Goal: Information Seeking & Learning: Find specific fact

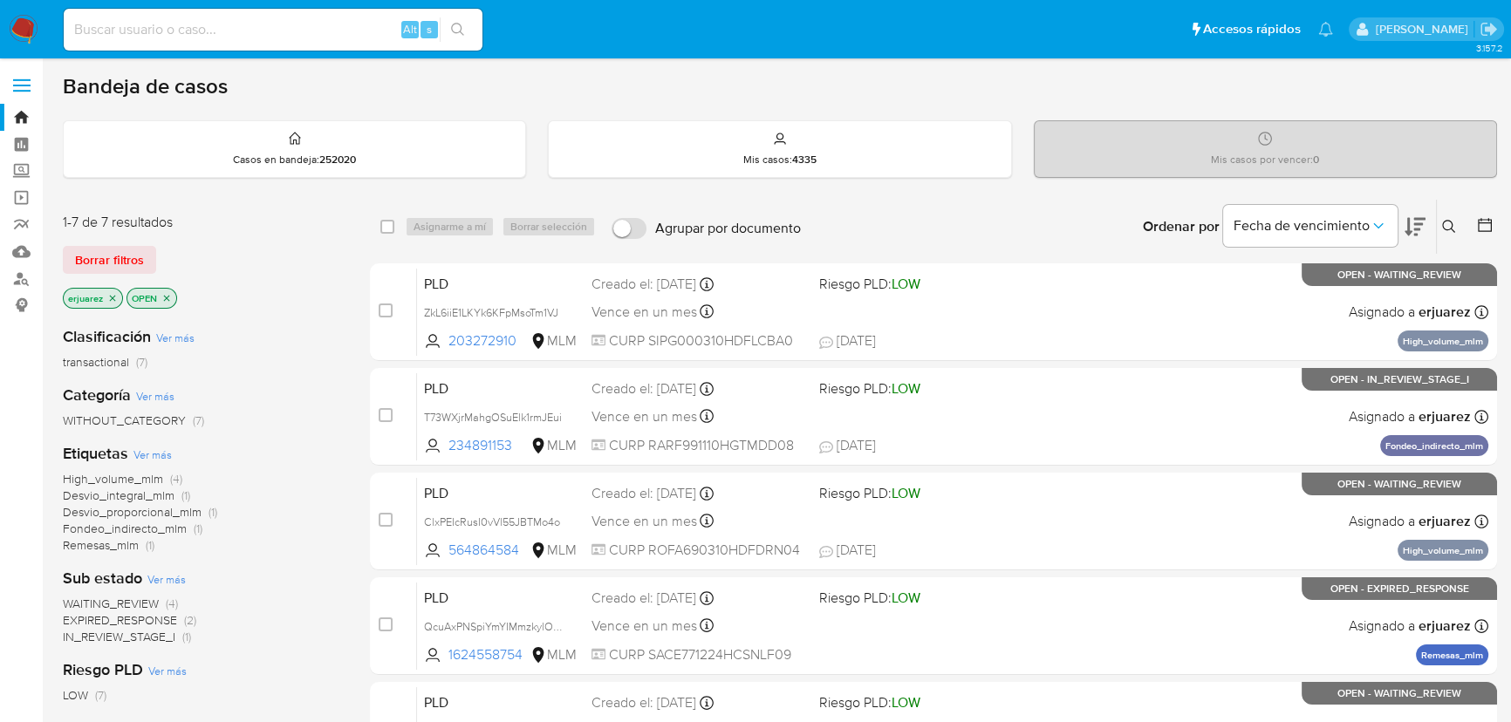
drag, startPoint x: 133, startPoint y: 50, endPoint x: 141, endPoint y: 24, distance: 27.6
click at [135, 46] on div "Alt s" at bounding box center [273, 30] width 419 height 42
click at [141, 24] on input at bounding box center [273, 29] width 419 height 23
paste input "1226091476"
type input "1226091476"
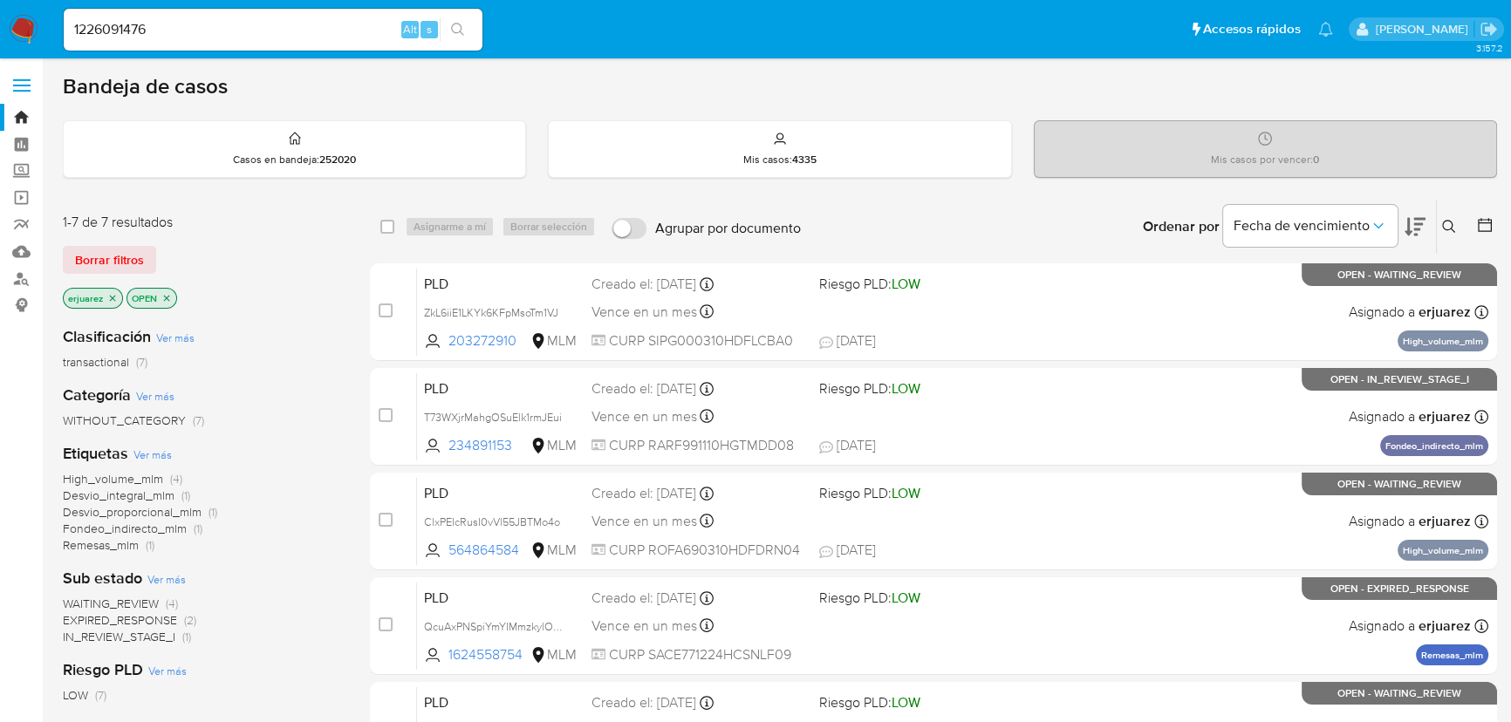
click at [444, 35] on button "search-icon" at bounding box center [458, 29] width 36 height 24
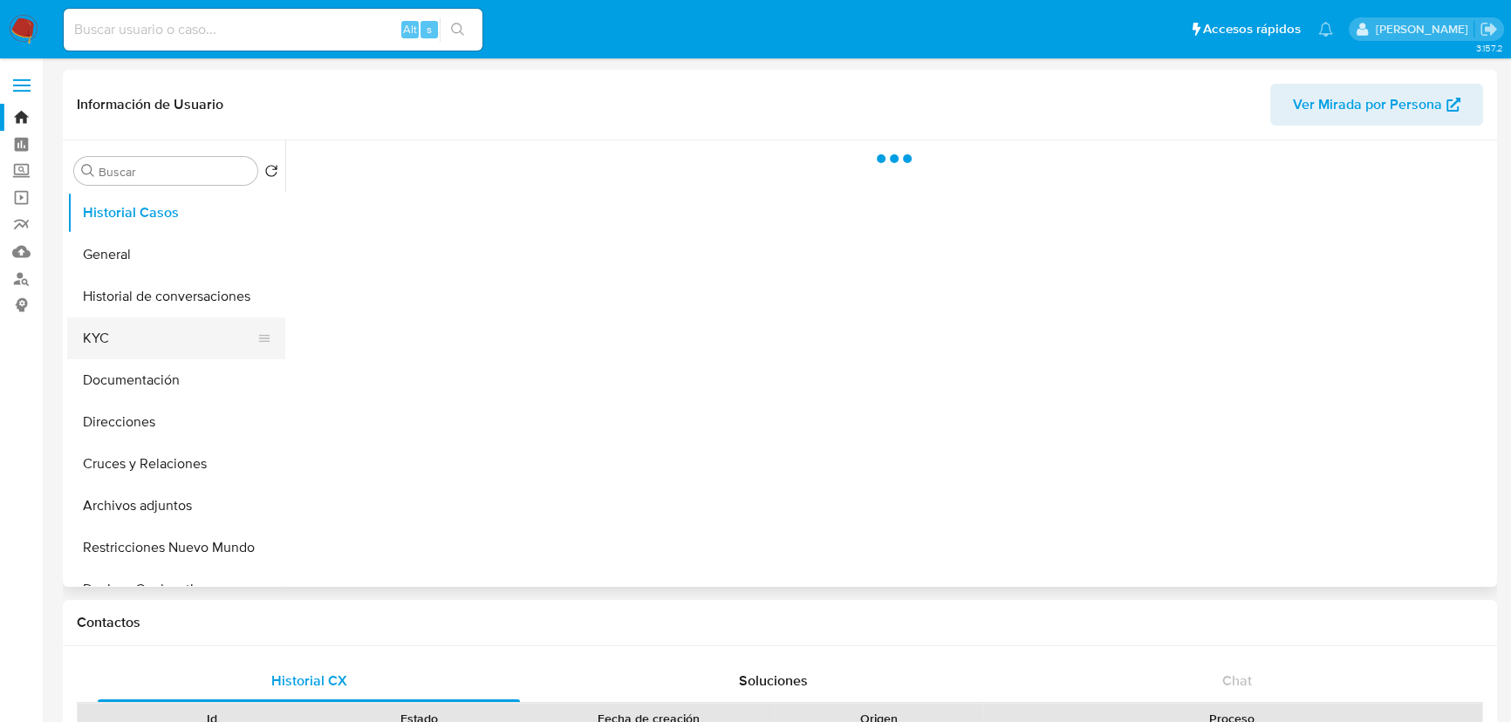
click at [100, 340] on button "KYC" at bounding box center [169, 339] width 204 height 42
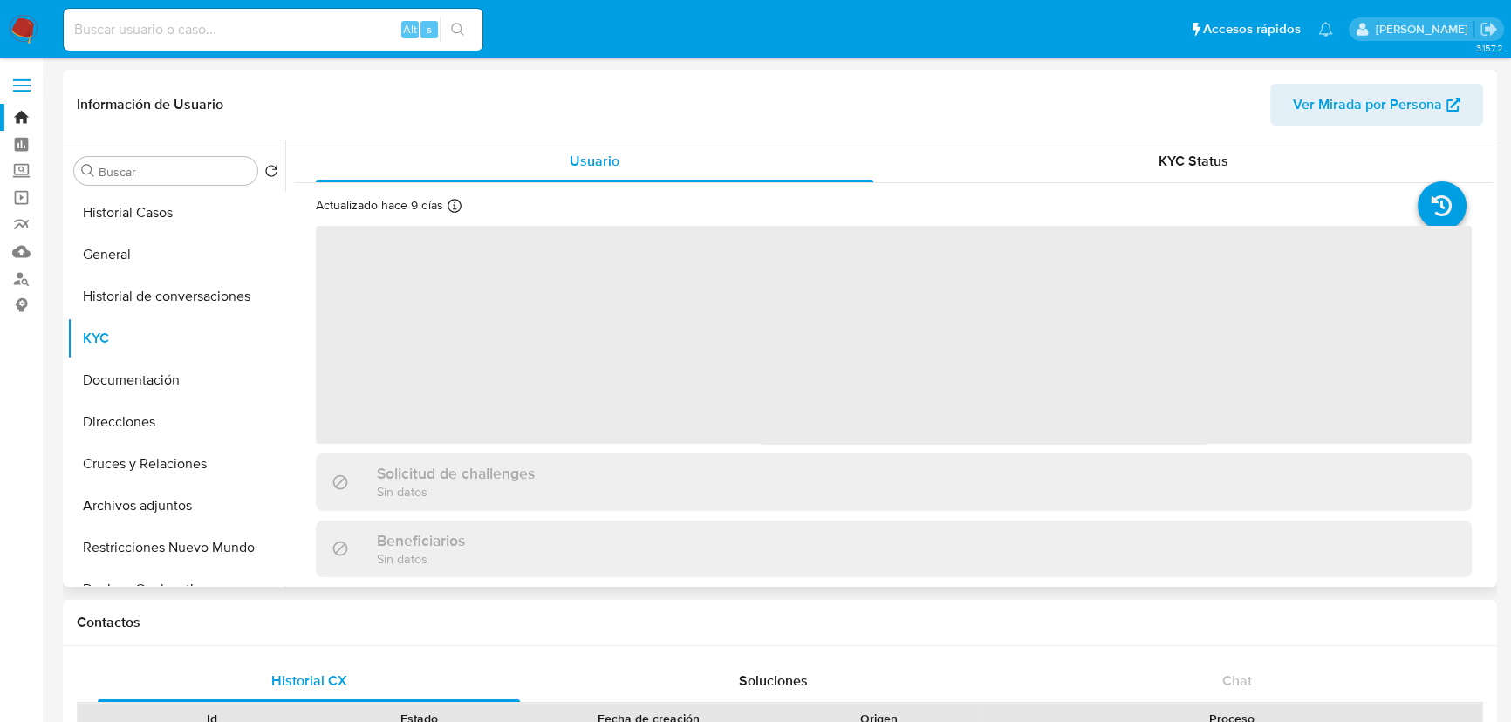
select select "10"
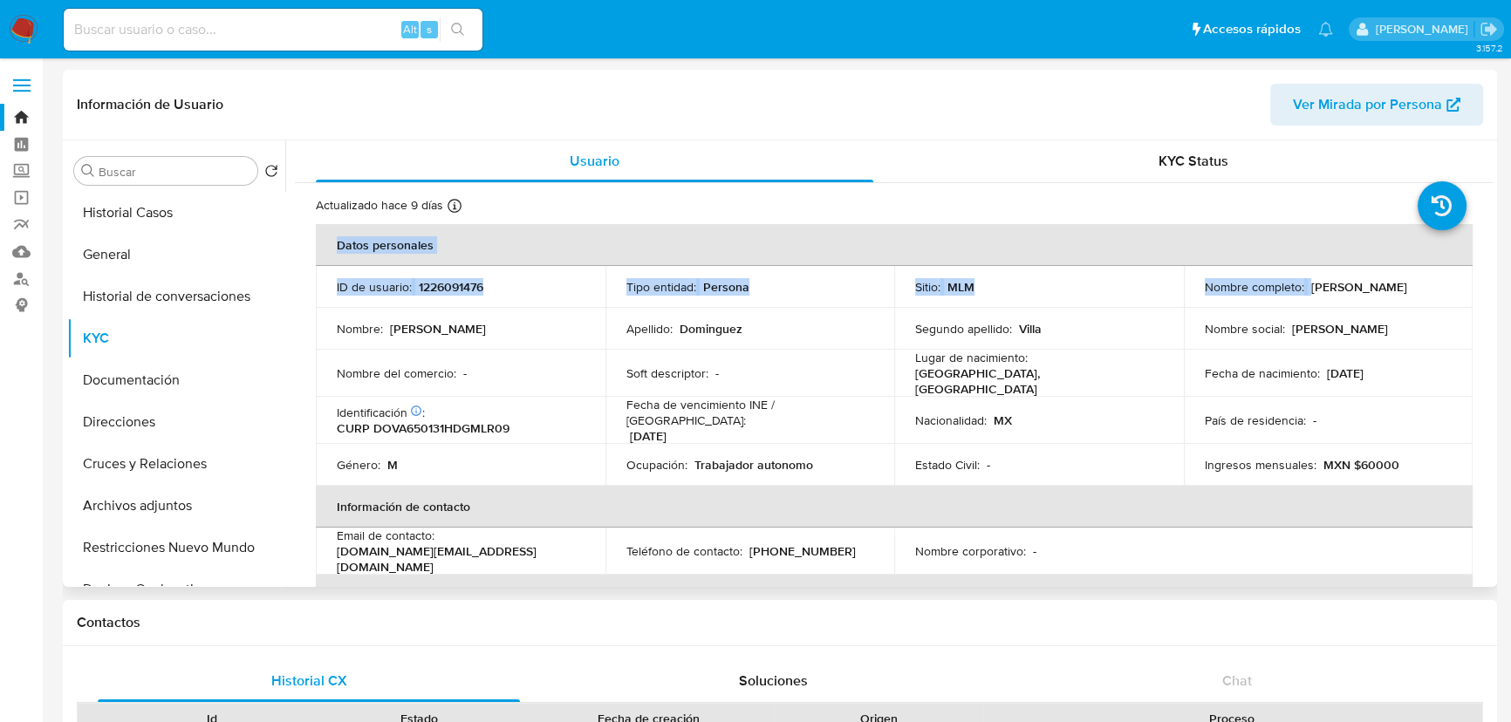
drag, startPoint x: 1305, startPoint y: 292, endPoint x: 1475, endPoint y: 292, distance: 170.1
click at [1348, 280] on p "Arnulfo Dominguez Villa" at bounding box center [1359, 287] width 96 height 16
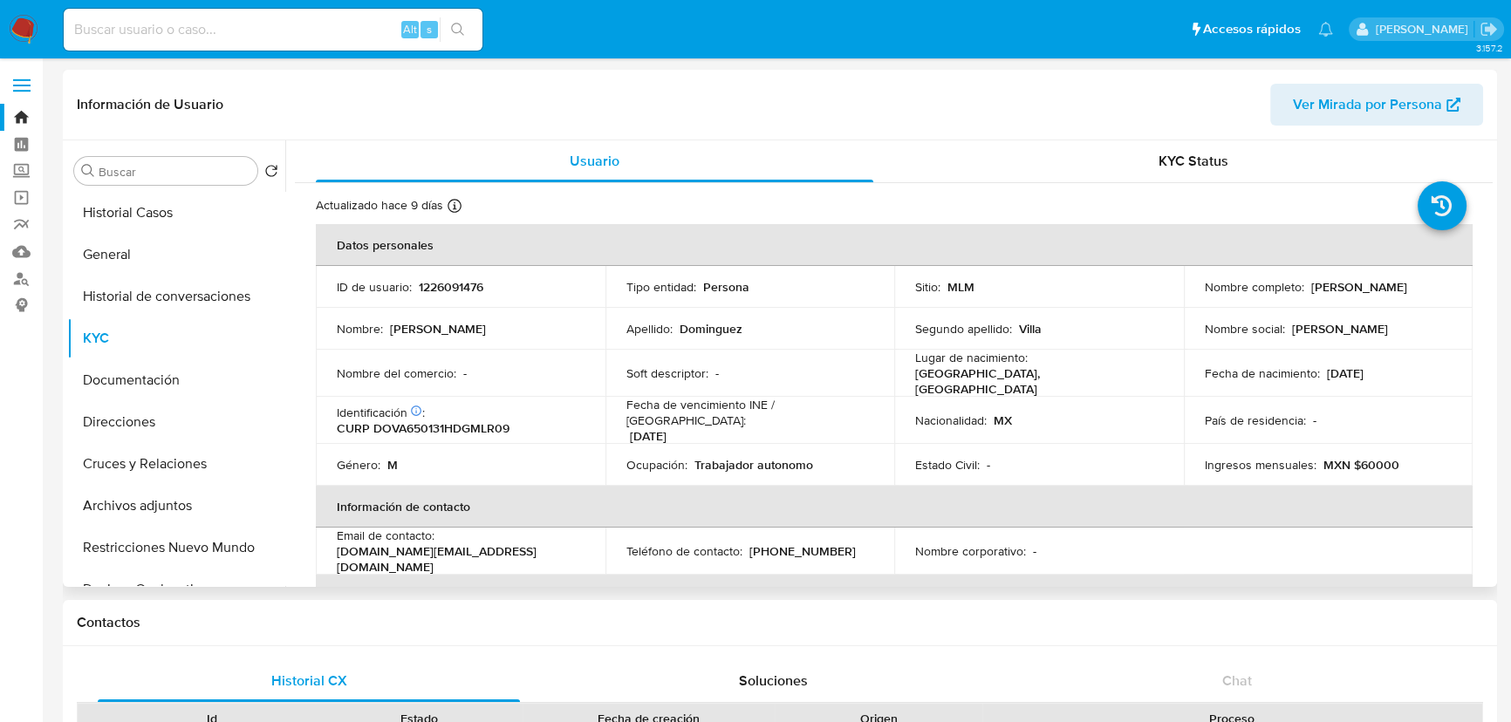
drag, startPoint x: 1308, startPoint y: 287, endPoint x: 1447, endPoint y: 287, distance: 139.6
click at [1447, 287] on td "Nombre completo : Arnulfo Dominguez Villa" at bounding box center [1329, 287] width 290 height 42
copy p "Arnulfo Dominguez Villa"
click at [128, 253] on button "General" at bounding box center [169, 255] width 204 height 42
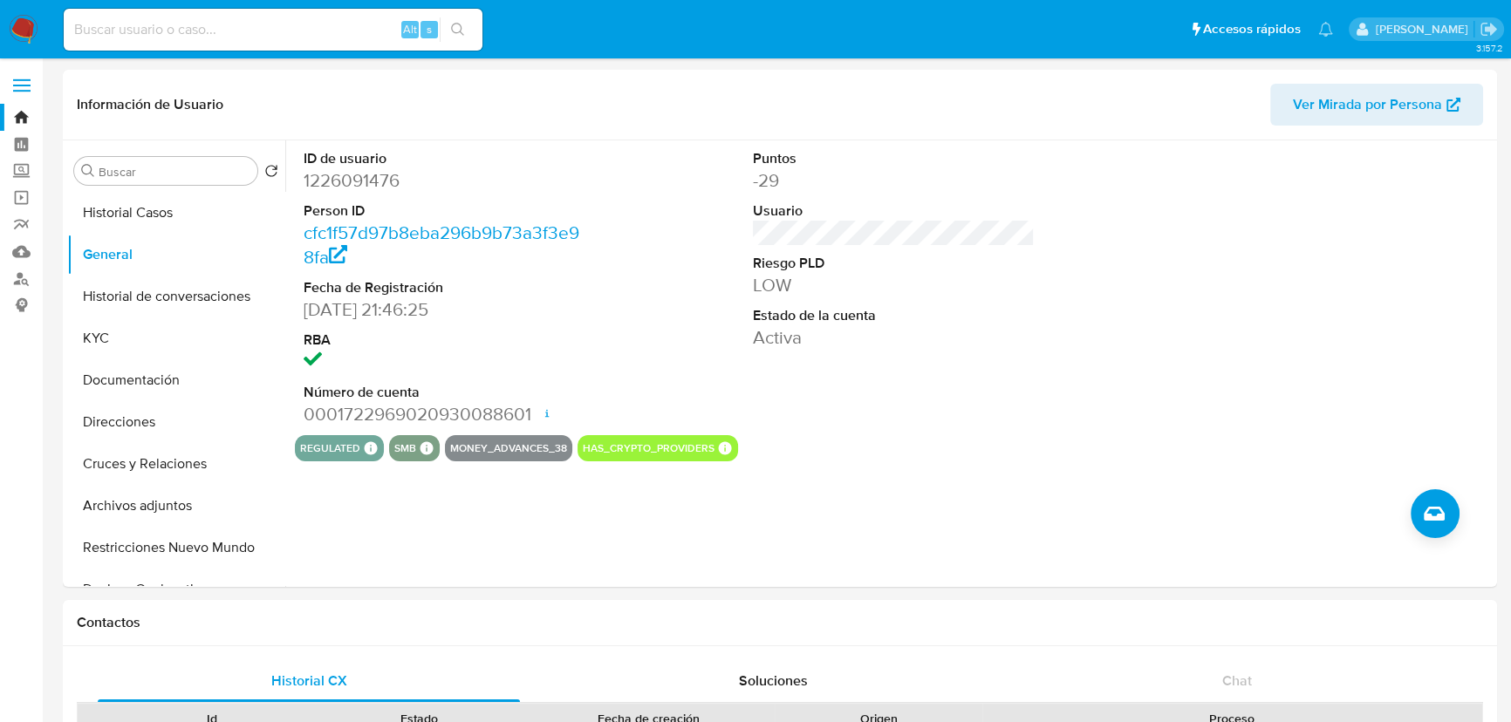
click at [161, 29] on input at bounding box center [273, 29] width 419 height 23
paste input "1259456014"
type input "1259456014"
click at [464, 24] on icon "search-icon" at bounding box center [458, 30] width 14 height 14
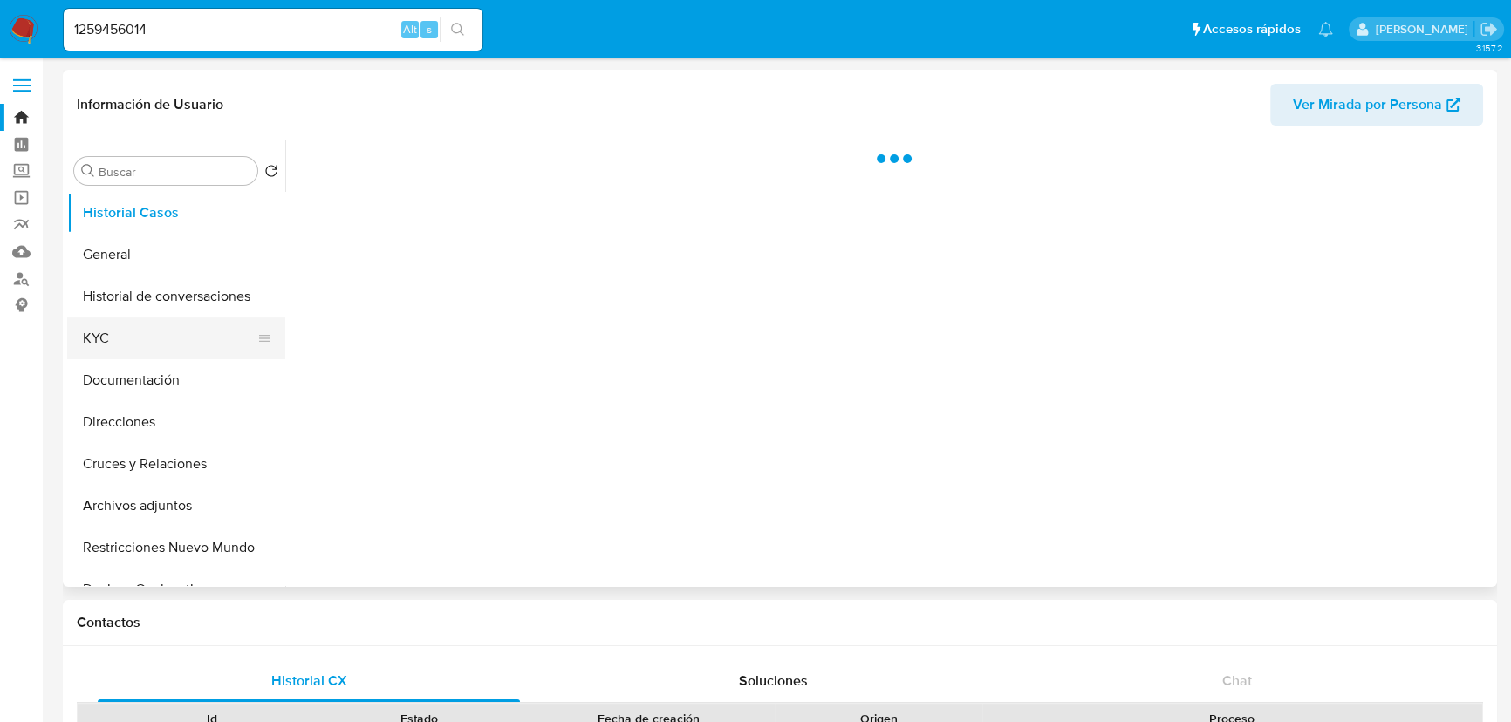
click at [92, 323] on button "KYC" at bounding box center [169, 339] width 204 height 42
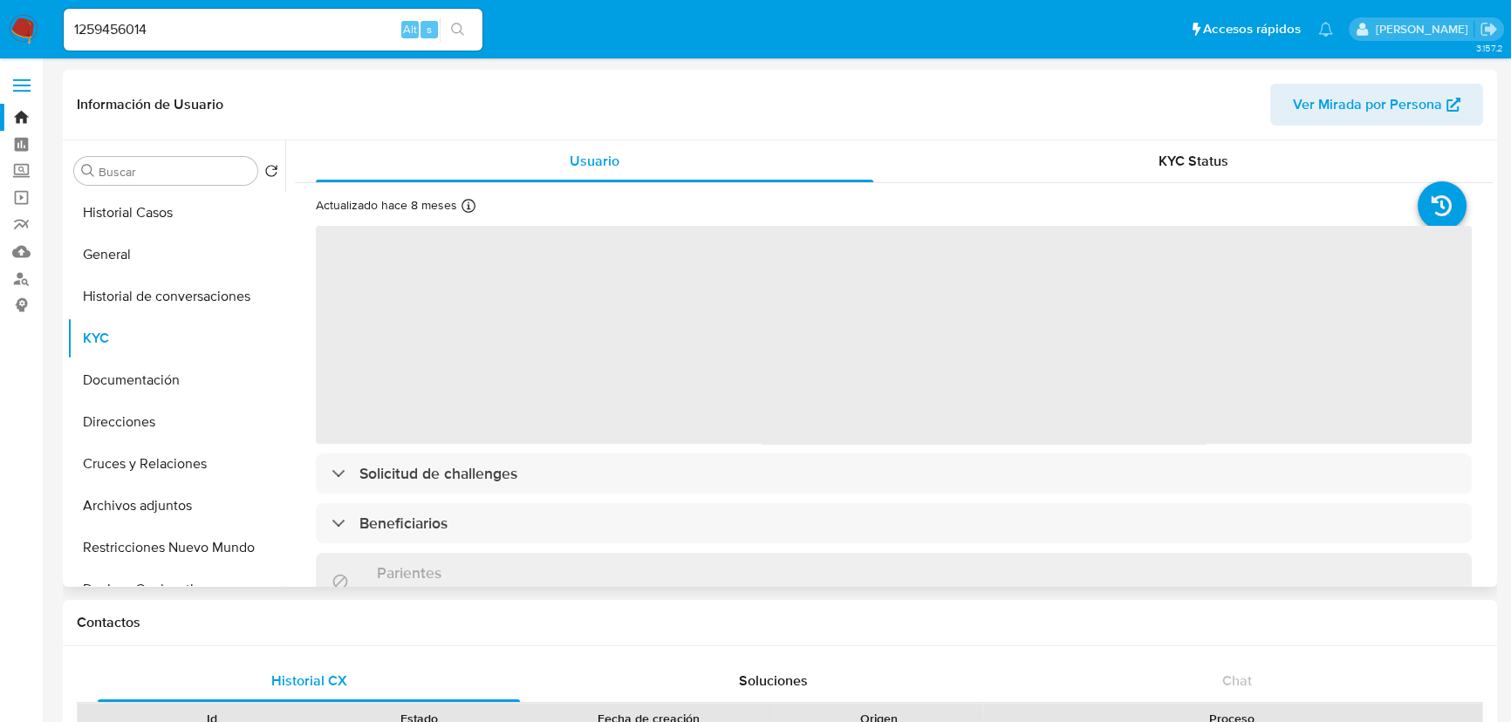
select select "10"
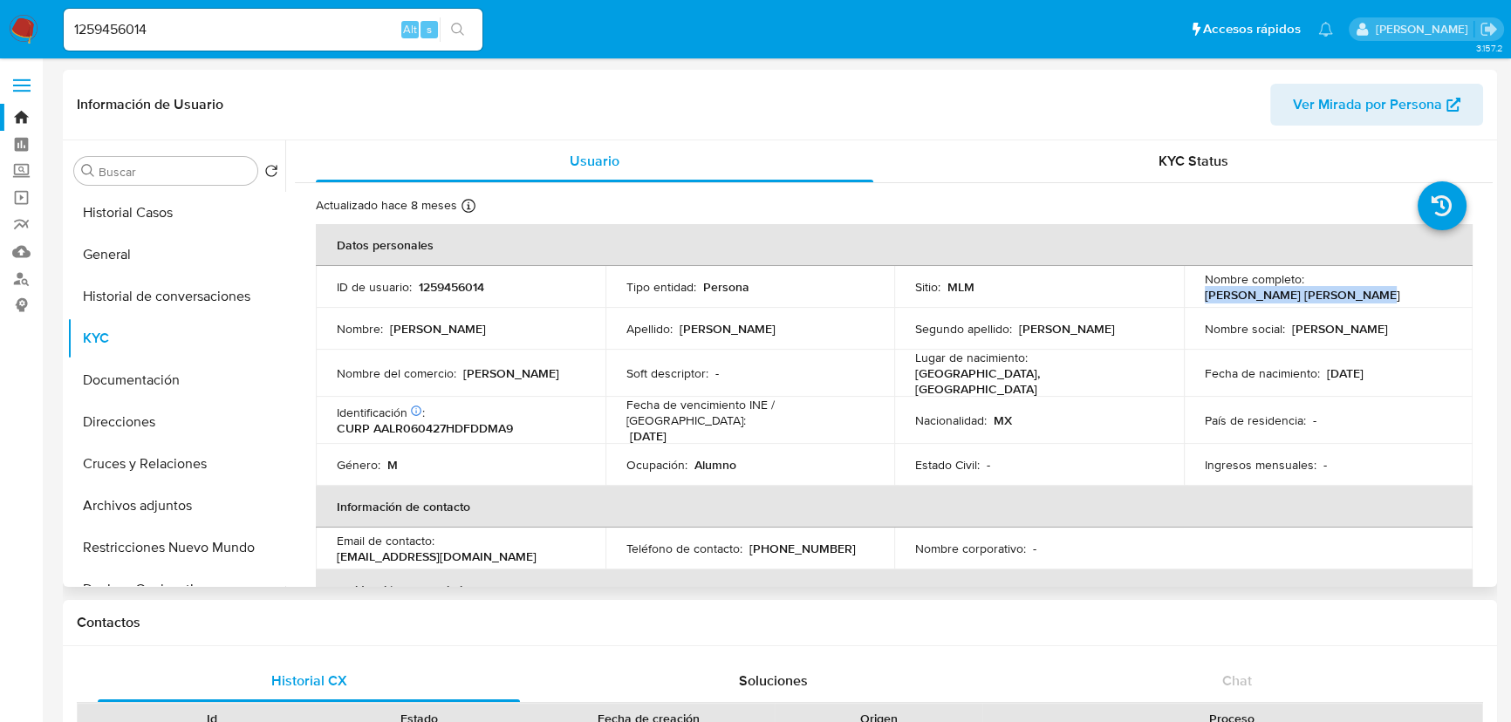
drag, startPoint x: 1334, startPoint y: 297, endPoint x: 1201, endPoint y: 297, distance: 132.6
click at [1205, 297] on div "Nombre completo : Ramon Emilio Adame Ledesma" at bounding box center [1329, 286] width 248 height 31
copy p "Ramon Emilio Adame Ledesma"
drag, startPoint x: 90, startPoint y: 238, endPoint x: 90, endPoint y: 248, distance: 9.6
click at [90, 241] on button "General" at bounding box center [169, 255] width 204 height 42
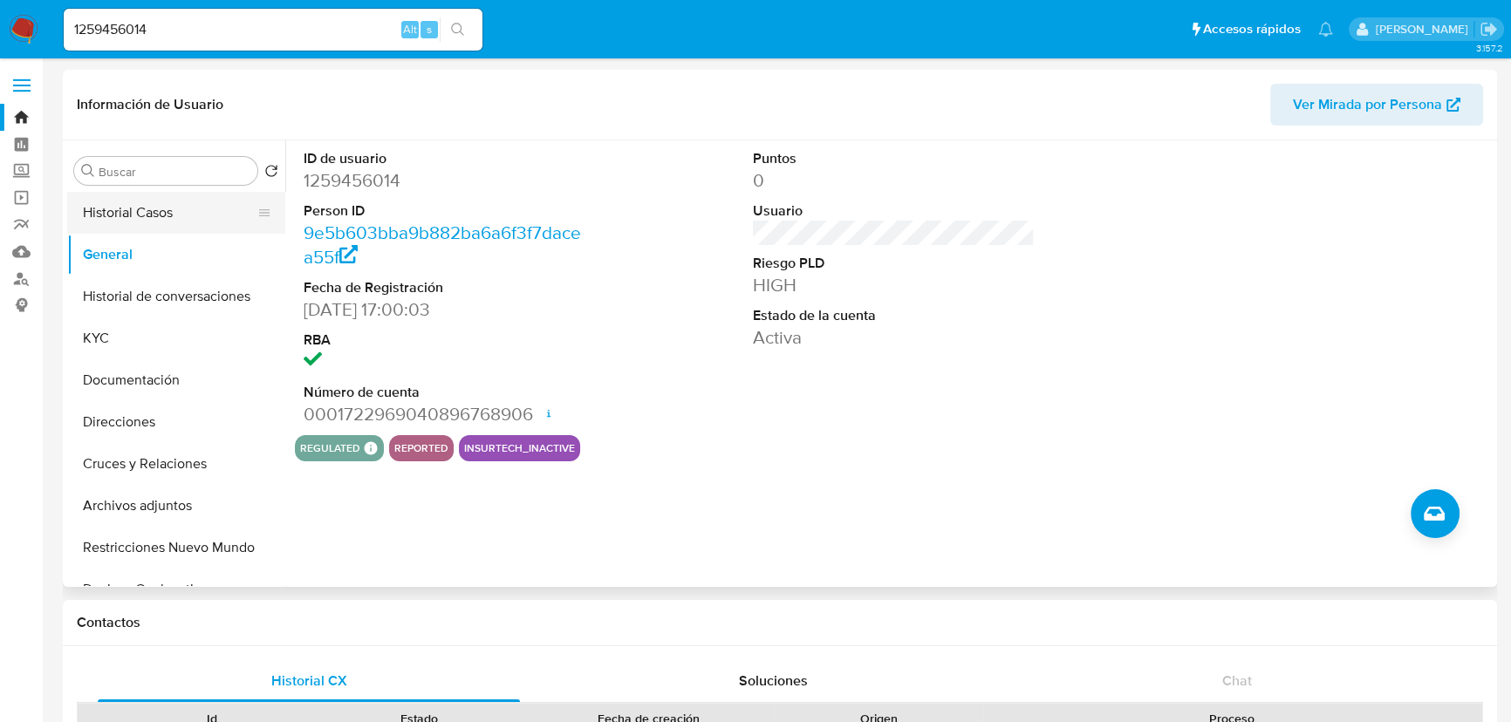
click at [122, 213] on button "Historial Casos" at bounding box center [169, 213] width 204 height 42
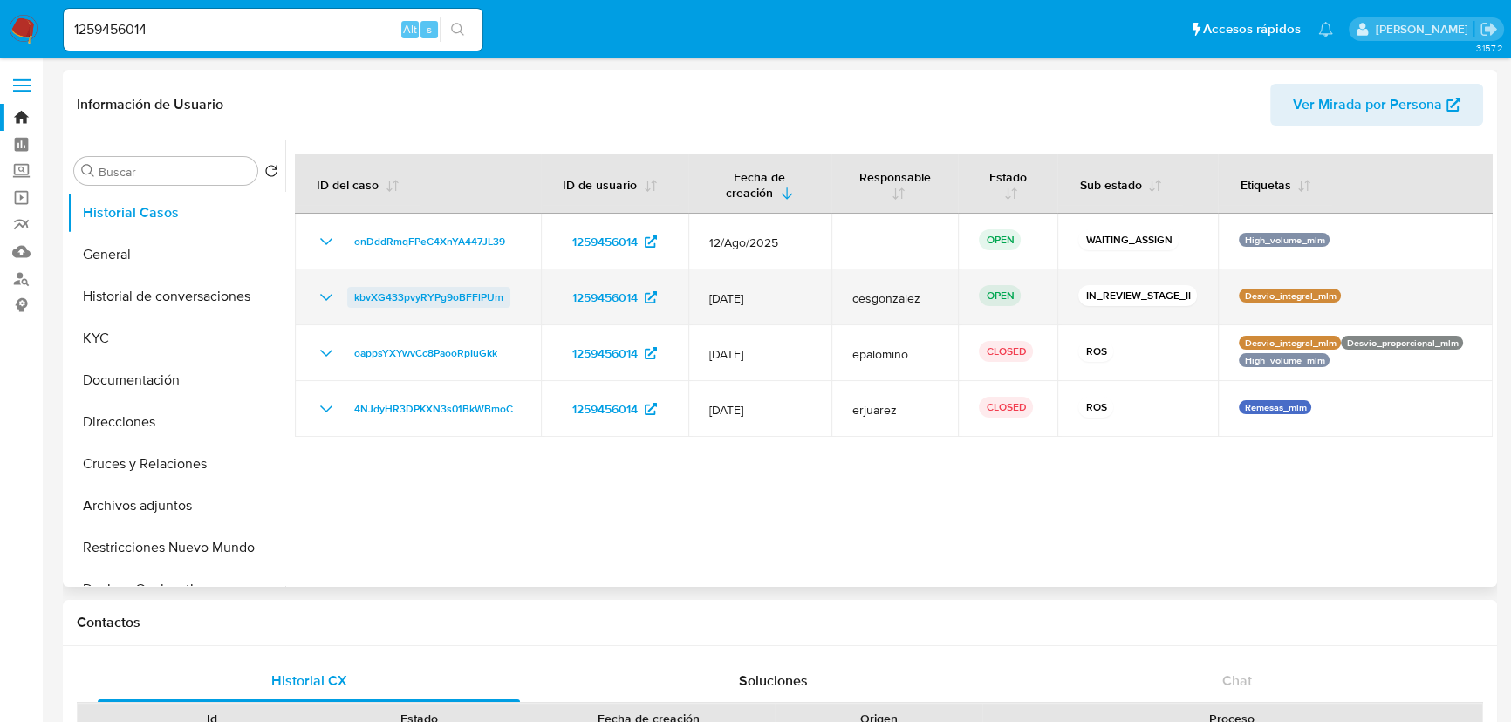
click at [445, 302] on span "kbvXG433pvyRYPg9oBFFlPUm" at bounding box center [428, 297] width 149 height 21
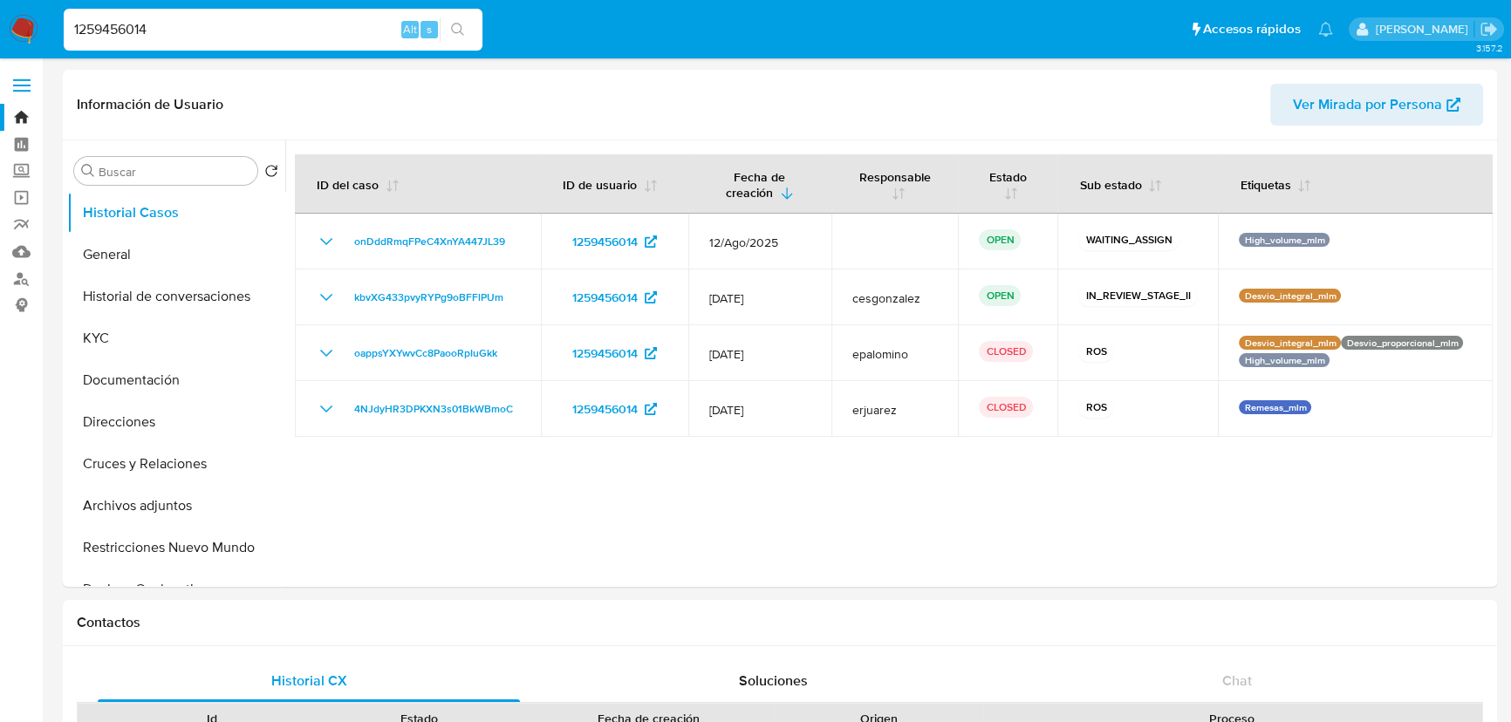
drag, startPoint x: 205, startPoint y: 31, endPoint x: 18, endPoint y: 16, distance: 187.4
paste input "557044390"
type input "557044390"
click at [454, 25] on icon "search-icon" at bounding box center [458, 30] width 14 height 14
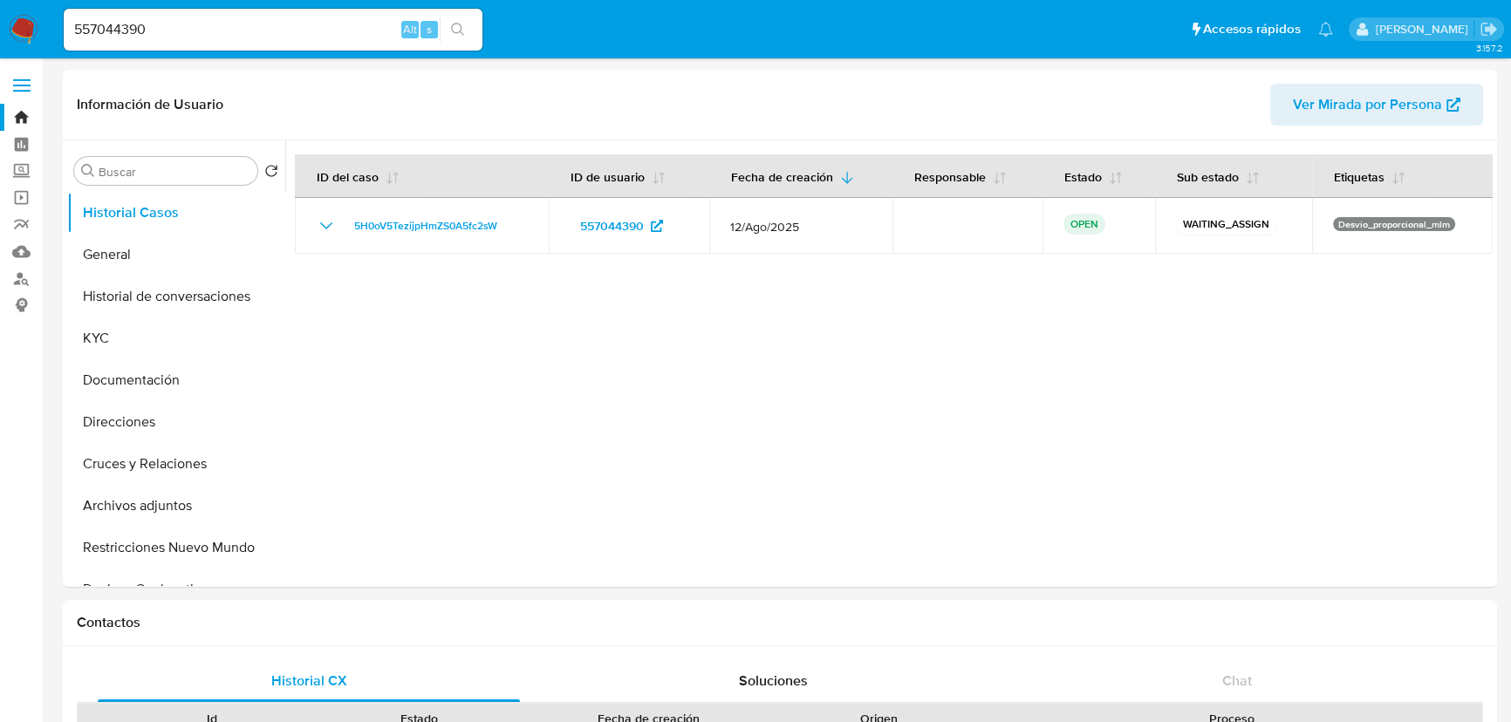
select select "10"
click at [129, 236] on button "General" at bounding box center [169, 255] width 204 height 42
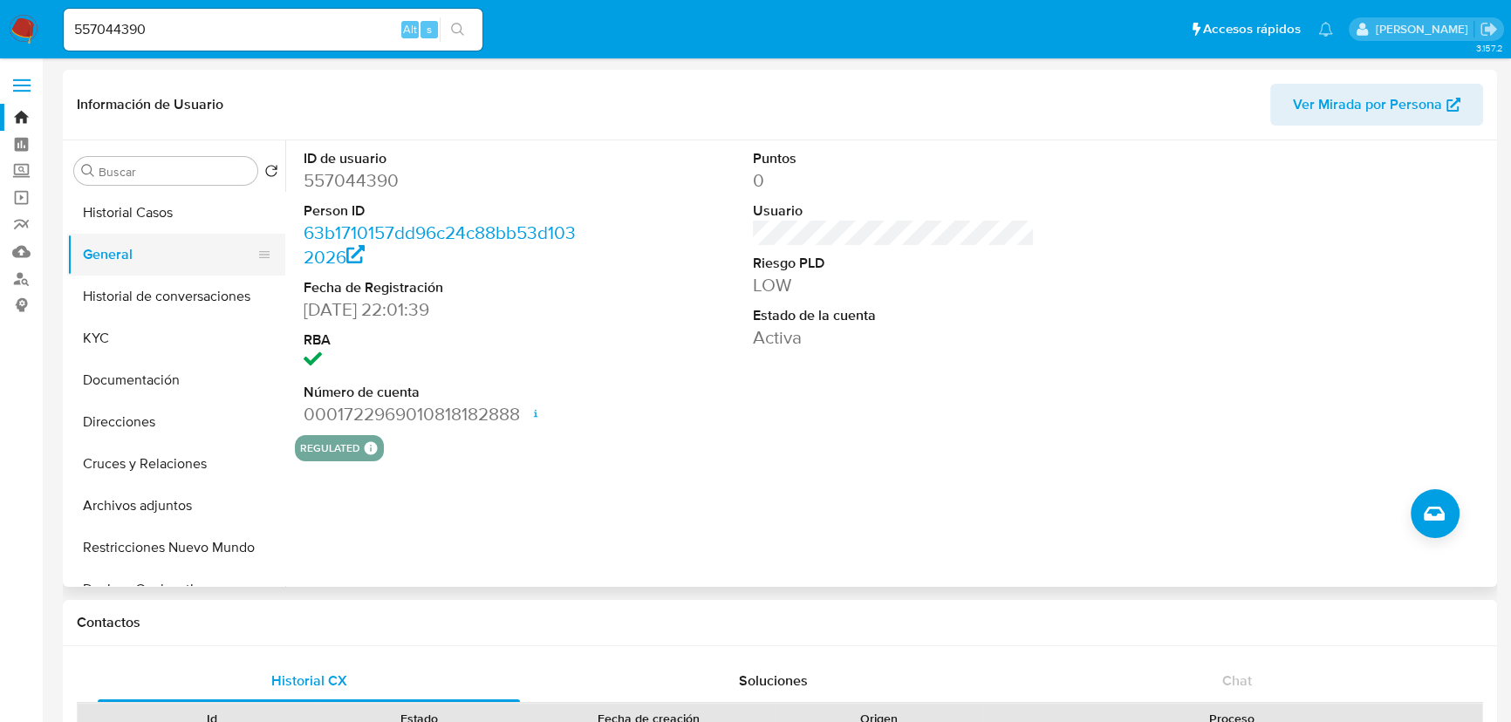
click at [144, 250] on button "General" at bounding box center [169, 255] width 204 height 42
drag, startPoint x: 180, startPoint y: 35, endPoint x: 285, endPoint y: 17, distance: 107.0
paste input "644022569"
type input "644022569"
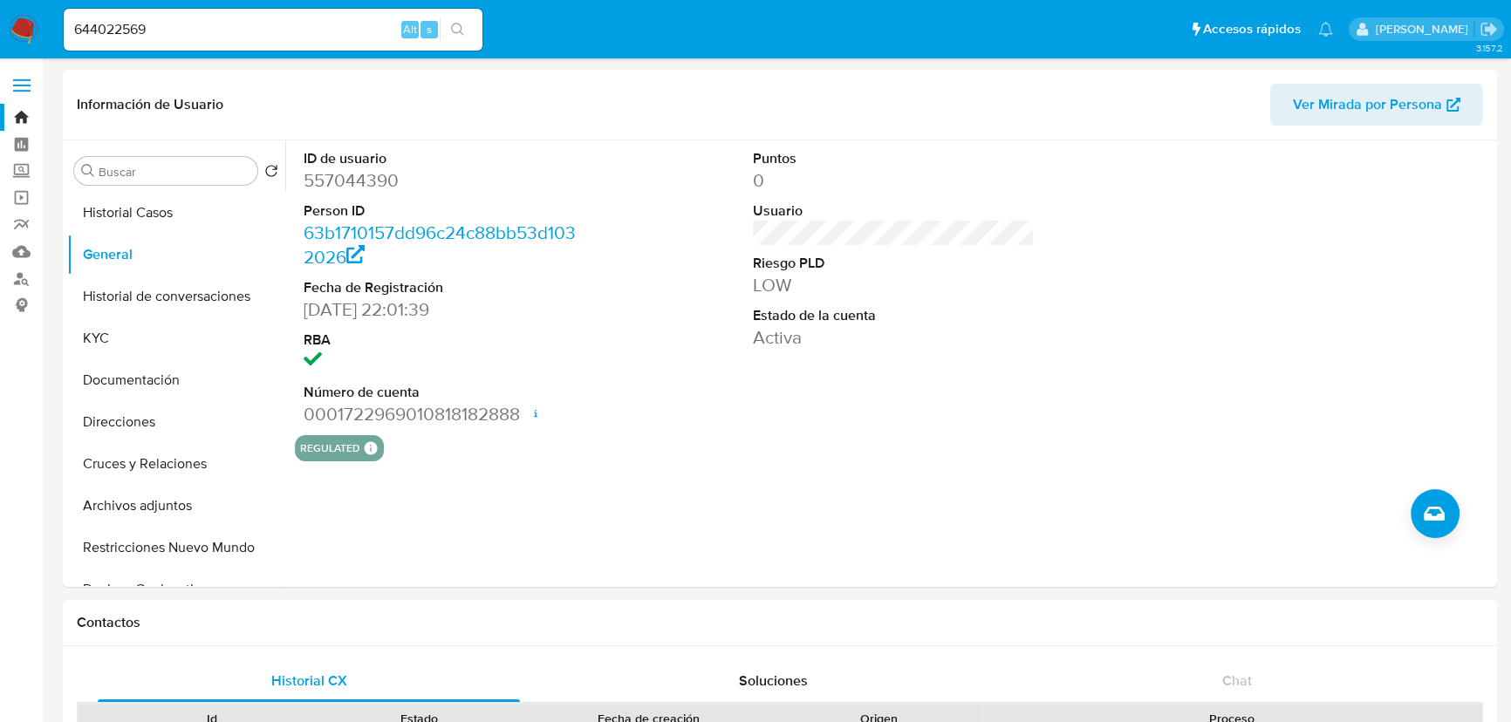
click at [455, 35] on icon "search-icon" at bounding box center [458, 30] width 14 height 14
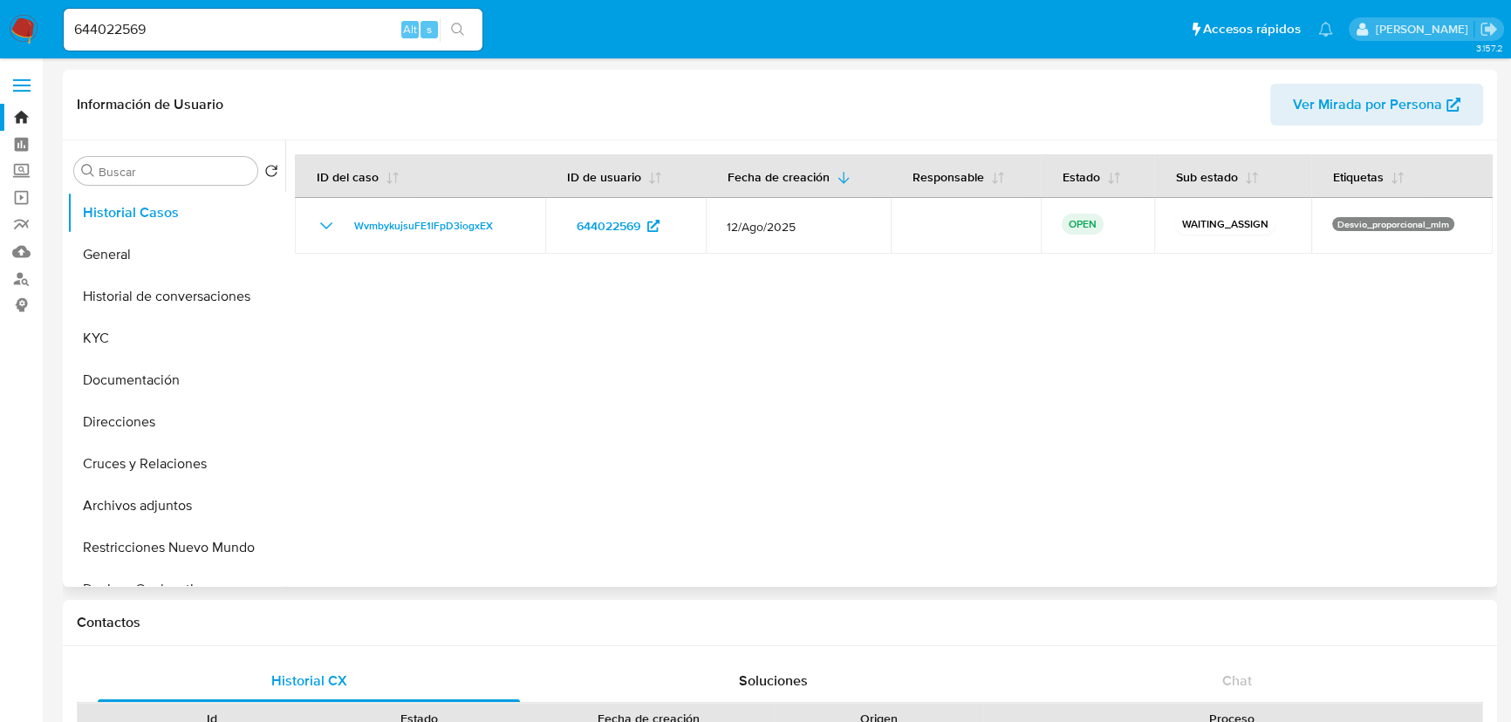
select select "10"
click at [131, 248] on button "General" at bounding box center [169, 255] width 204 height 42
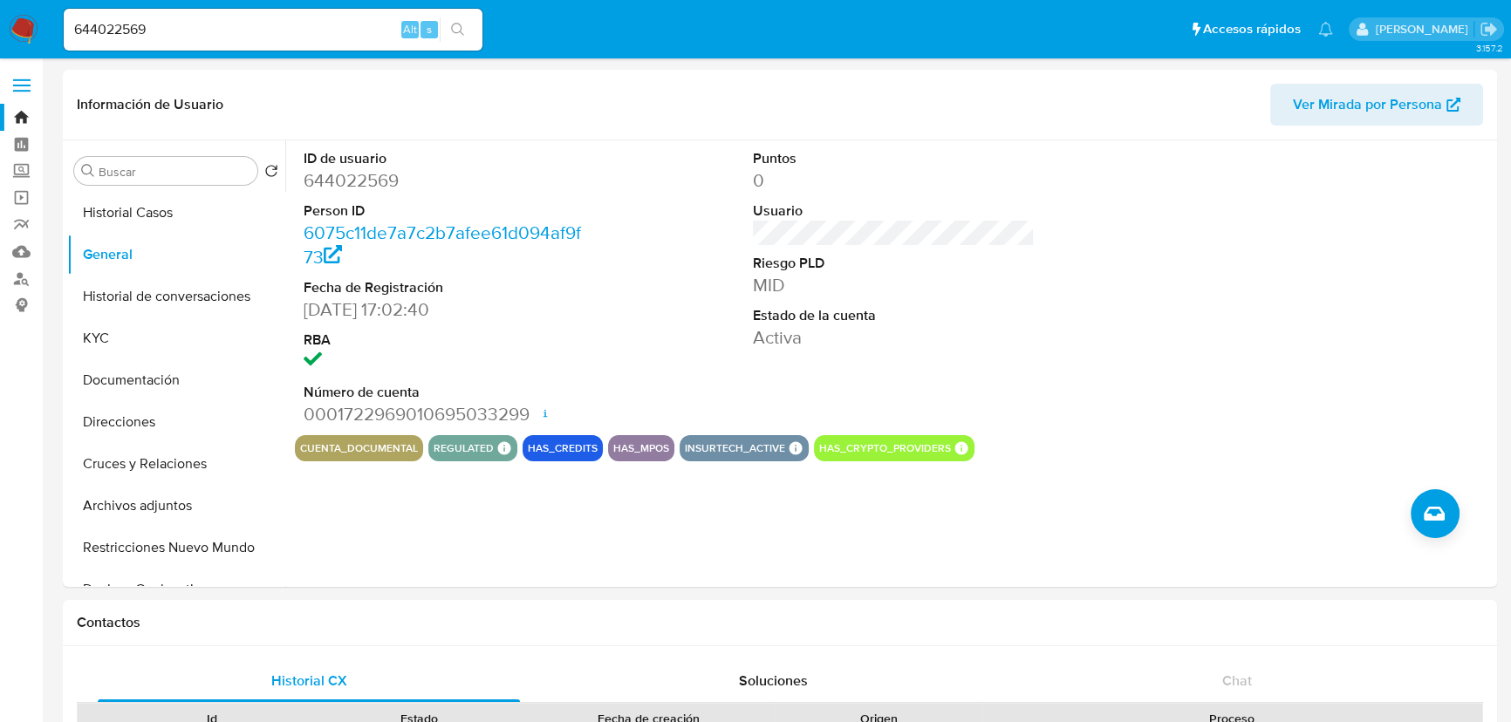
click at [9, 31] on img at bounding box center [24, 30] width 30 height 30
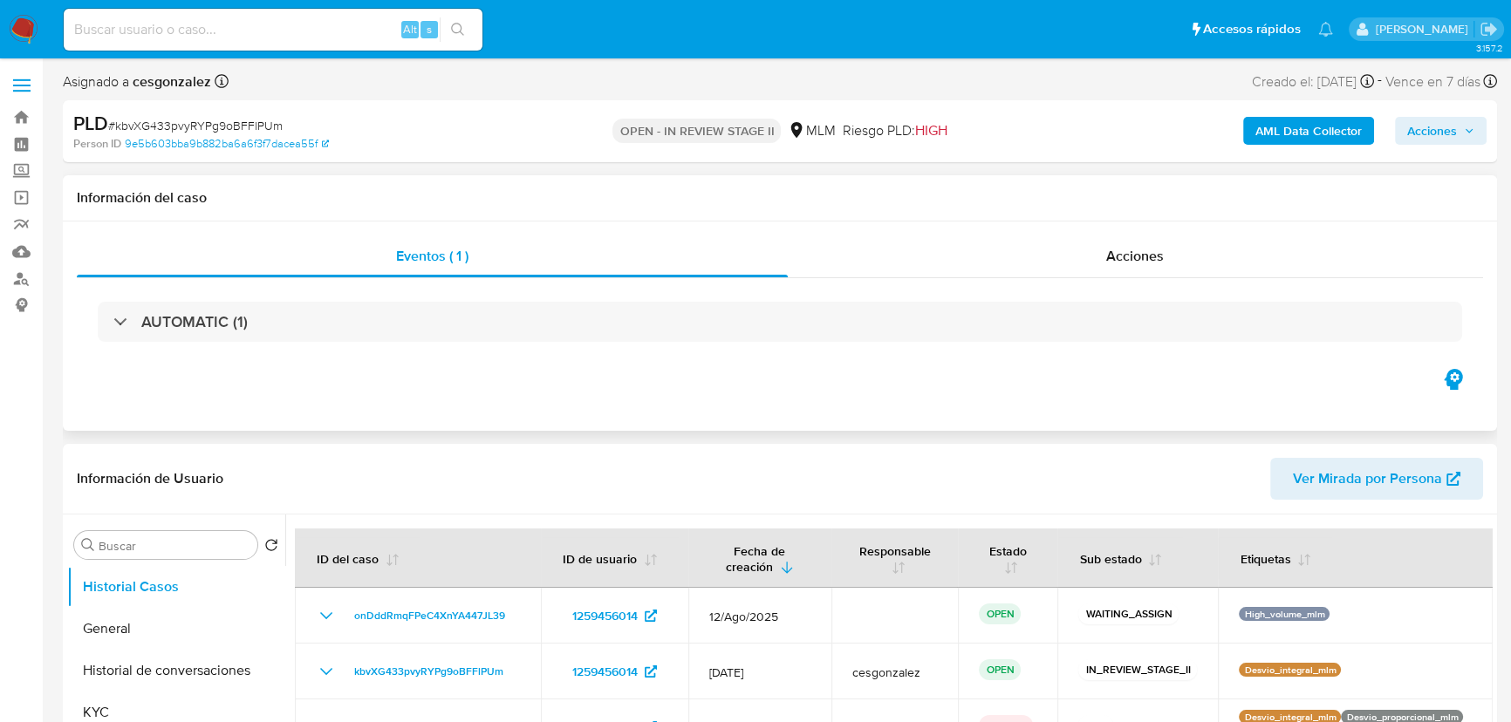
select select "10"
click at [1102, 253] on div "Acciones" at bounding box center [1136, 257] width 696 height 42
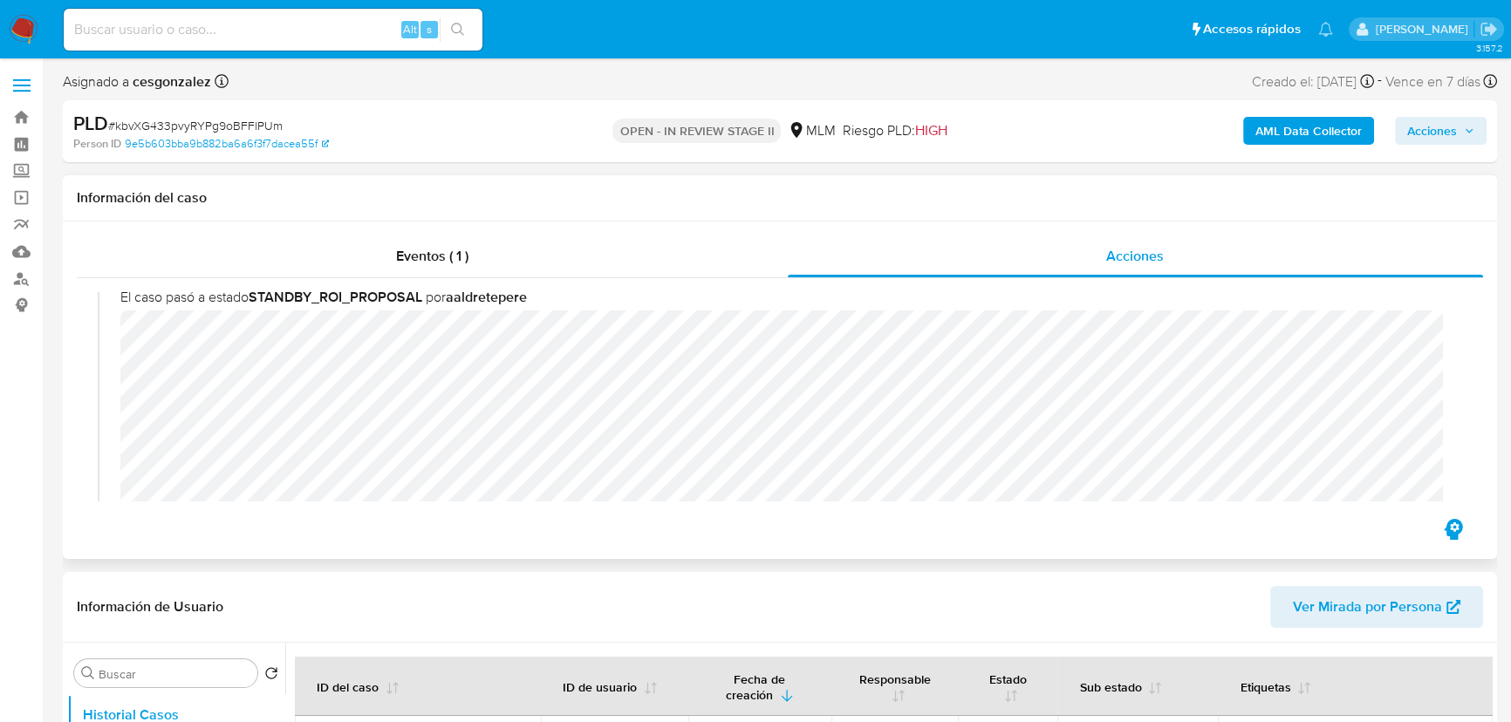
scroll to position [237, 0]
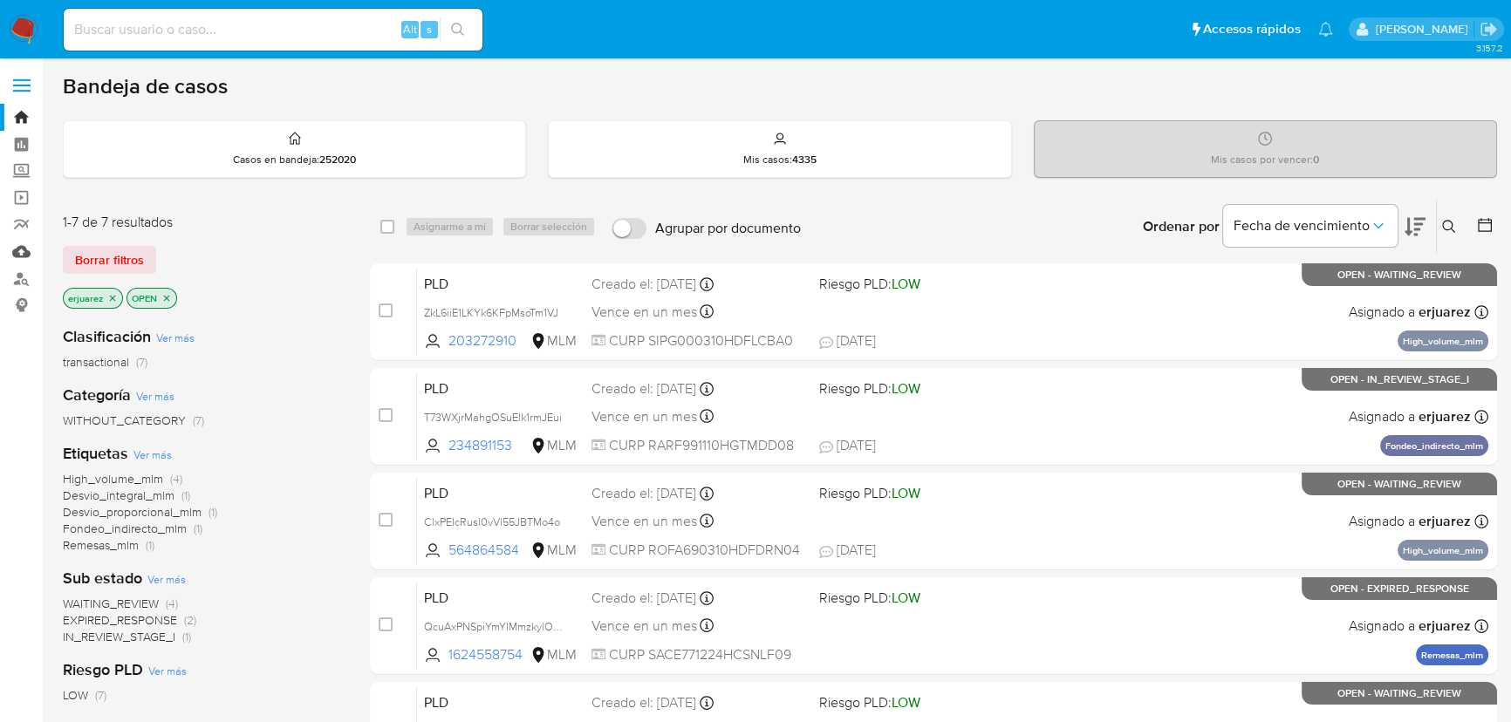
click at [25, 250] on link "Mulan" at bounding box center [104, 251] width 208 height 27
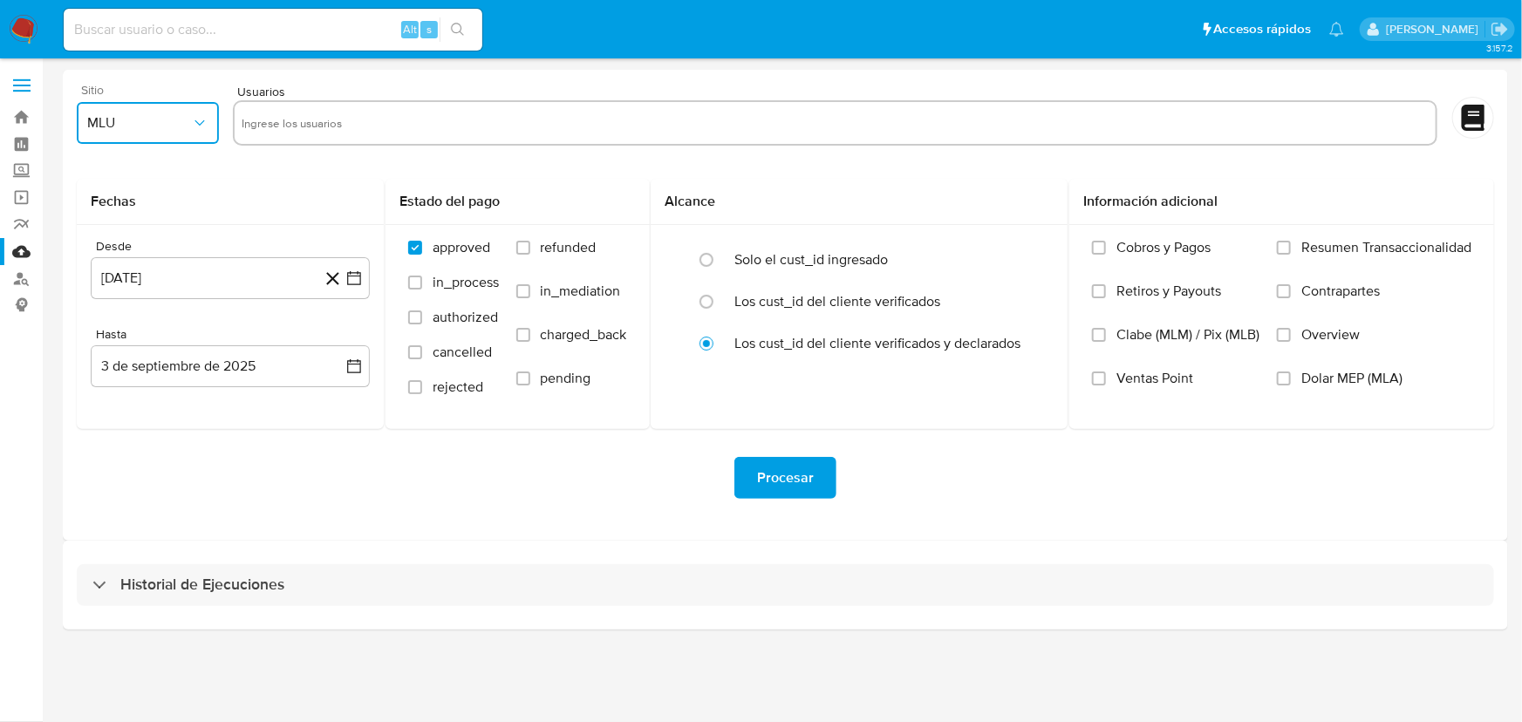
drag, startPoint x: 120, startPoint y: 123, endPoint x: 125, endPoint y: 140, distance: 18.2
click at [120, 128] on span "MLU" at bounding box center [139, 122] width 104 height 17
click at [127, 374] on div "MLM" at bounding box center [141, 380] width 111 height 42
click at [311, 117] on input "text" at bounding box center [835, 123] width 1187 height 28
type input "164451905"
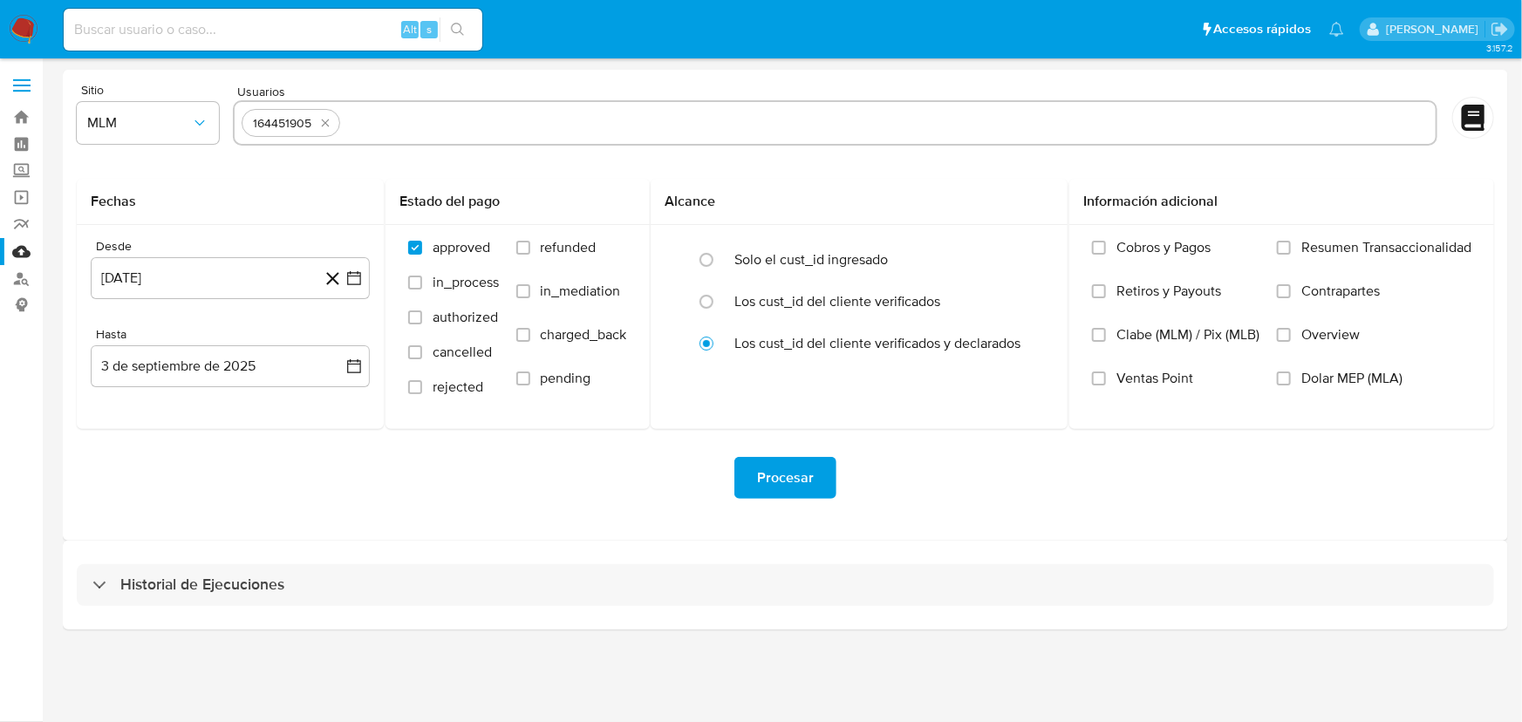
click at [355, 126] on input "text" at bounding box center [888, 123] width 1082 height 28
paste input "1165990975"
type input "1165990975"
click at [509, 116] on input "text" at bounding box center [944, 123] width 970 height 28
paste input "1226091476"
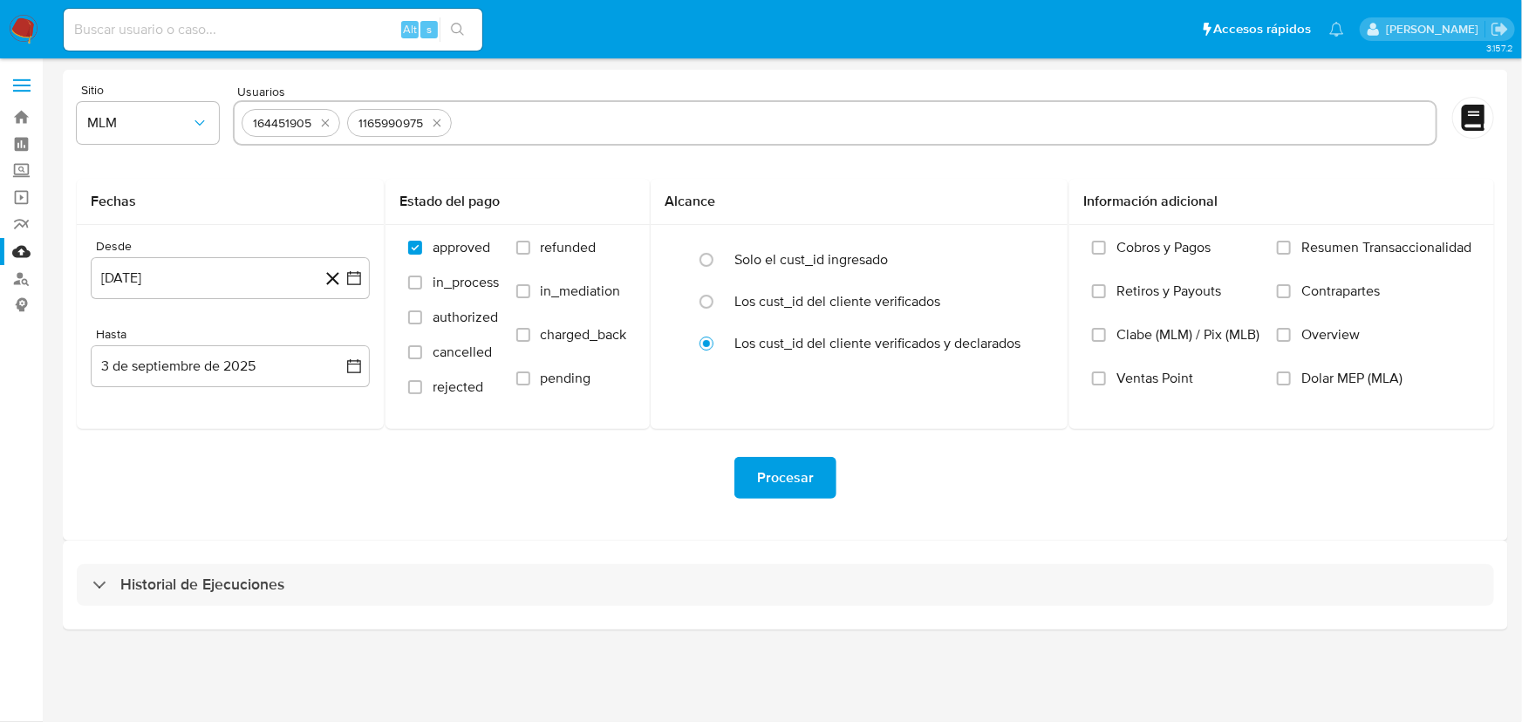
type input "1226091476"
click at [618, 113] on input "text" at bounding box center [1000, 123] width 858 height 28
paste input "557044390"
type input "557044390"
click at [818, 131] on input "text" at bounding box center [1055, 123] width 748 height 28
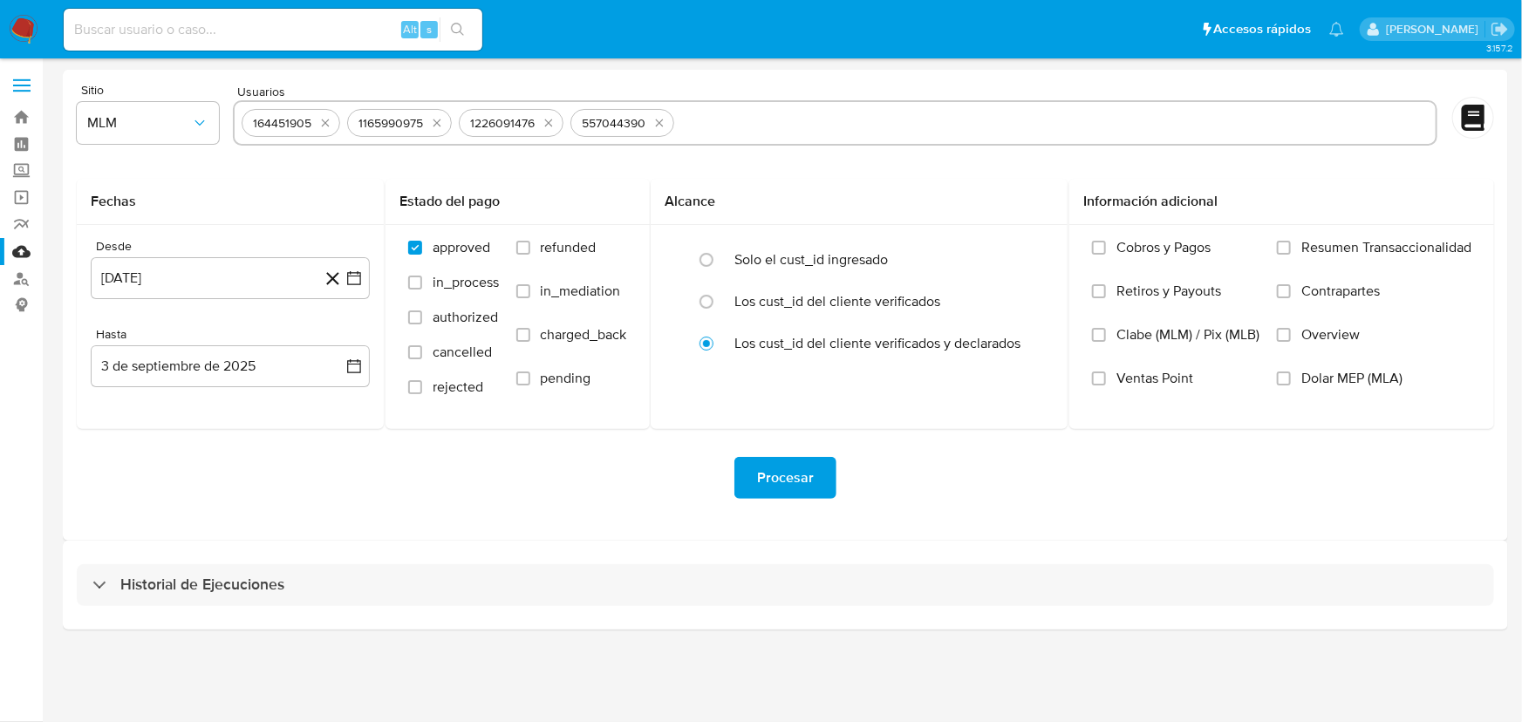
paste input "644022569"
type input "644022569"
click at [350, 276] on icon "button" at bounding box center [354, 278] width 14 height 14
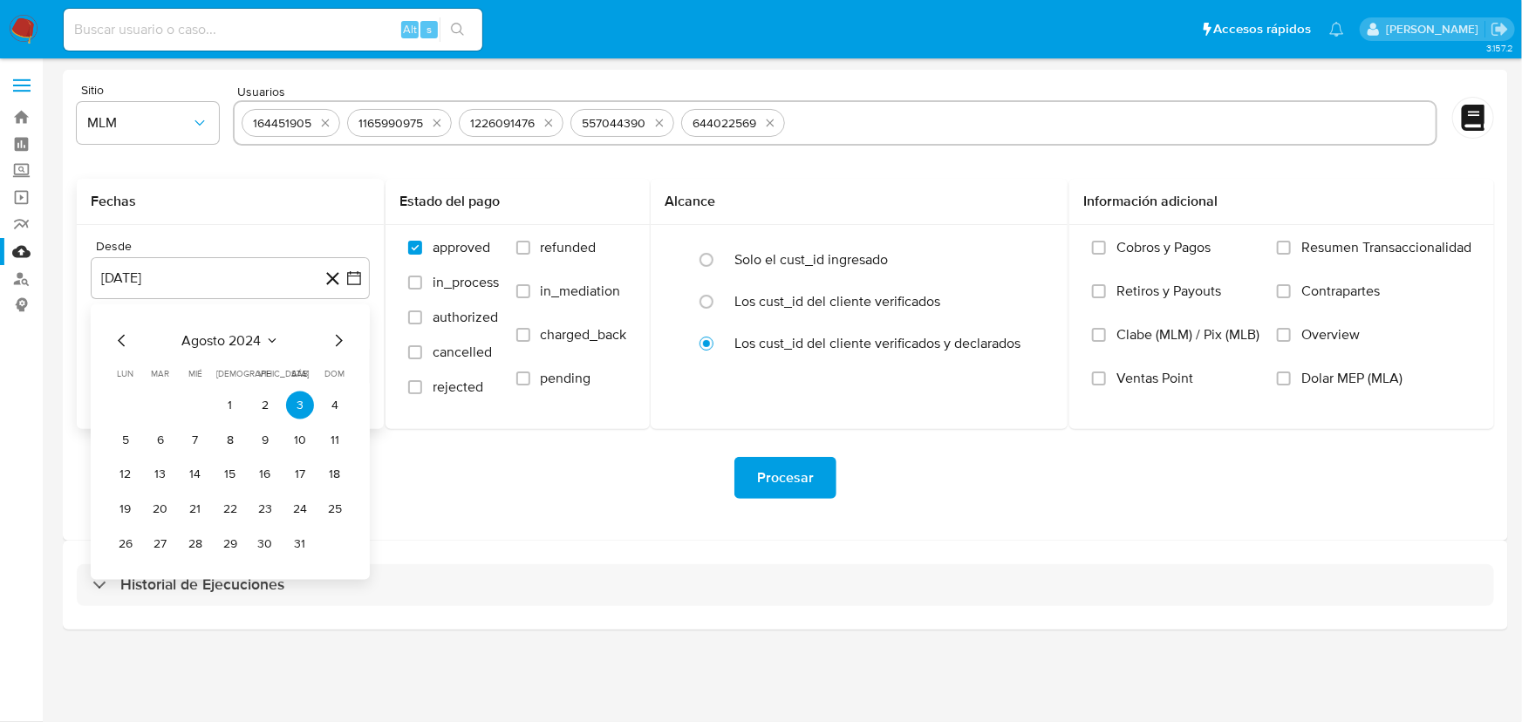
click at [332, 338] on icon "Mes siguiente" at bounding box center [338, 341] width 21 height 21
click at [332, 340] on icon "Mes siguiente" at bounding box center [338, 341] width 21 height 21
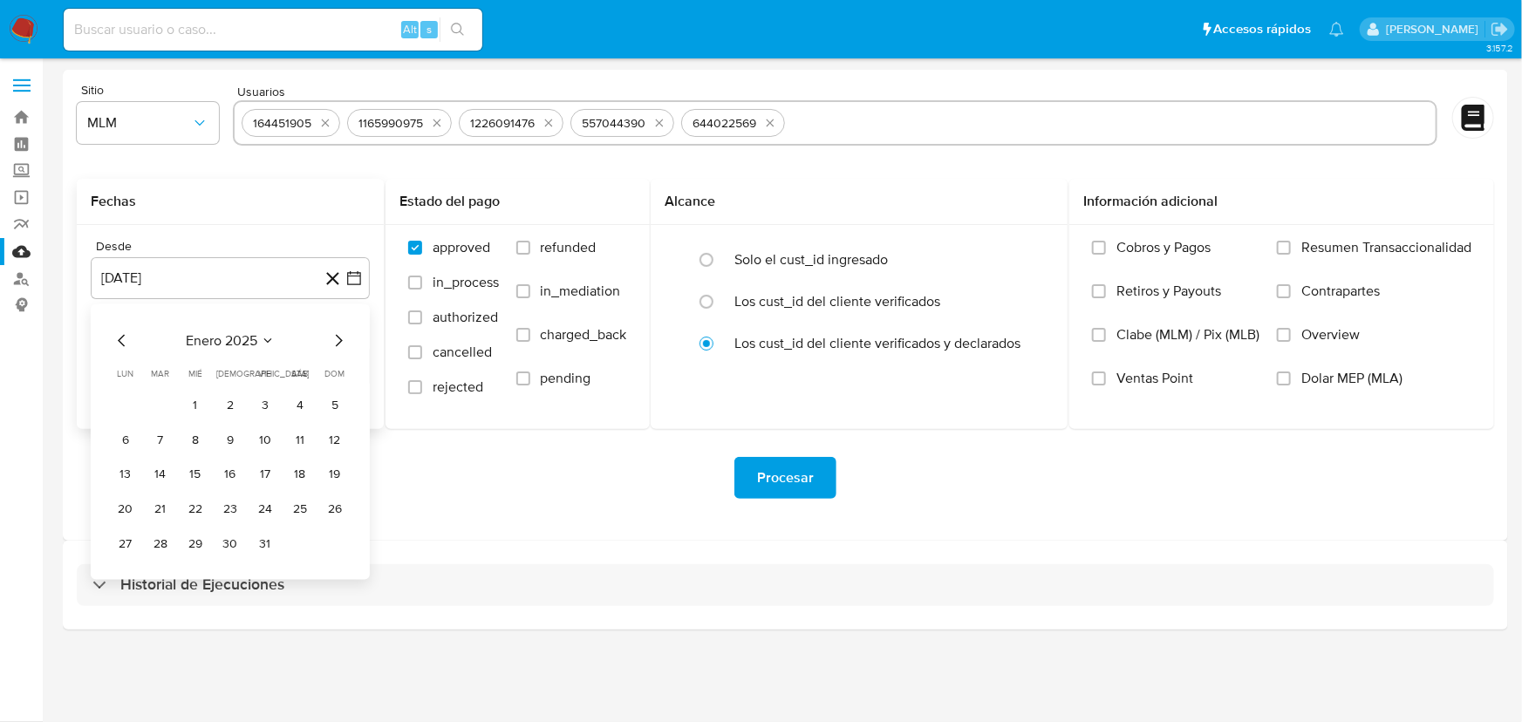
click at [332, 340] on icon "Mes siguiente" at bounding box center [338, 341] width 21 height 21
click at [301, 403] on button "1" at bounding box center [300, 406] width 28 height 28
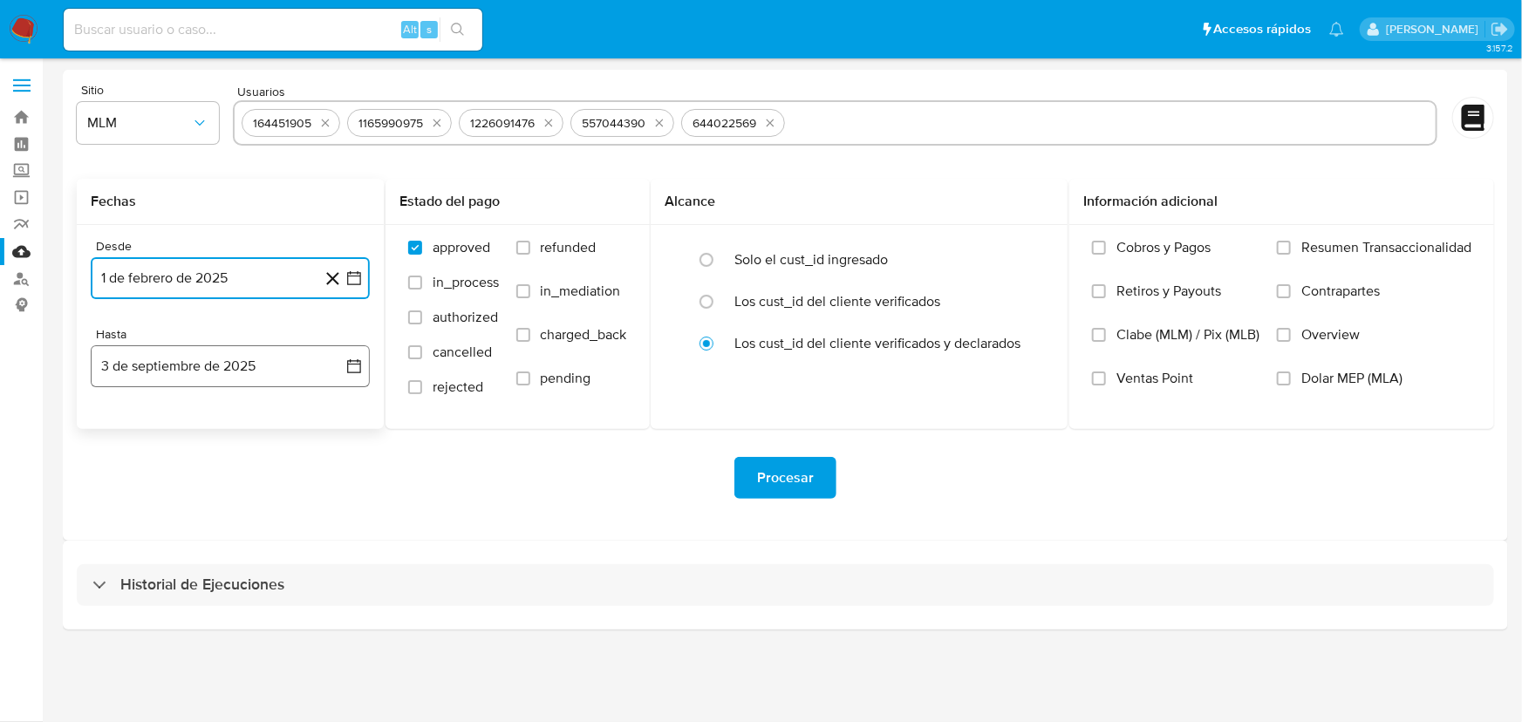
click at [349, 362] on icon "button" at bounding box center [353, 366] width 17 height 17
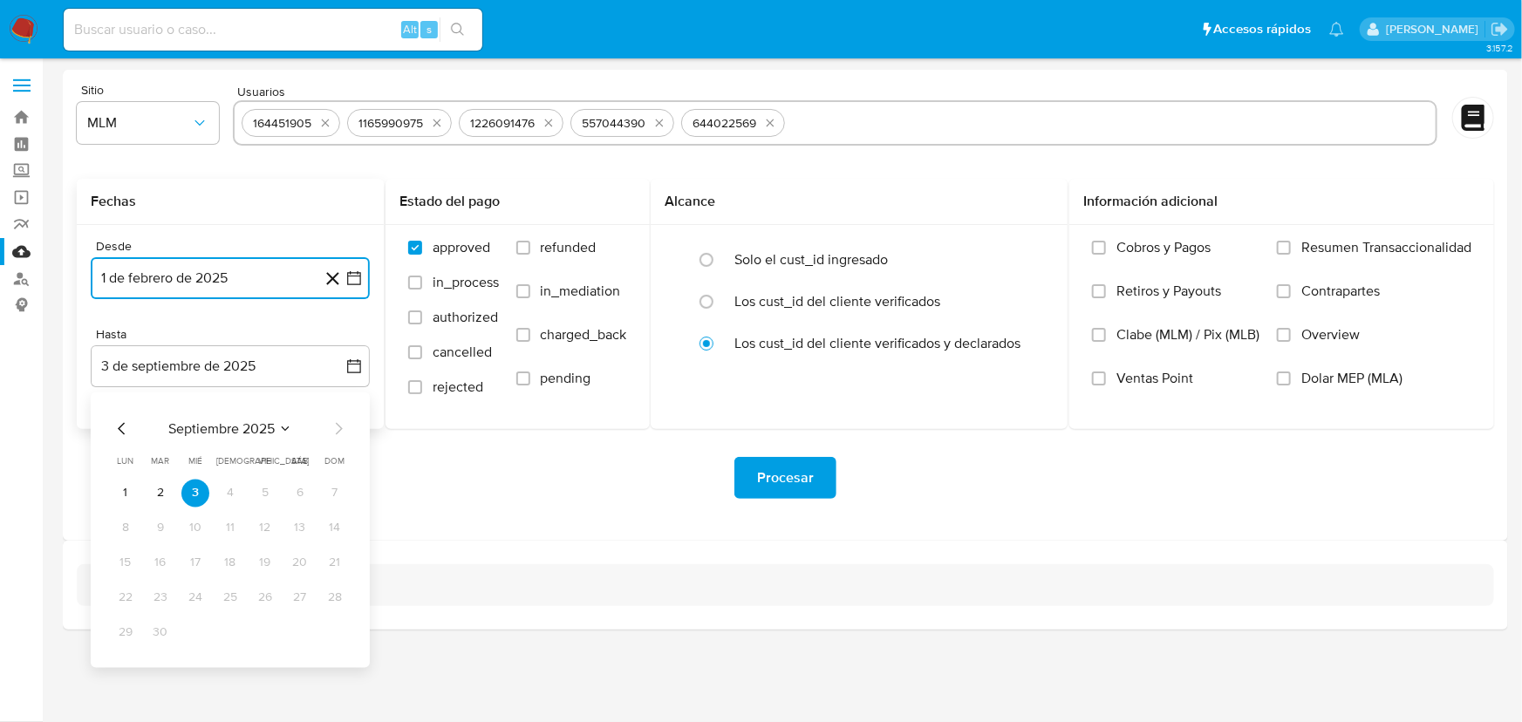
click at [112, 432] on icon "Mes anterior" at bounding box center [122, 429] width 21 height 21
click at [116, 427] on icon "Mes anterior" at bounding box center [122, 429] width 21 height 21
click at [229, 634] on button "31" at bounding box center [230, 633] width 28 height 28
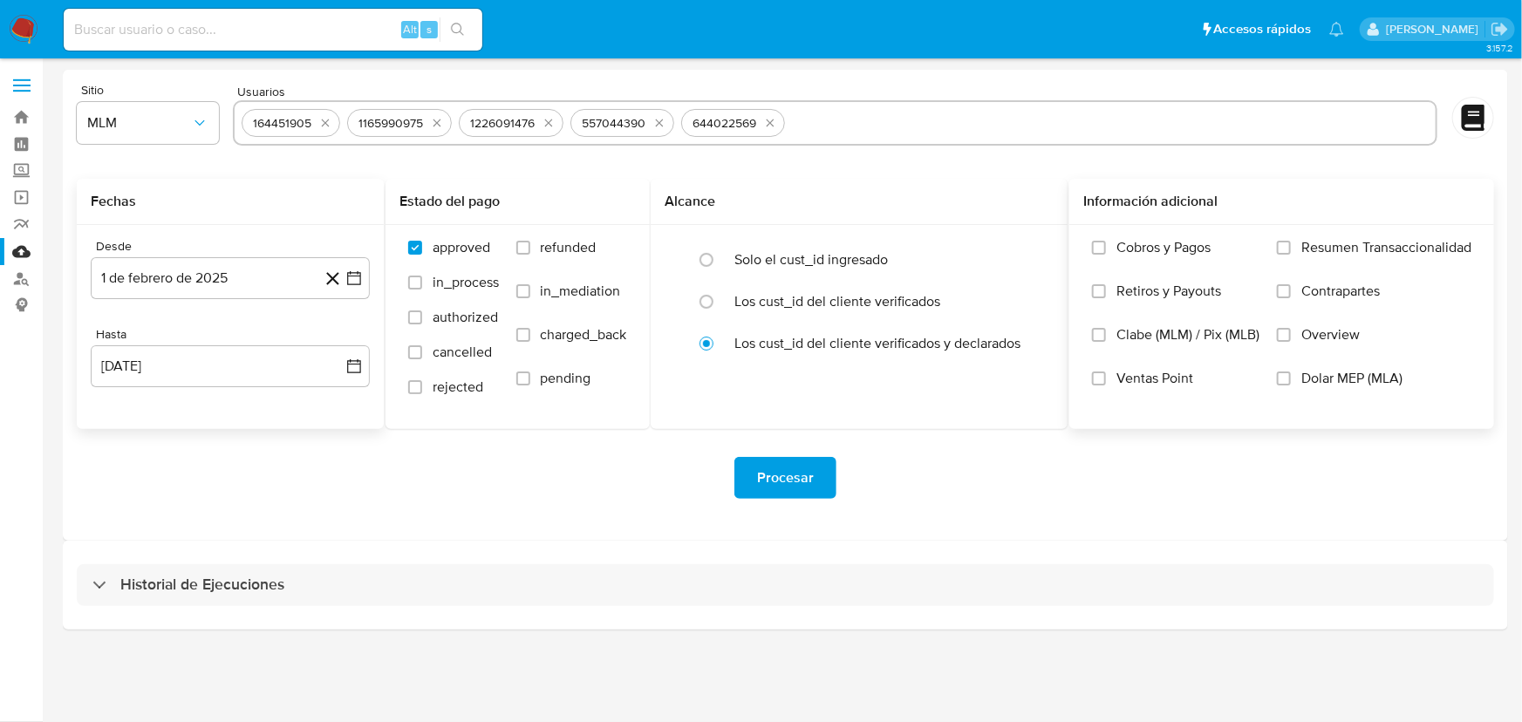
click at [1274, 328] on div "Cobros y Pagos Retiros y Payouts Clabe (MLM) / Pix (MLB) Ventas Point Resumen T…" at bounding box center [1282, 326] width 397 height 174
click at [1281, 335] on input "Overview" at bounding box center [1284, 335] width 14 height 14
click at [790, 471] on span "Procesar" at bounding box center [785, 478] width 57 height 38
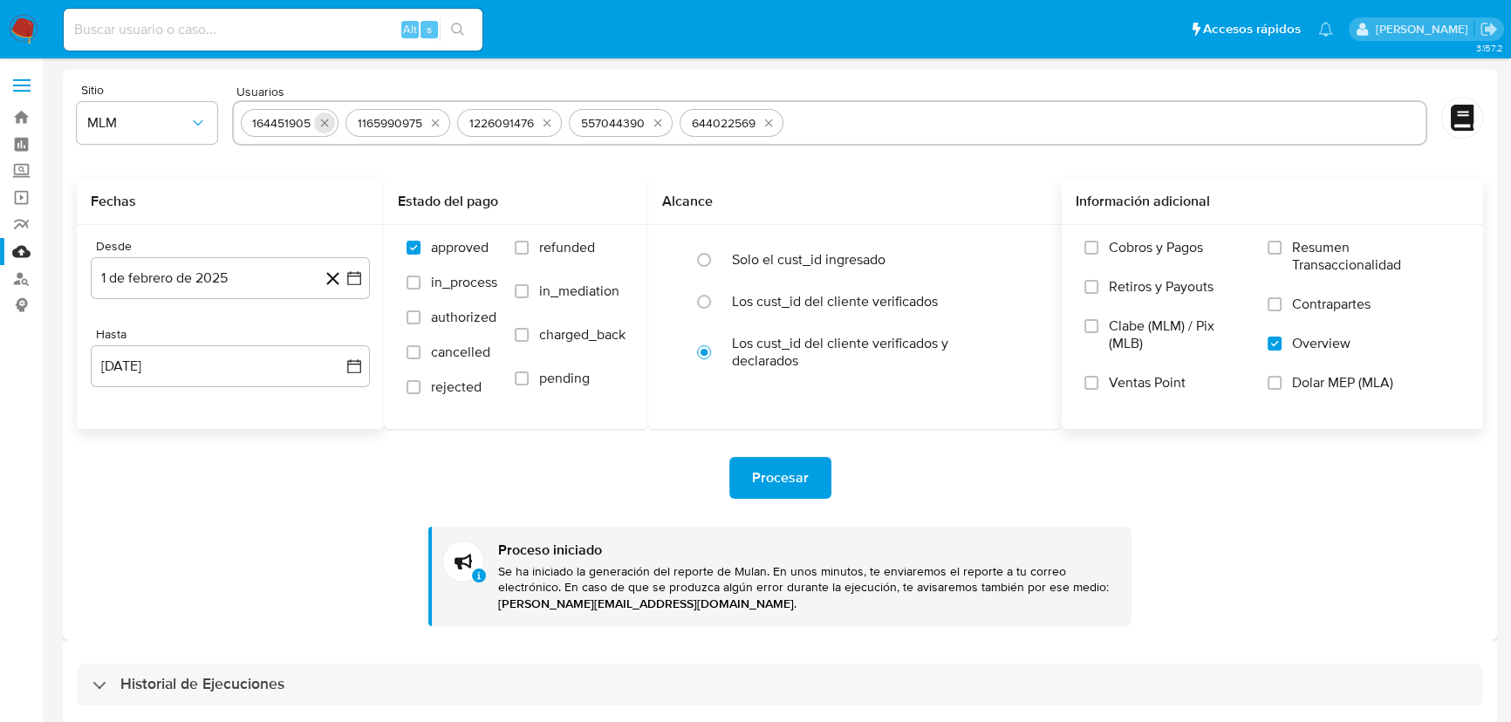
click at [323, 125] on icon "quitar 164451905" at bounding box center [325, 123] width 14 height 14
click at [323, 125] on button "quitar 1165990975" at bounding box center [330, 123] width 21 height 21
click at [434, 125] on icon "quitar 1226091476" at bounding box center [441, 123] width 14 height 14
click at [323, 125] on icon "quitar 557044390" at bounding box center [330, 123] width 14 height 14
click at [323, 125] on icon "quitar 644022569" at bounding box center [330, 123] width 14 height 14
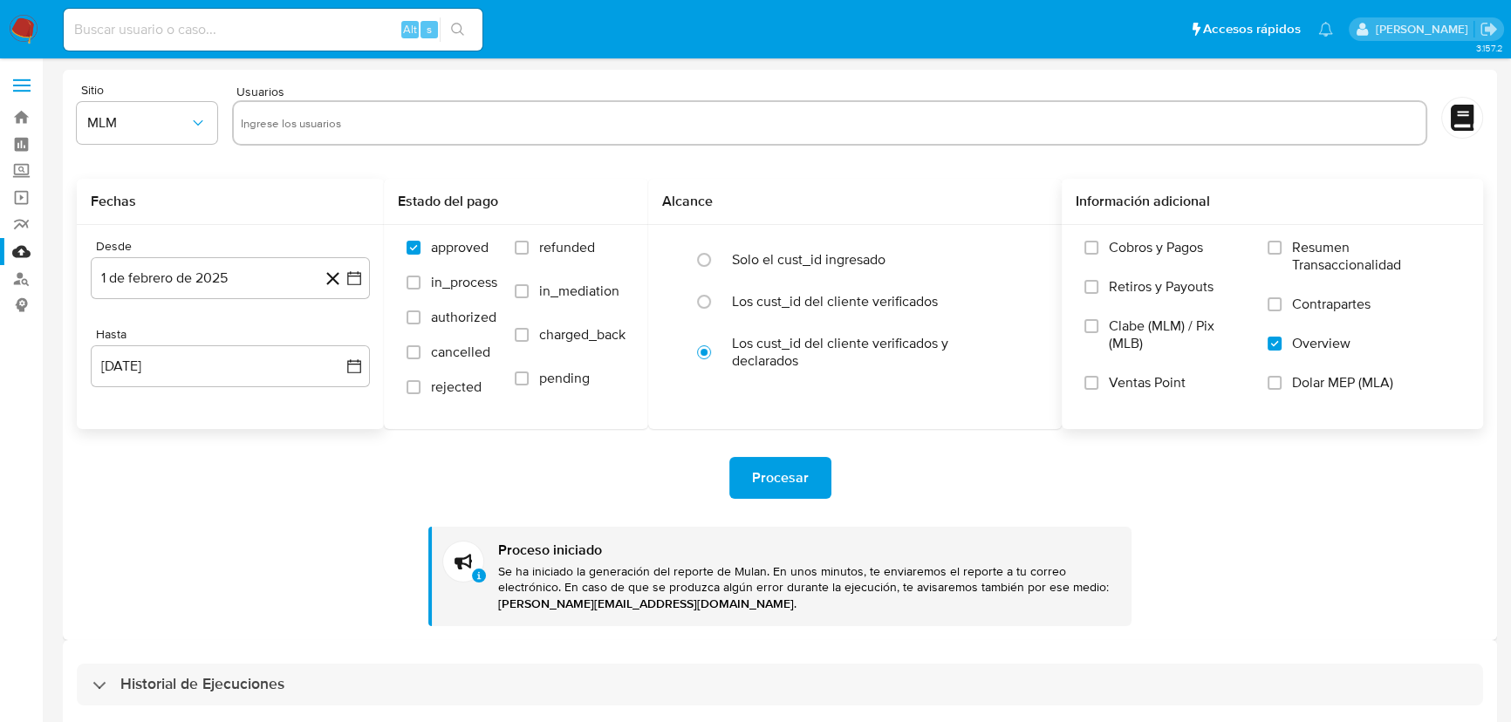
click at [323, 125] on input "text" at bounding box center [830, 123] width 1178 height 28
paste input "1259456014"
type input "1259456014"
drag, startPoint x: 352, startPoint y: 266, endPoint x: 382, endPoint y: 311, distance: 53.5
click at [352, 267] on button "1 de febrero de 2025" at bounding box center [230, 278] width 279 height 42
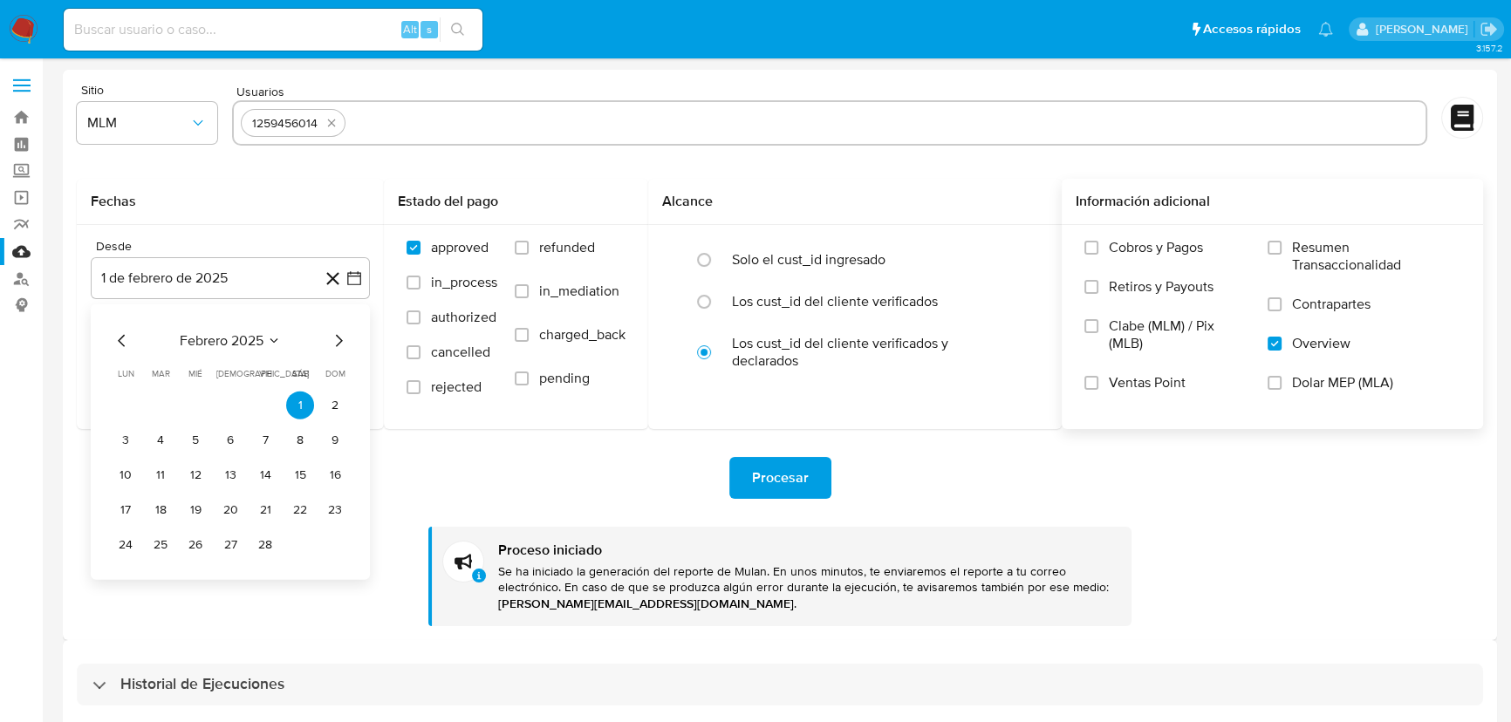
click at [340, 339] on icon "Mes siguiente" at bounding box center [339, 341] width 7 height 12
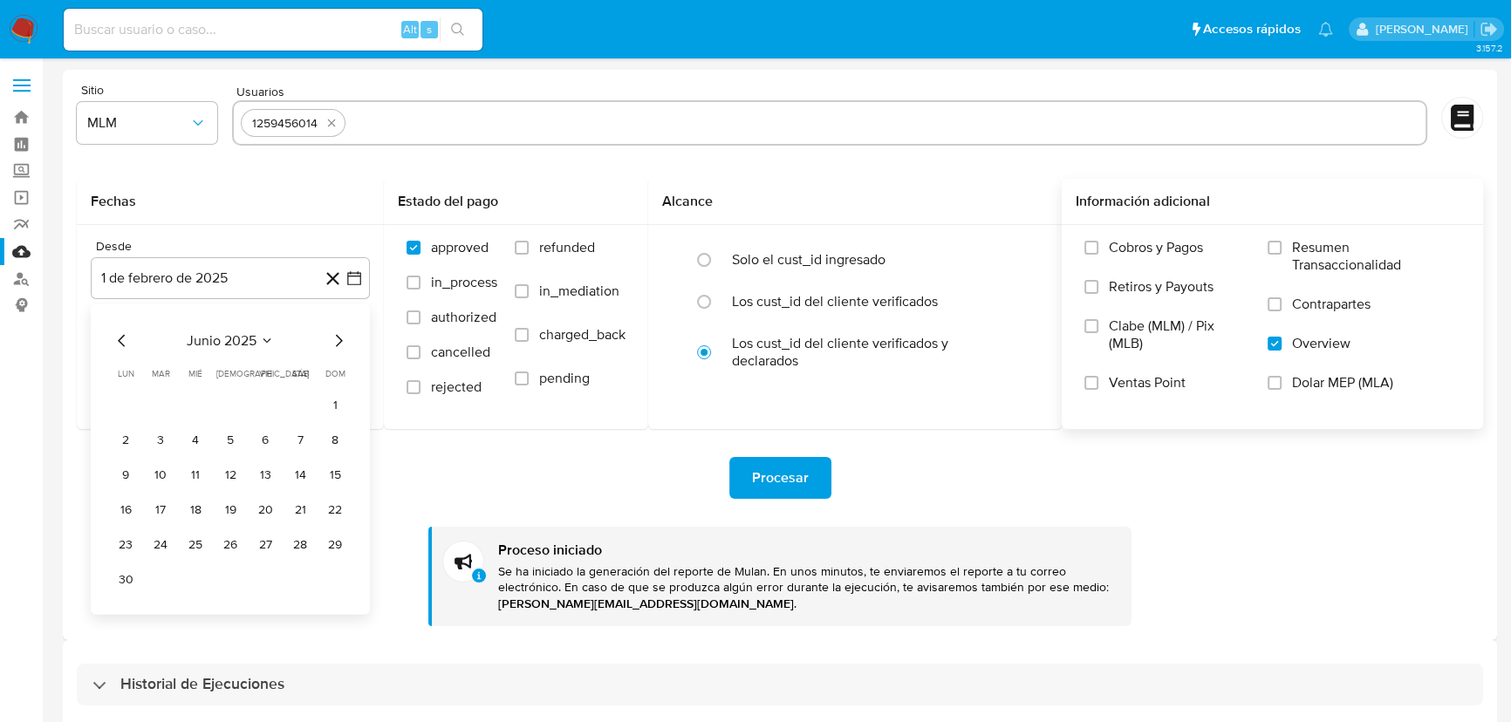
click at [340, 339] on icon "Mes siguiente" at bounding box center [339, 341] width 7 height 12
click at [282, 393] on tr "1 2 3" at bounding box center [230, 406] width 237 height 28
click at [270, 401] on button "1" at bounding box center [265, 406] width 28 height 28
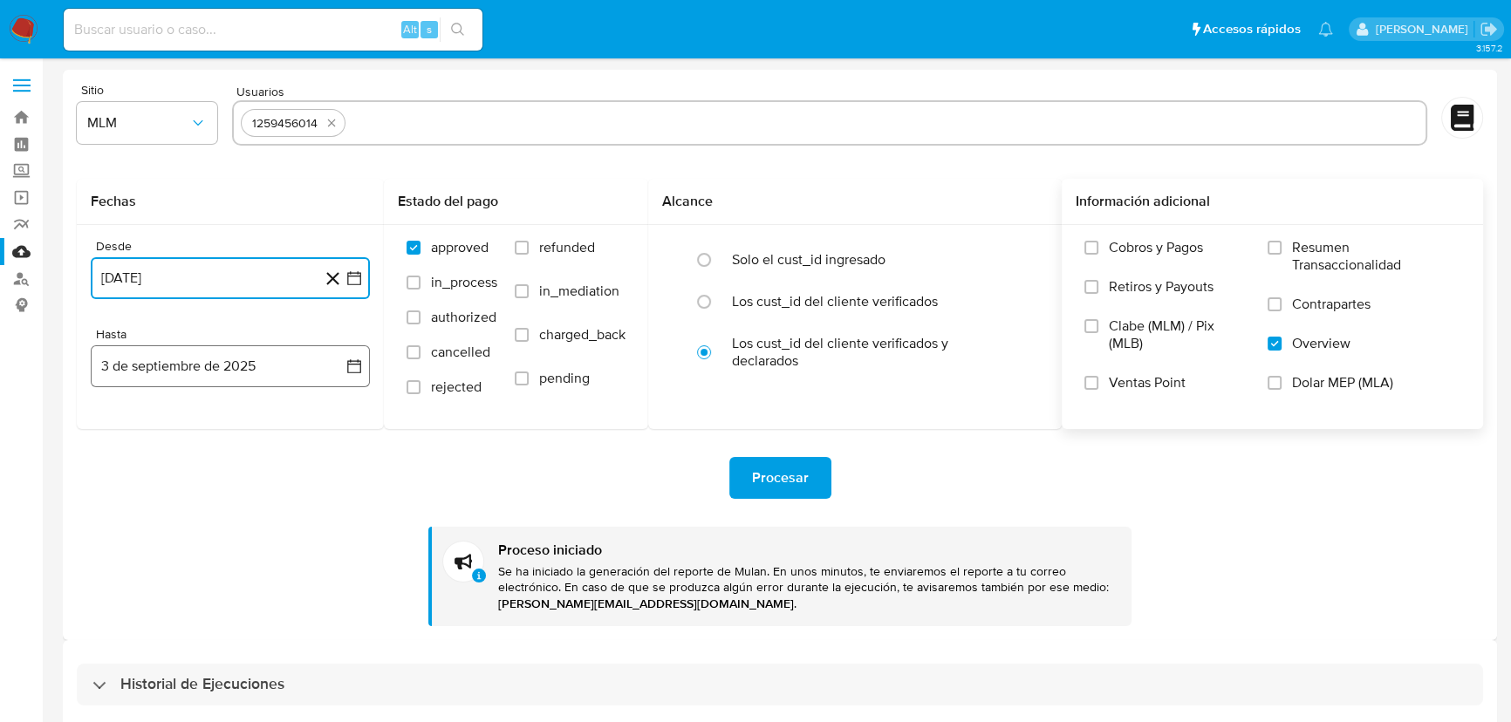
click at [365, 364] on button "3 de septiembre de 2025" at bounding box center [230, 366] width 279 height 42
click at [113, 434] on icon "Mes anterior" at bounding box center [122, 429] width 21 height 21
click at [339, 638] on button "31" at bounding box center [335, 633] width 28 height 28
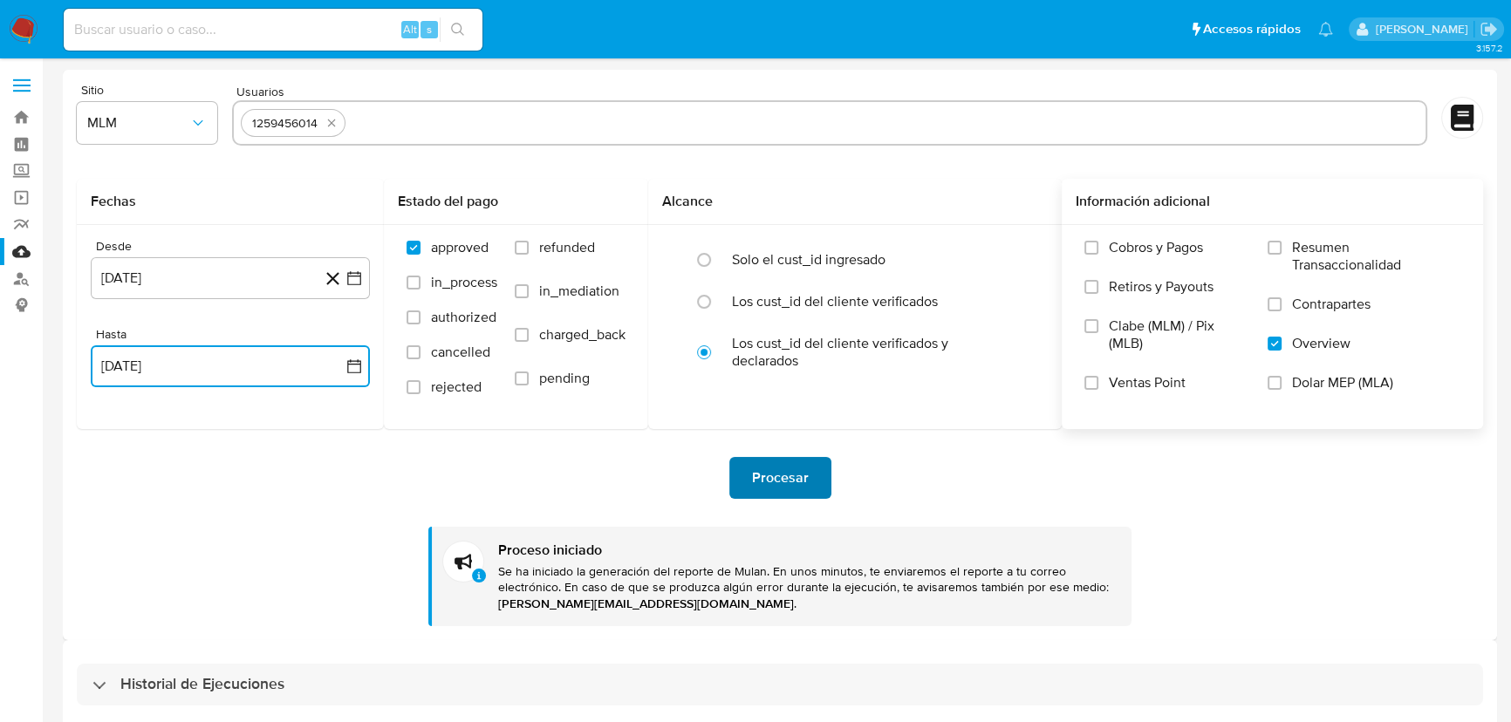
click at [805, 470] on span "Procesar" at bounding box center [780, 478] width 57 height 38
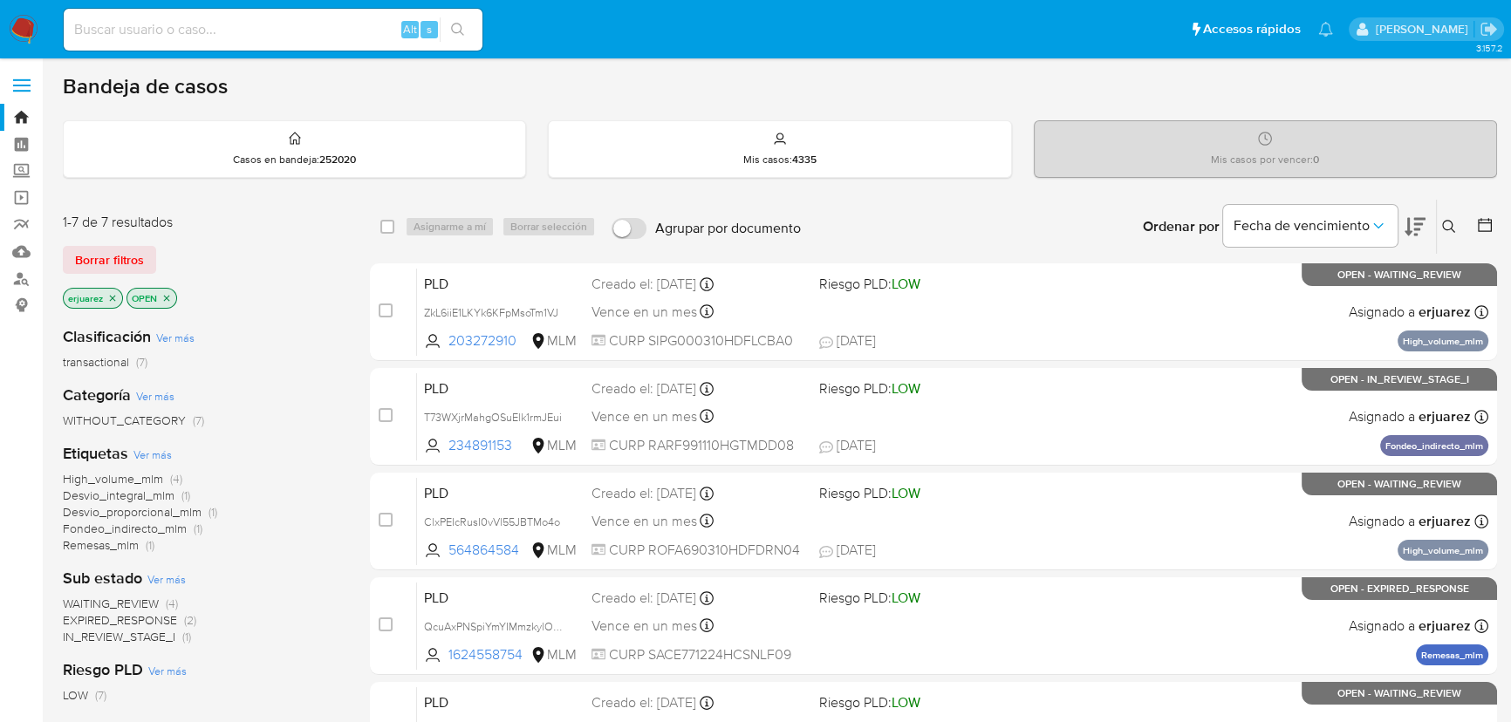
click at [165, 23] on input at bounding box center [273, 29] width 419 height 23
paste input "254713849"
type input "254713849"
click at [463, 19] on button "search-icon" at bounding box center [458, 29] width 36 height 24
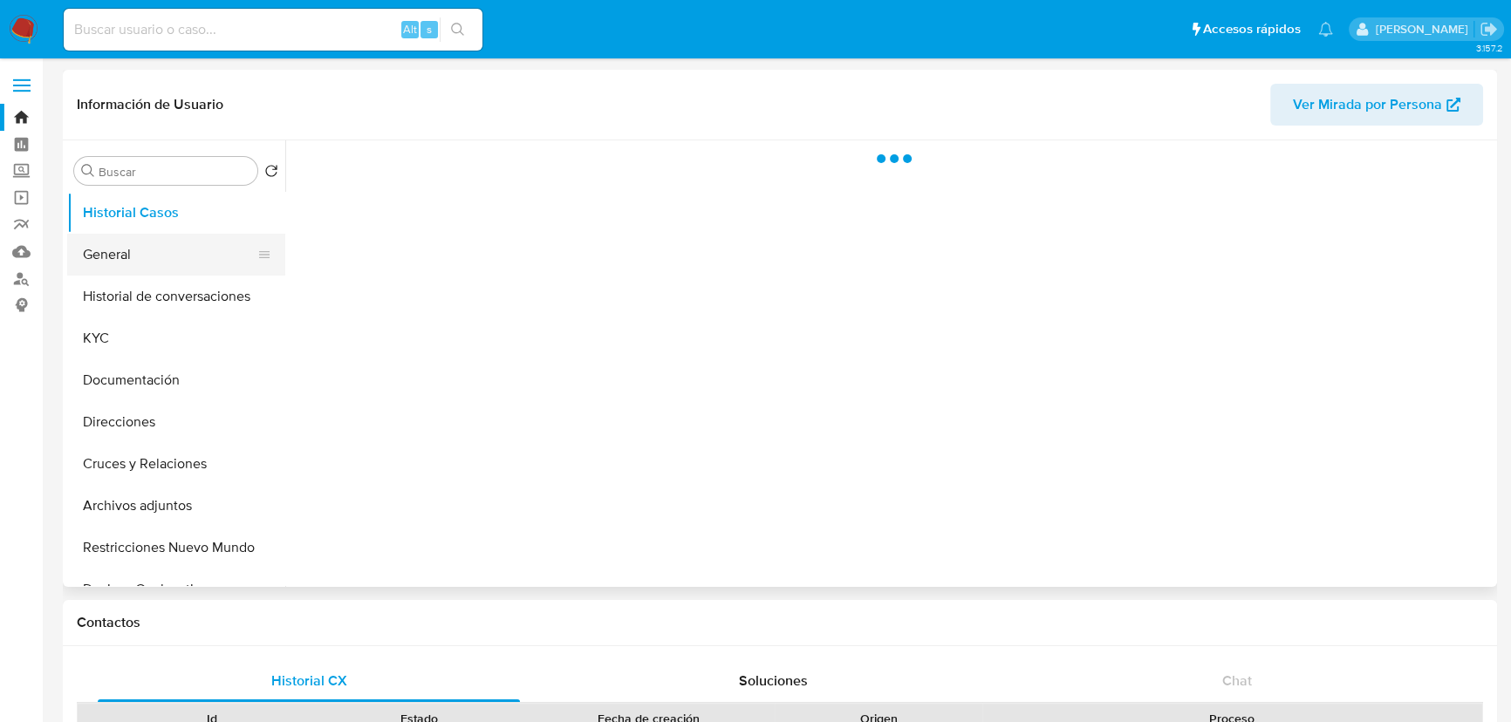
click at [145, 265] on button "General" at bounding box center [169, 255] width 204 height 42
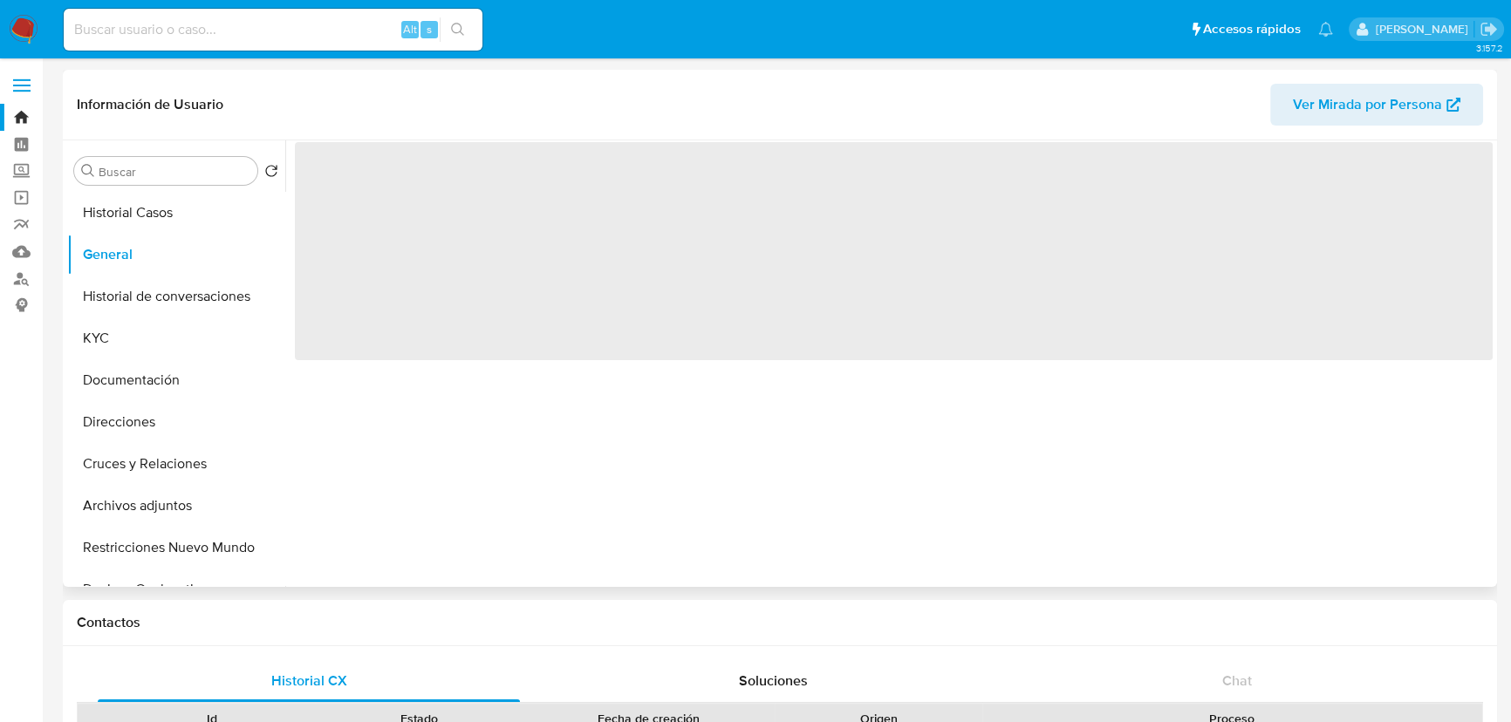
select select "10"
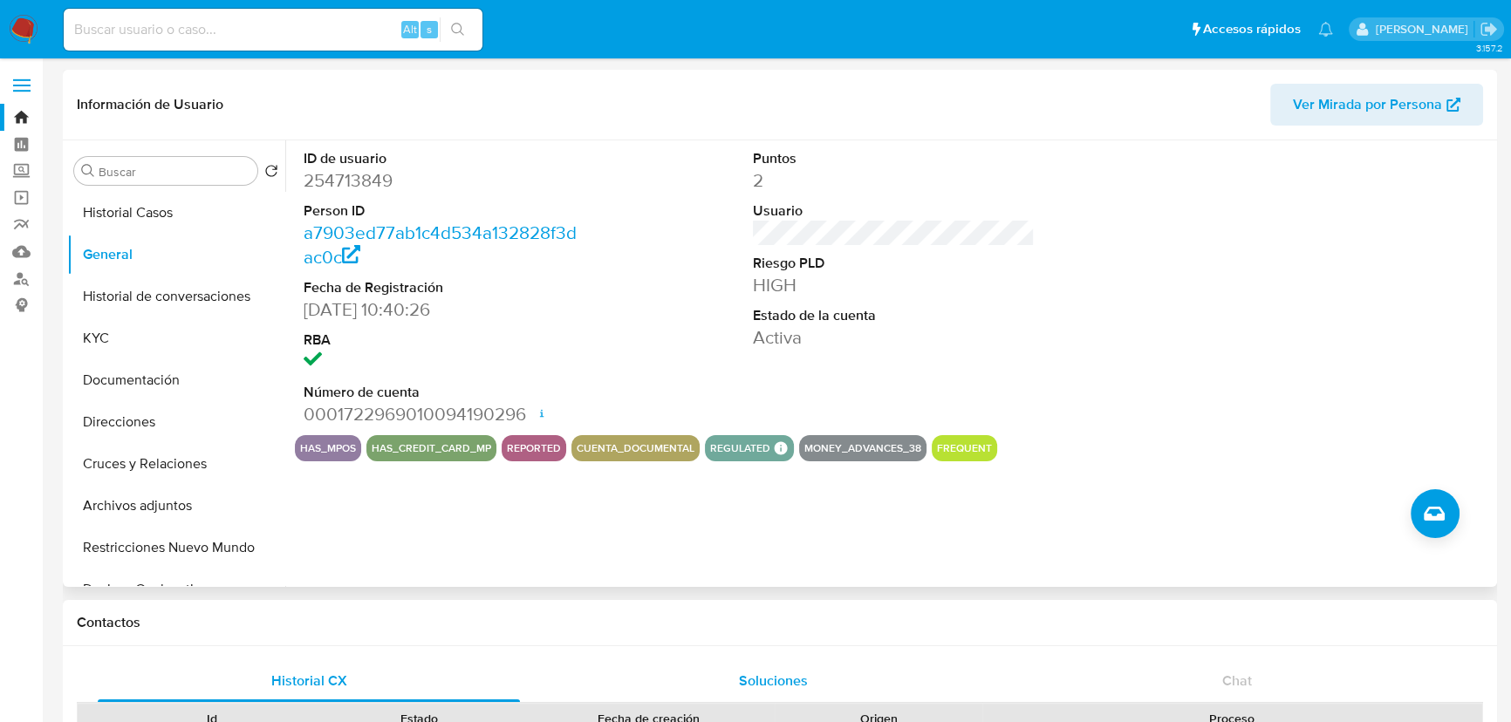
drag, startPoint x: 802, startPoint y: 685, endPoint x: 876, endPoint y: 687, distance: 74.2
drag, startPoint x: 802, startPoint y: 681, endPoint x: 858, endPoint y: 687, distance: 56.9
click at [155, 28] on input at bounding box center [273, 29] width 419 height 23
paste input "456477520"
type input "456477520"
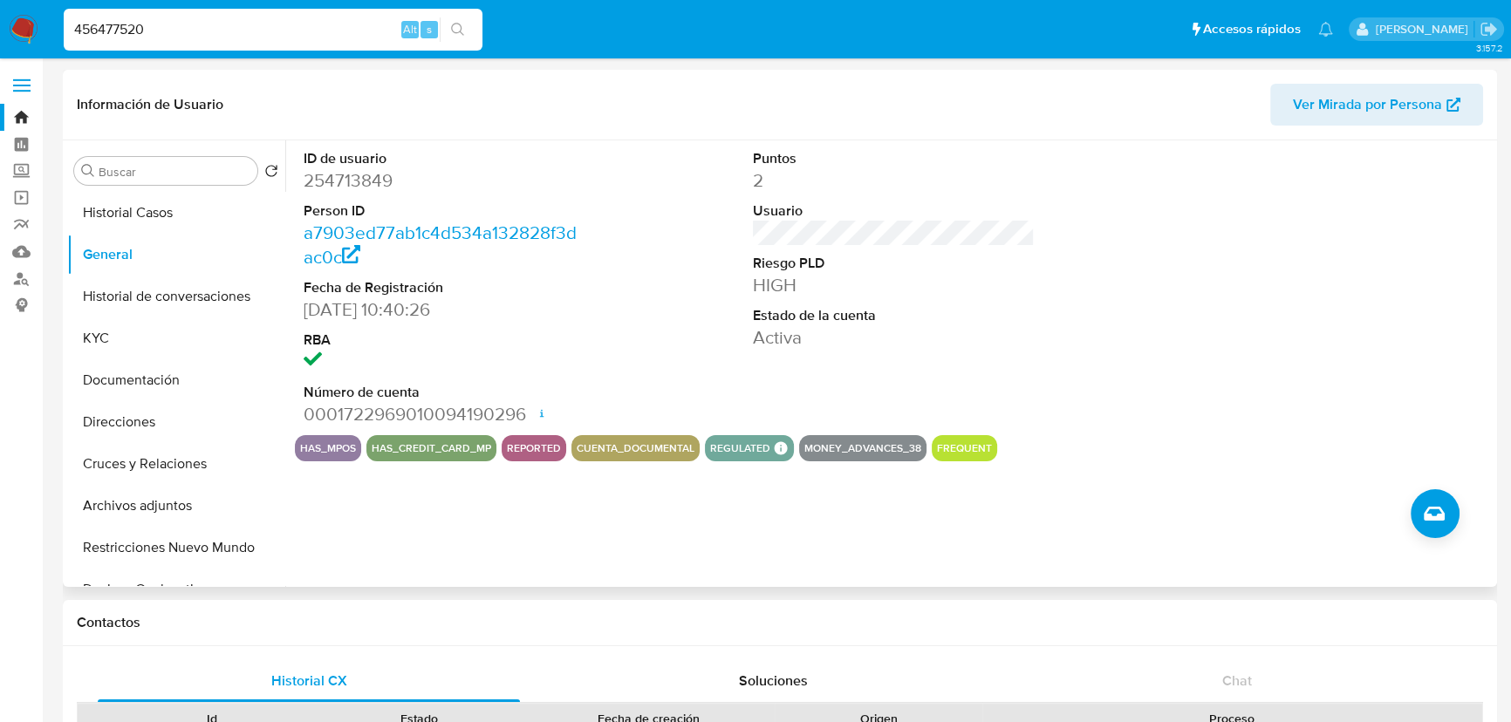
click at [461, 28] on icon "search-icon" at bounding box center [457, 29] width 13 height 13
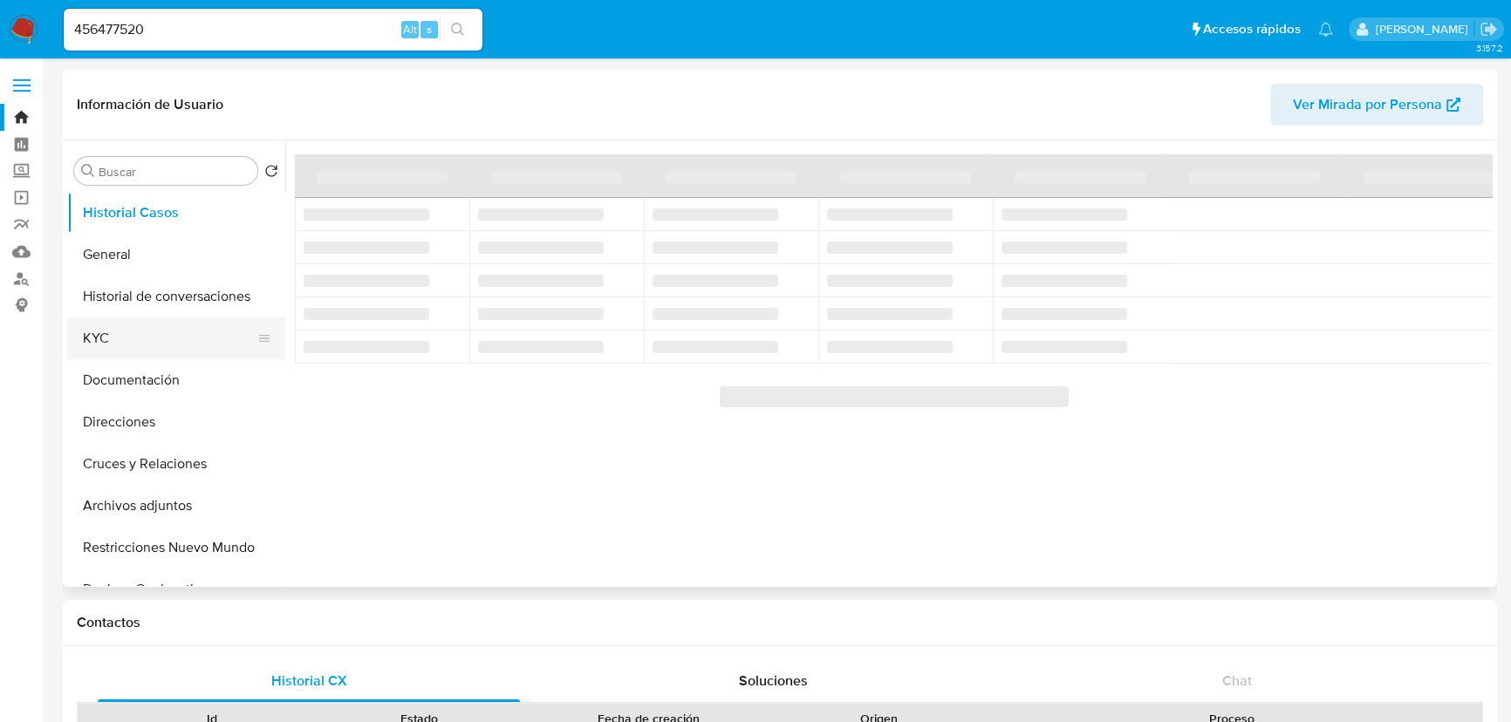
click at [112, 332] on button "KYC" at bounding box center [169, 339] width 204 height 42
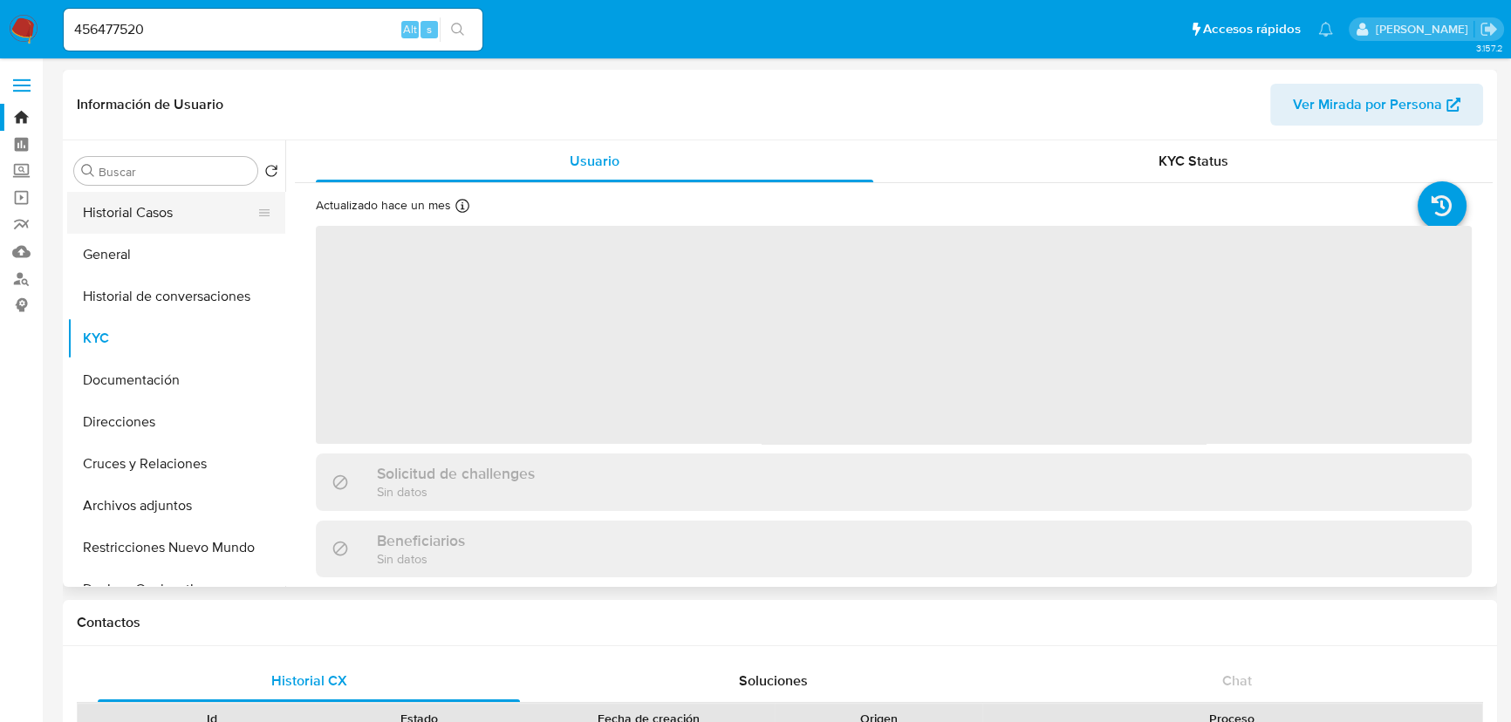
select select "10"
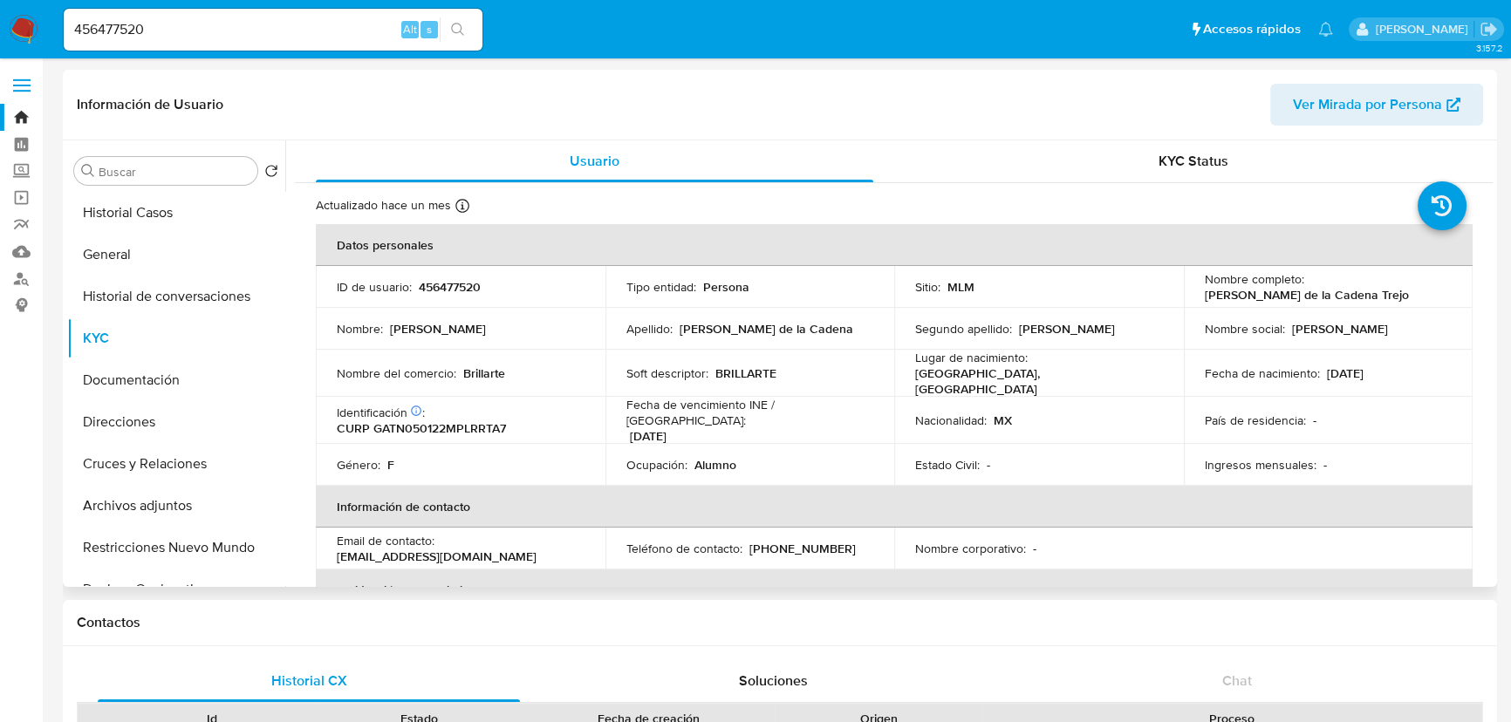
drag, startPoint x: 1201, startPoint y: 297, endPoint x: 1400, endPoint y: 297, distance: 198.9
click at [1400, 297] on div "Nombre completo : [PERSON_NAME]" at bounding box center [1329, 286] width 248 height 31
copy p "[PERSON_NAME] de la Cadena Trejo"
click at [119, 249] on button "General" at bounding box center [169, 255] width 204 height 42
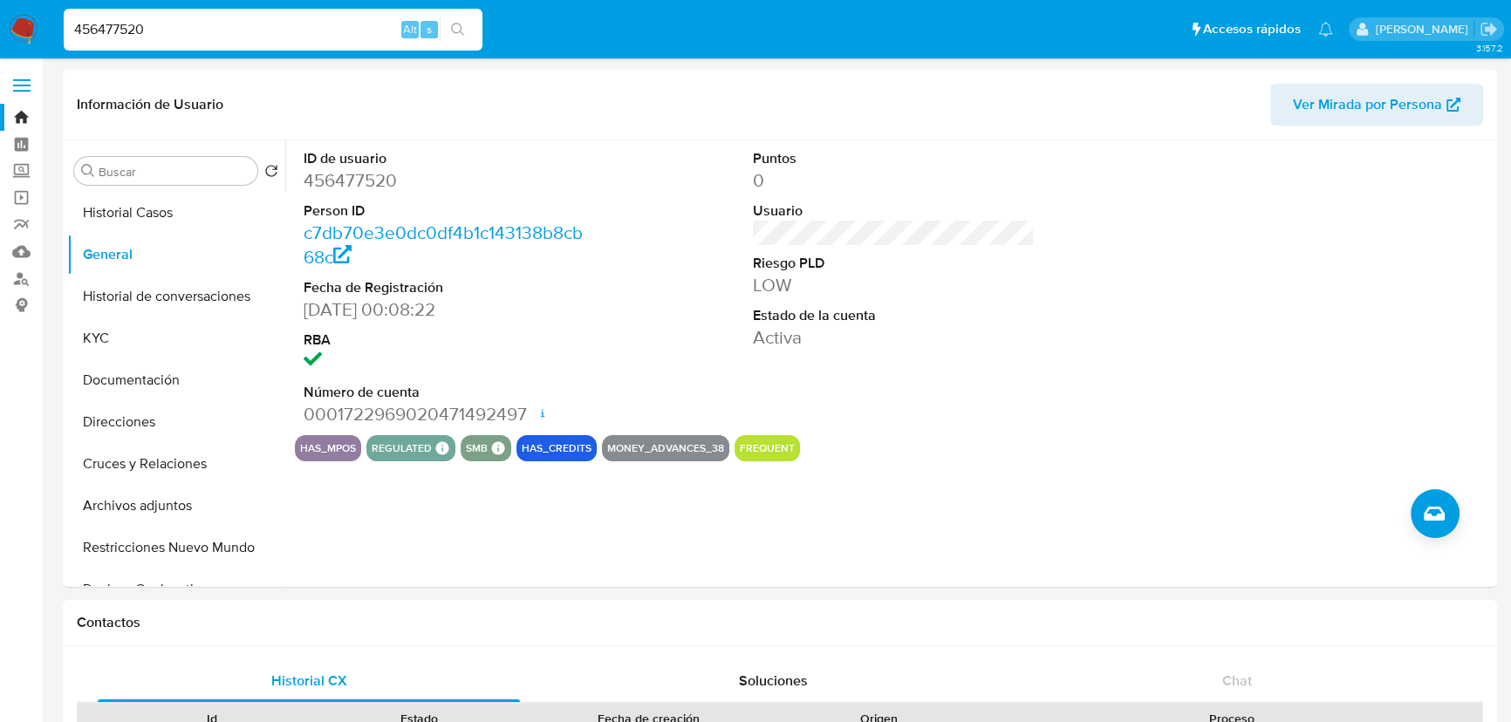
drag, startPoint x: 181, startPoint y: 34, endPoint x: 5, endPoint y: 51, distance: 176.2
paste input "254713849"
type input "254713849"
click at [459, 25] on icon "search-icon" at bounding box center [458, 30] width 14 height 14
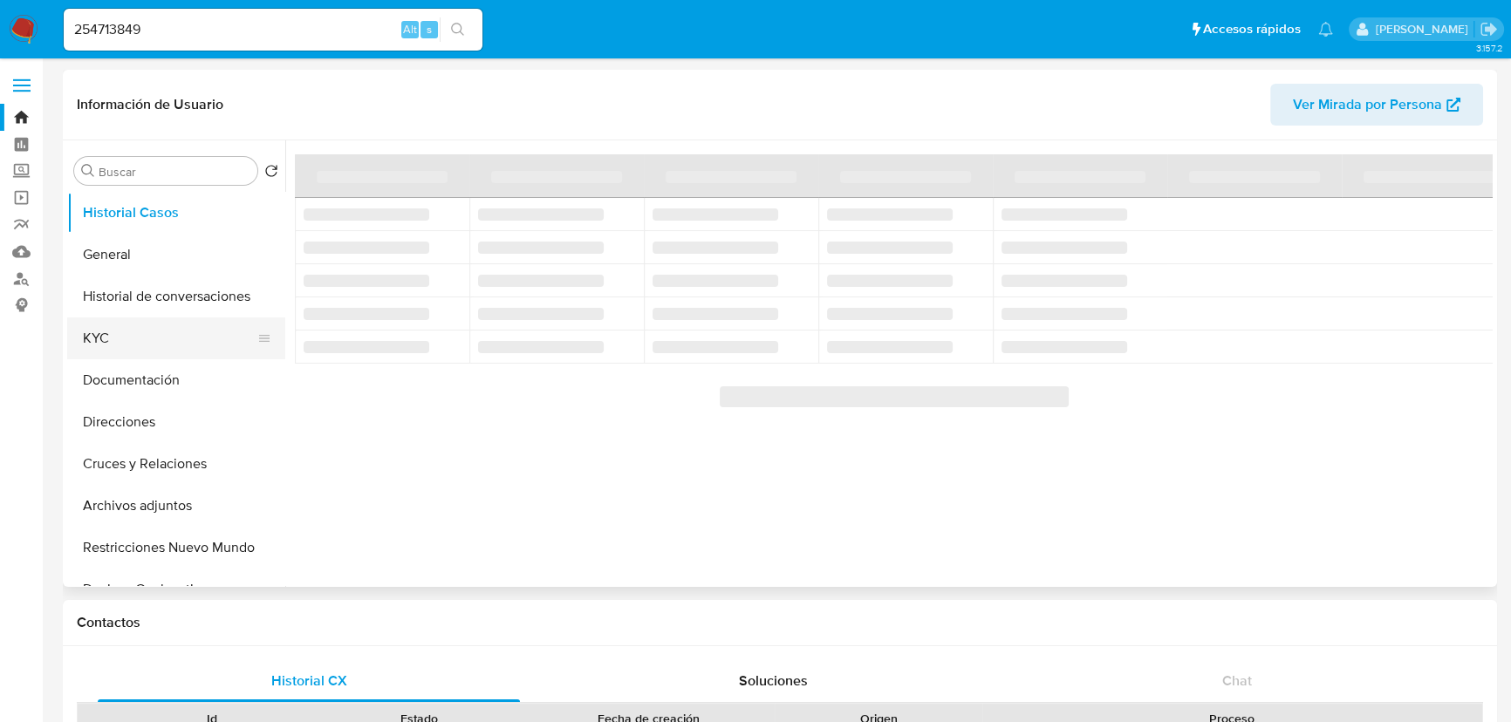
drag, startPoint x: 100, startPoint y: 345, endPoint x: 208, endPoint y: 346, distance: 107.3
click at [100, 346] on button "KYC" at bounding box center [169, 339] width 204 height 42
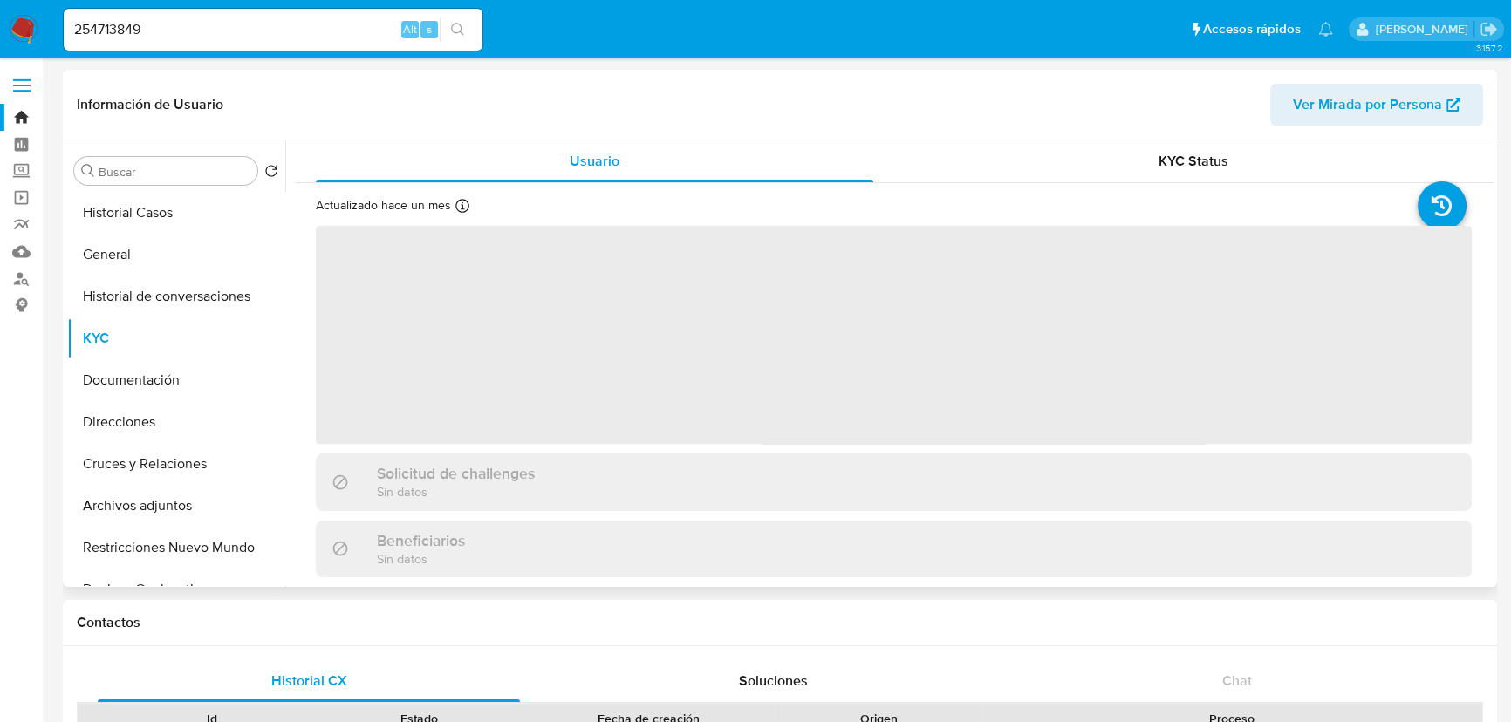
select select "10"
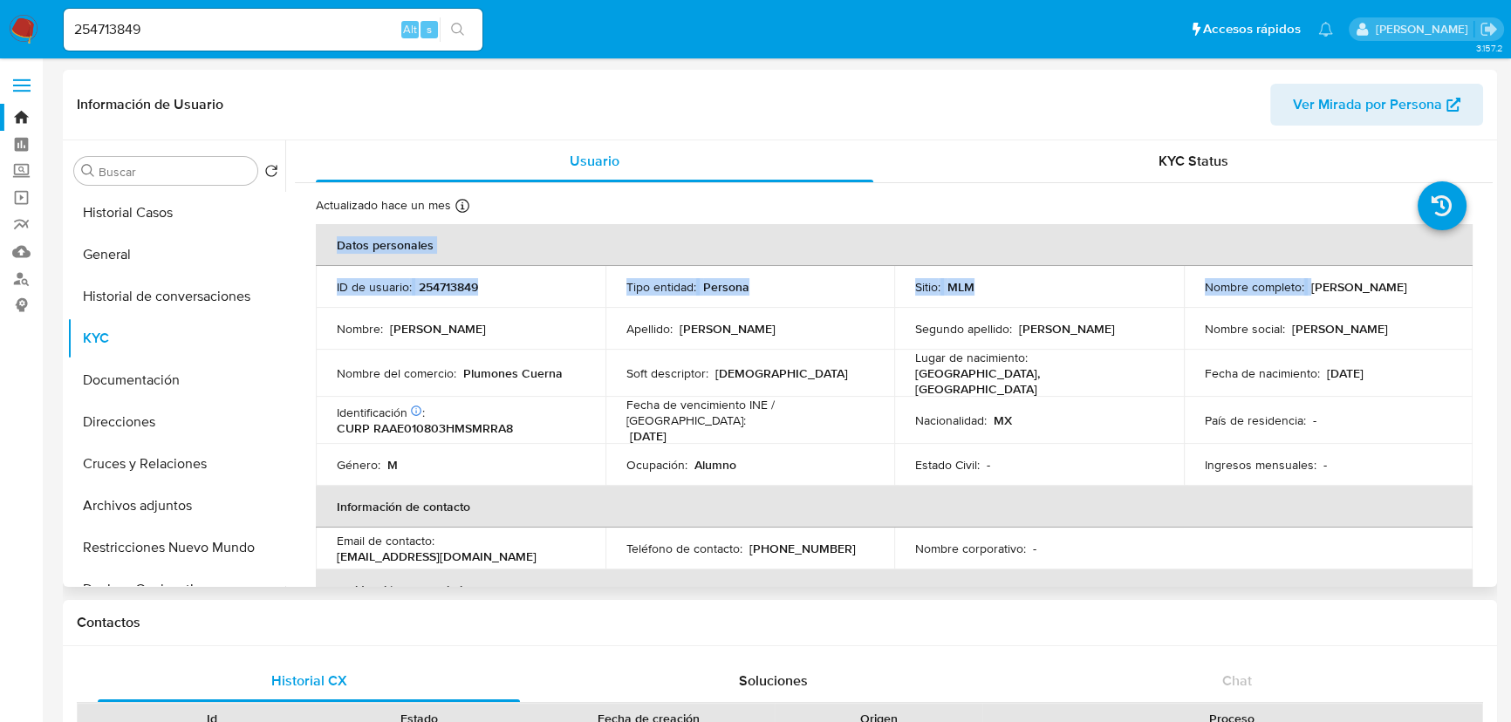
drag, startPoint x: 1307, startPoint y: 289, endPoint x: 1467, endPoint y: 289, distance: 160.5
drag, startPoint x: 1313, startPoint y: 359, endPoint x: 1371, endPoint y: 296, distance: 86.4
click at [1315, 359] on td "Fecha de nacimiento : [DEMOGRAPHIC_DATA]" at bounding box center [1329, 373] width 290 height 47
click at [1324, 291] on p "[PERSON_NAME]" at bounding box center [1359, 287] width 96 height 16
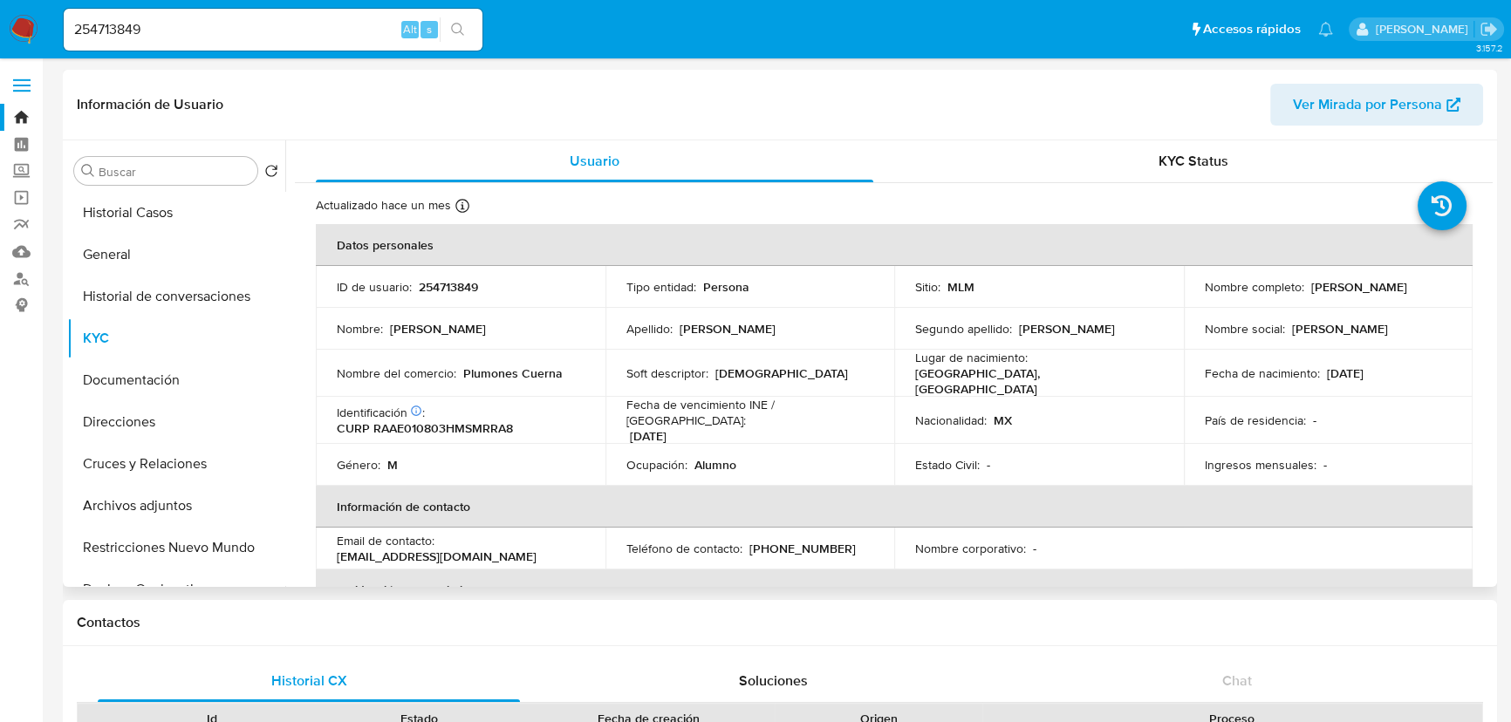
click at [1303, 285] on div "Nombre completo : [PERSON_NAME]" at bounding box center [1329, 287] width 248 height 16
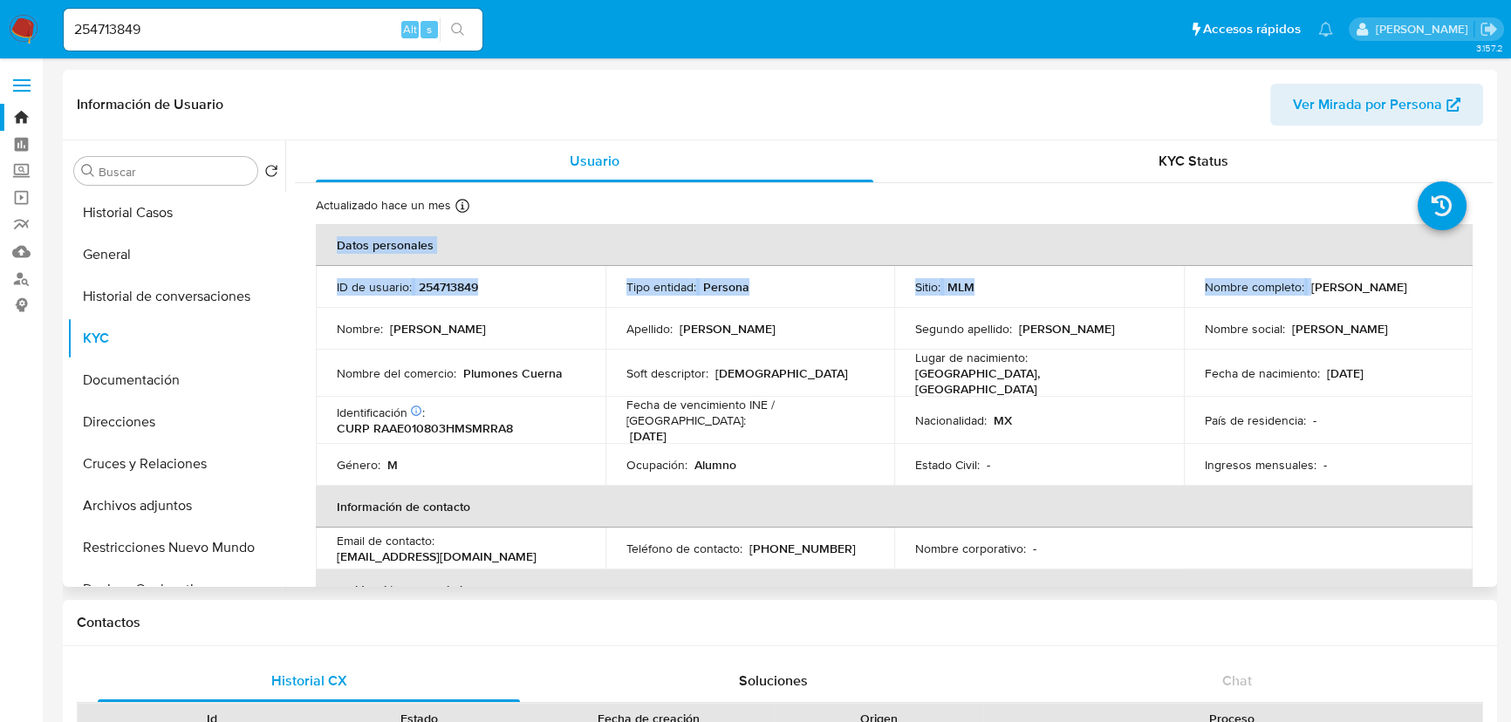
drag, startPoint x: 1304, startPoint y: 288, endPoint x: 1479, endPoint y: 287, distance: 174.5
copy table "Datos personales ID de usuario : 254713849 Tipo entidad : Persona Sitio : MLM N…"
click at [1320, 283] on p "[PERSON_NAME]" at bounding box center [1359, 287] width 96 height 16
drag, startPoint x: 1307, startPoint y: 291, endPoint x: 1442, endPoint y: 283, distance: 135.4
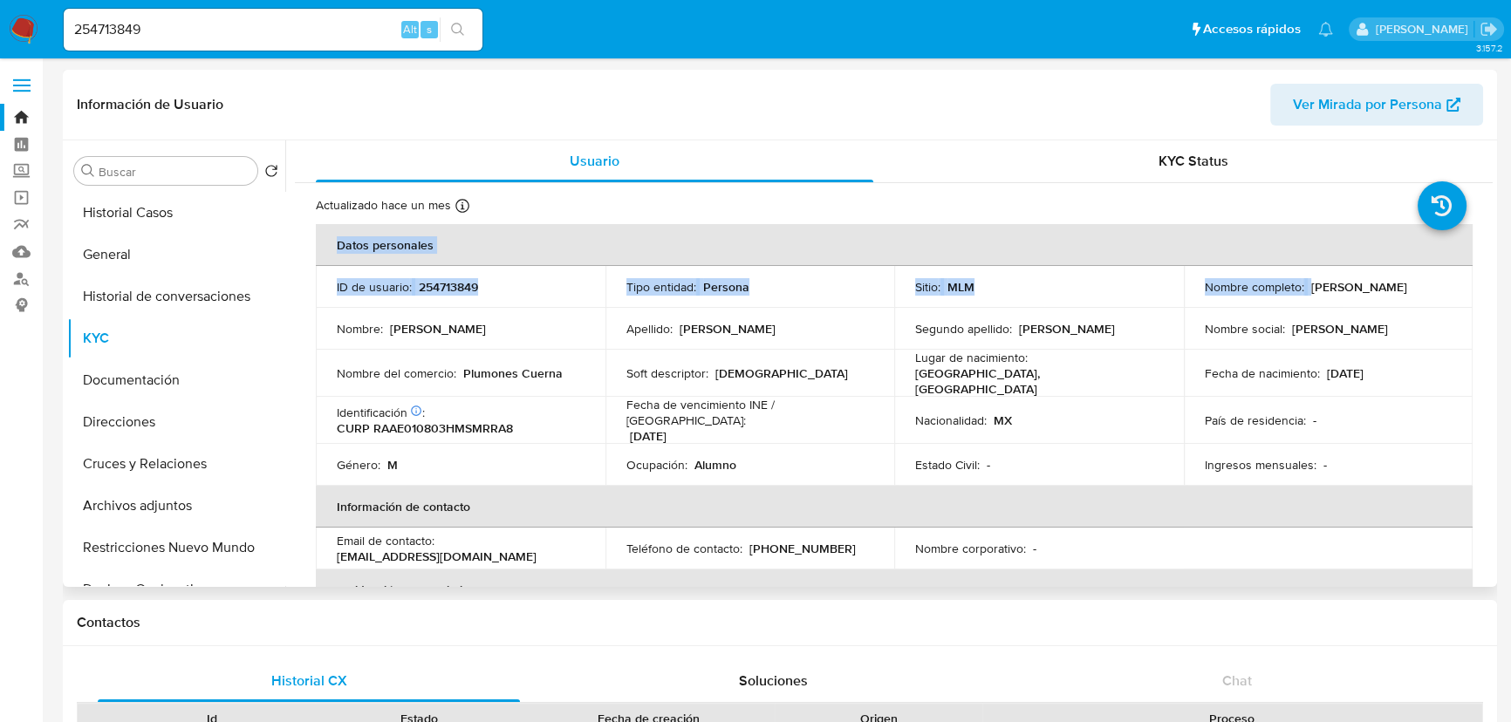
click at [1442, 283] on div "Nombre completo : [PERSON_NAME]" at bounding box center [1329, 287] width 248 height 16
copy p "[PERSON_NAME]"
click at [128, 265] on button "General" at bounding box center [169, 255] width 204 height 42
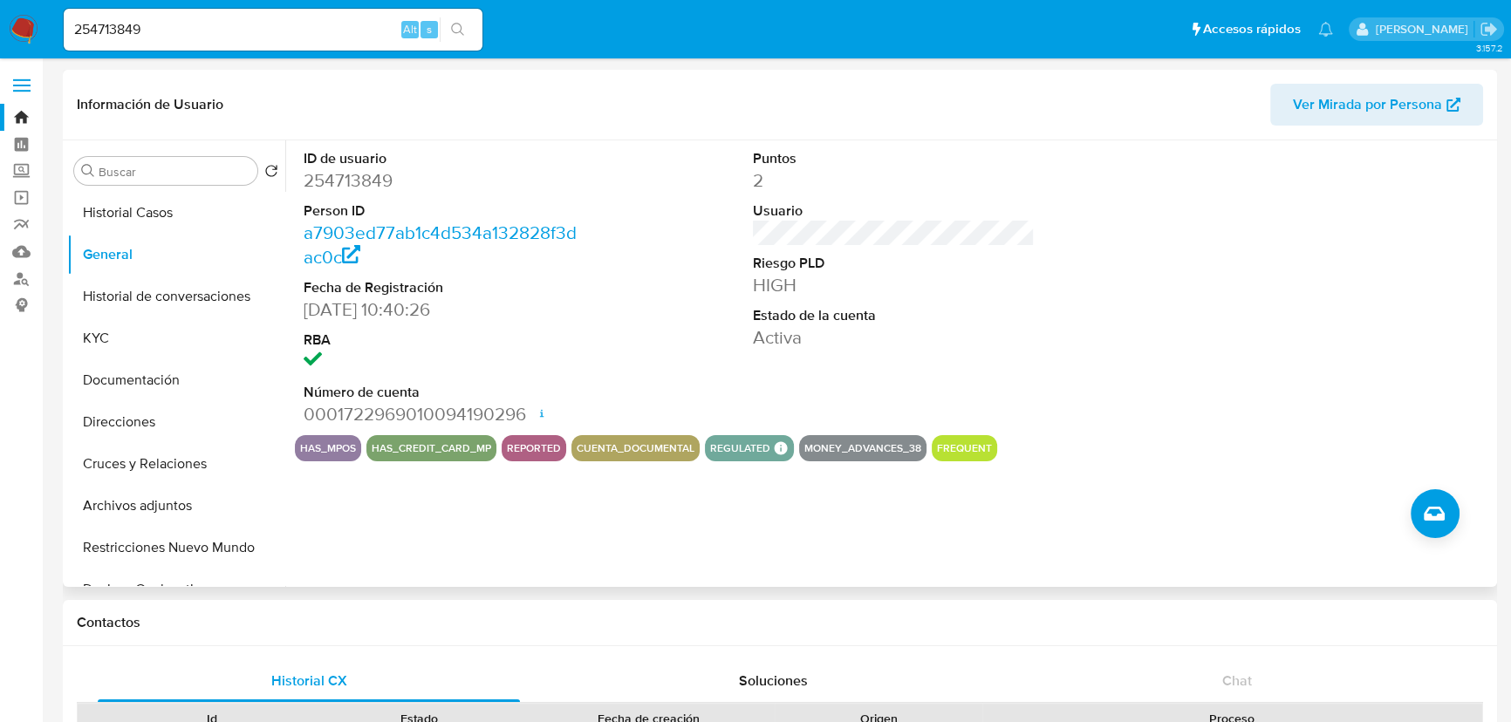
drag, startPoint x: 975, startPoint y: 448, endPoint x: 961, endPoint y: 454, distance: 14.9
click at [978, 449] on button "frequent" at bounding box center [964, 448] width 55 height 7
drag, startPoint x: 72, startPoint y: 31, endPoint x: -48, endPoint y: 31, distance: 119.5
paste input "495886315"
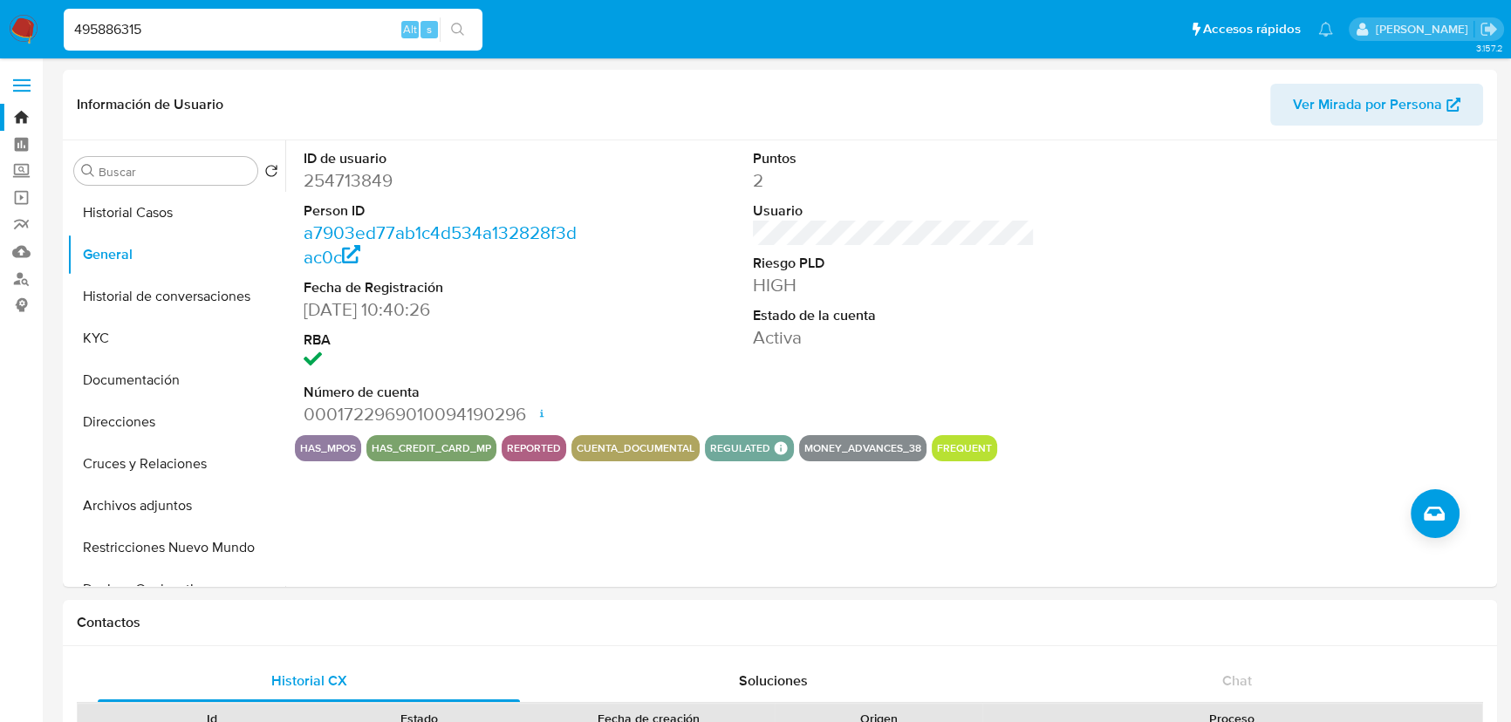
type input "495886315"
click at [459, 25] on icon "search-icon" at bounding box center [458, 30] width 14 height 14
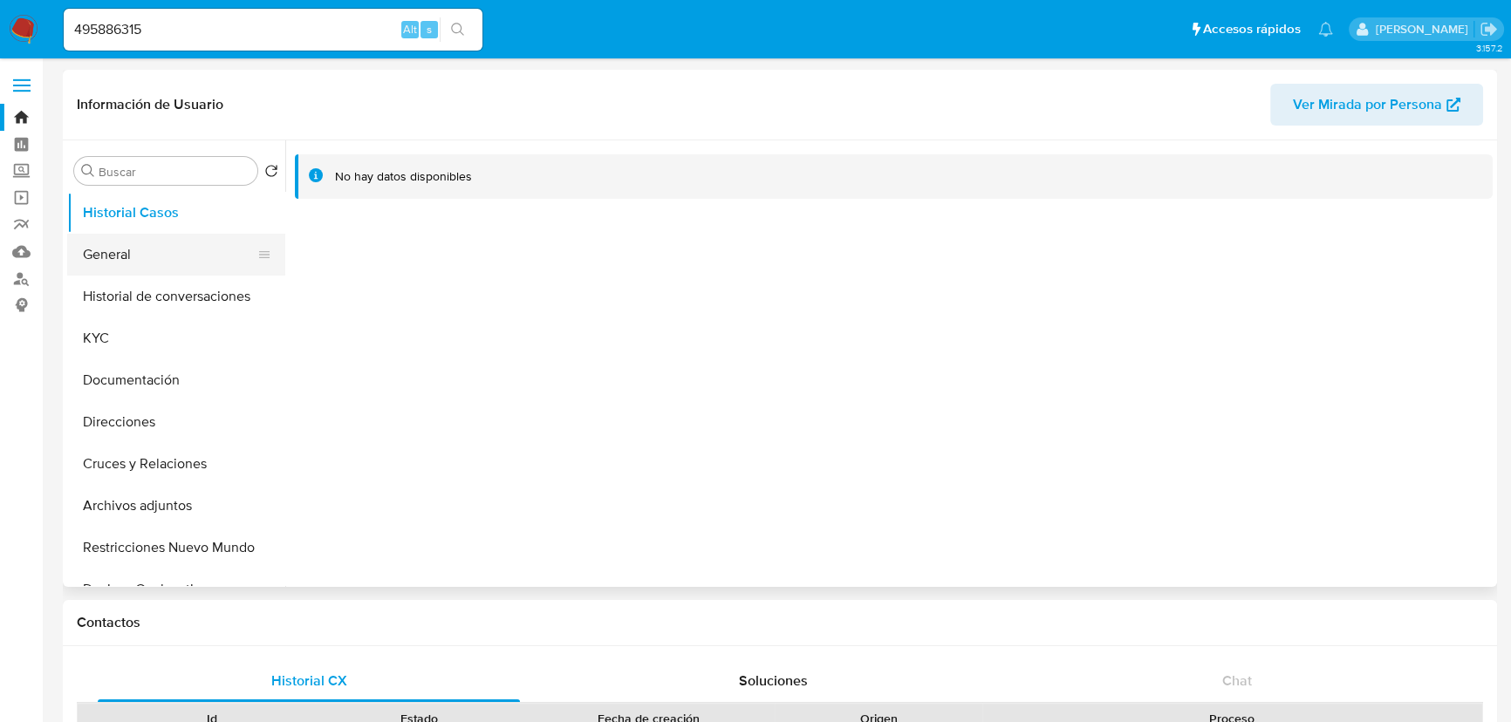
select select "10"
click at [107, 262] on button "General" at bounding box center [169, 255] width 204 height 42
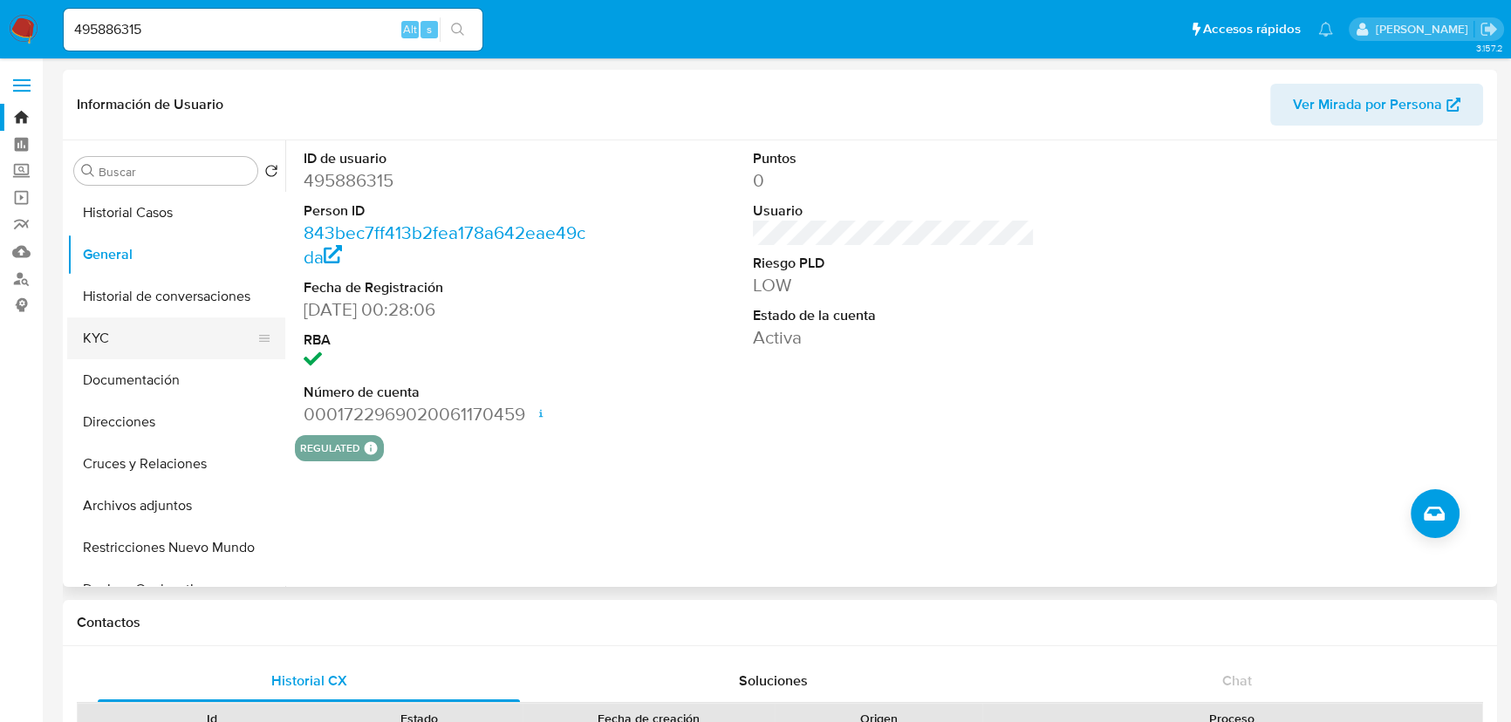
click at [121, 330] on button "KYC" at bounding box center [169, 339] width 204 height 42
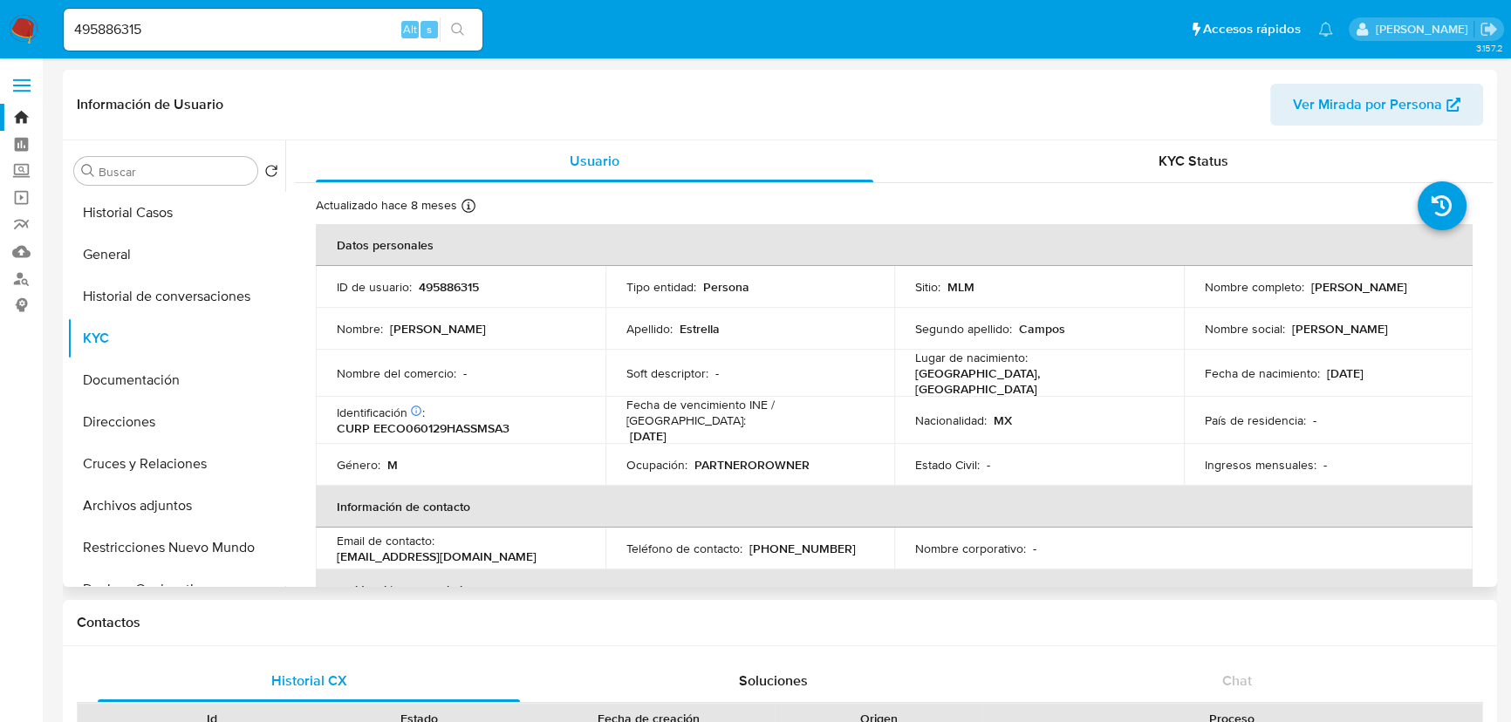
drag, startPoint x: 1201, startPoint y: 299, endPoint x: 1380, endPoint y: 301, distance: 178.8
click at [1380, 295] on div "Nombre completo : [PERSON_NAME]" at bounding box center [1329, 287] width 248 height 16
copy p "[PERSON_NAME]"
drag, startPoint x: 106, startPoint y: 31, endPoint x: 190, endPoint y: 31, distance: 83.7
click at [110, 31] on div "495886315 Alt s" at bounding box center [273, 30] width 419 height 42
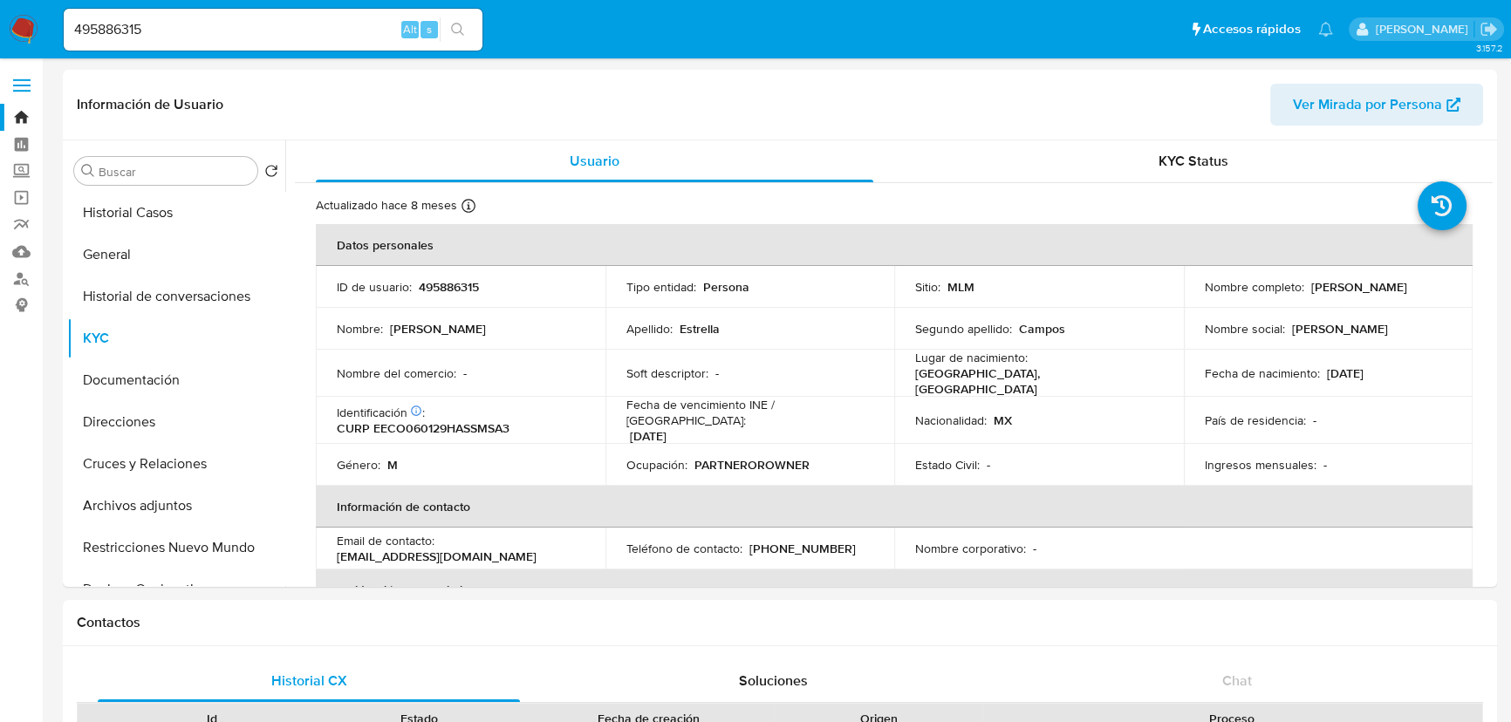
drag, startPoint x: -168, startPoint y: -41, endPoint x: -192, endPoint y: -44, distance: 23.8
paste input "589789254"
type input "589789254"
click at [457, 29] on icon "search-icon" at bounding box center [458, 30] width 14 height 14
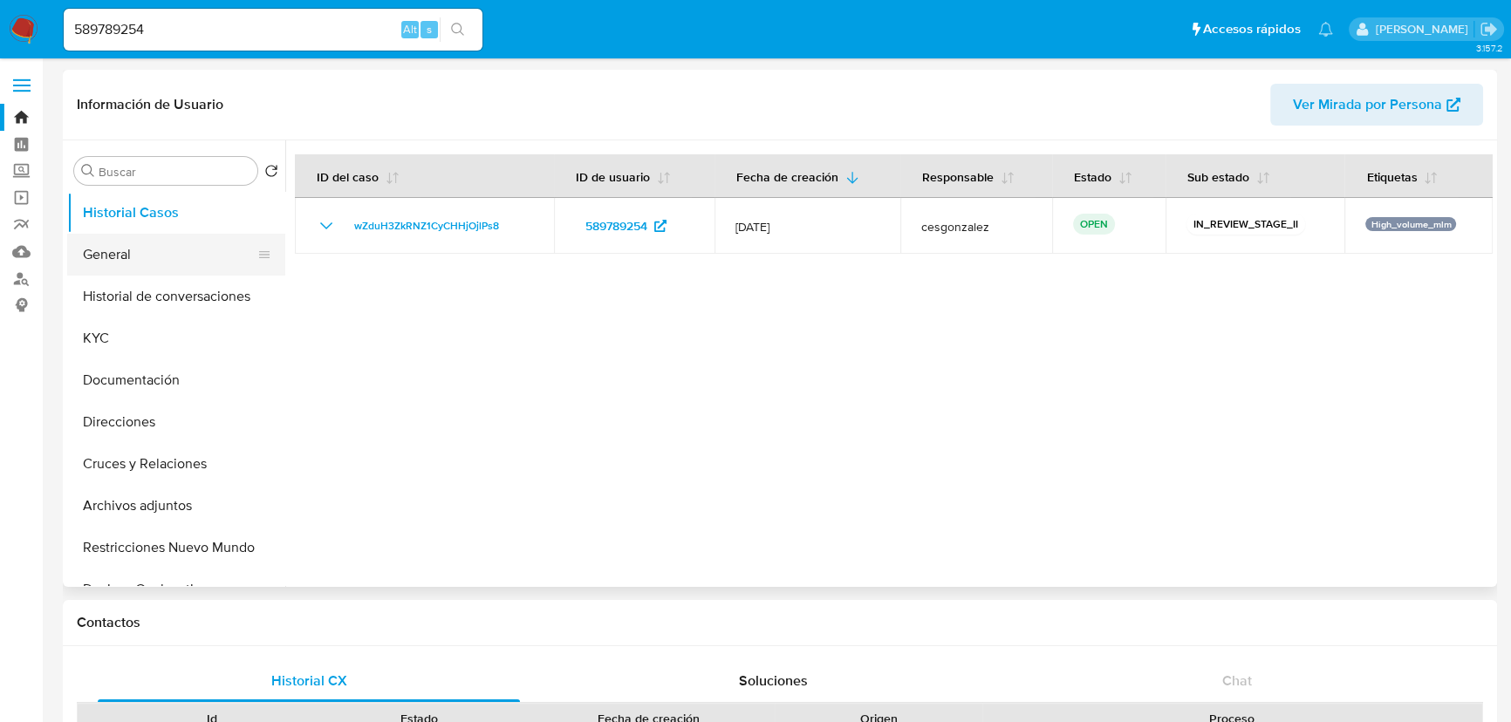
select select "10"
click at [96, 251] on button "General" at bounding box center [169, 255] width 204 height 42
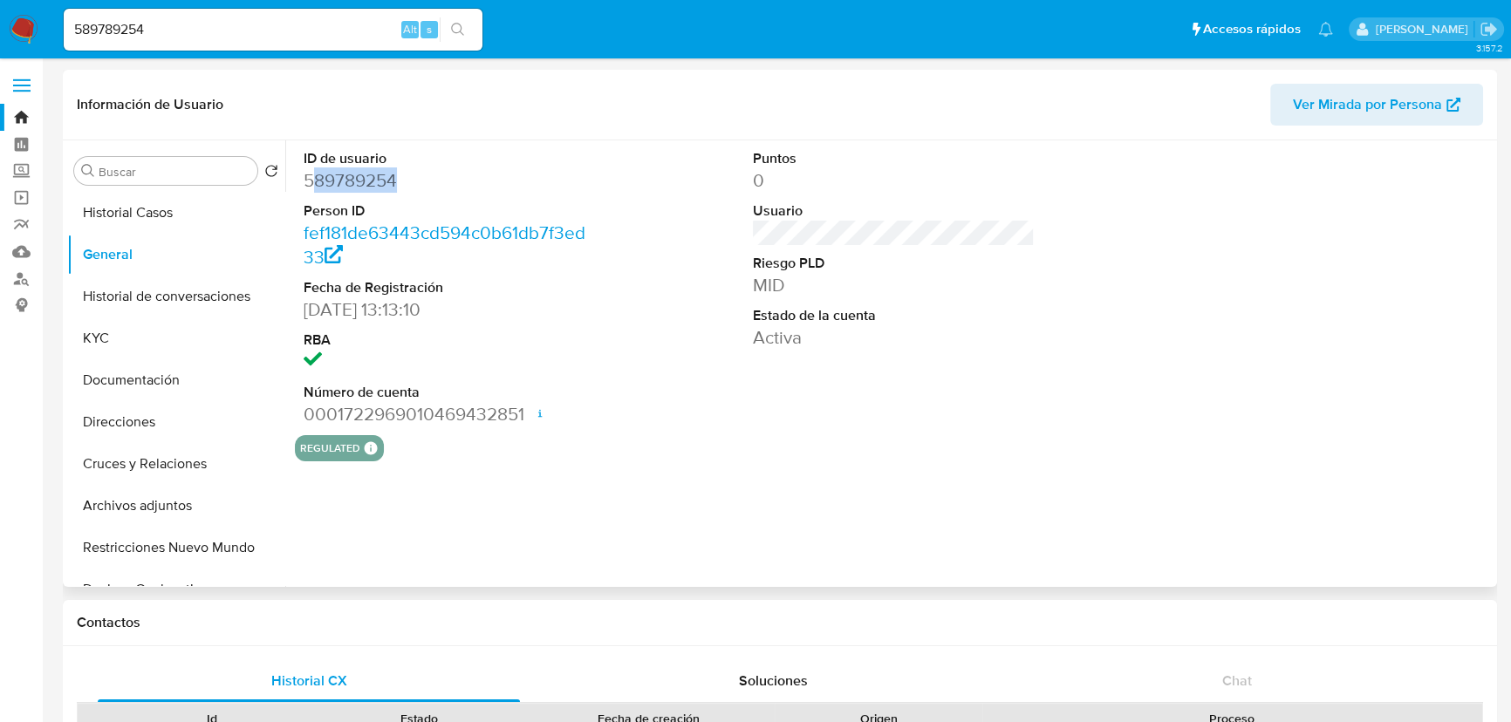
drag, startPoint x: 414, startPoint y: 188, endPoint x: 318, endPoint y: 188, distance: 96.0
click at [318, 188] on dd "589789254" at bounding box center [445, 180] width 282 height 24
click at [147, 331] on button "KYC" at bounding box center [169, 339] width 204 height 42
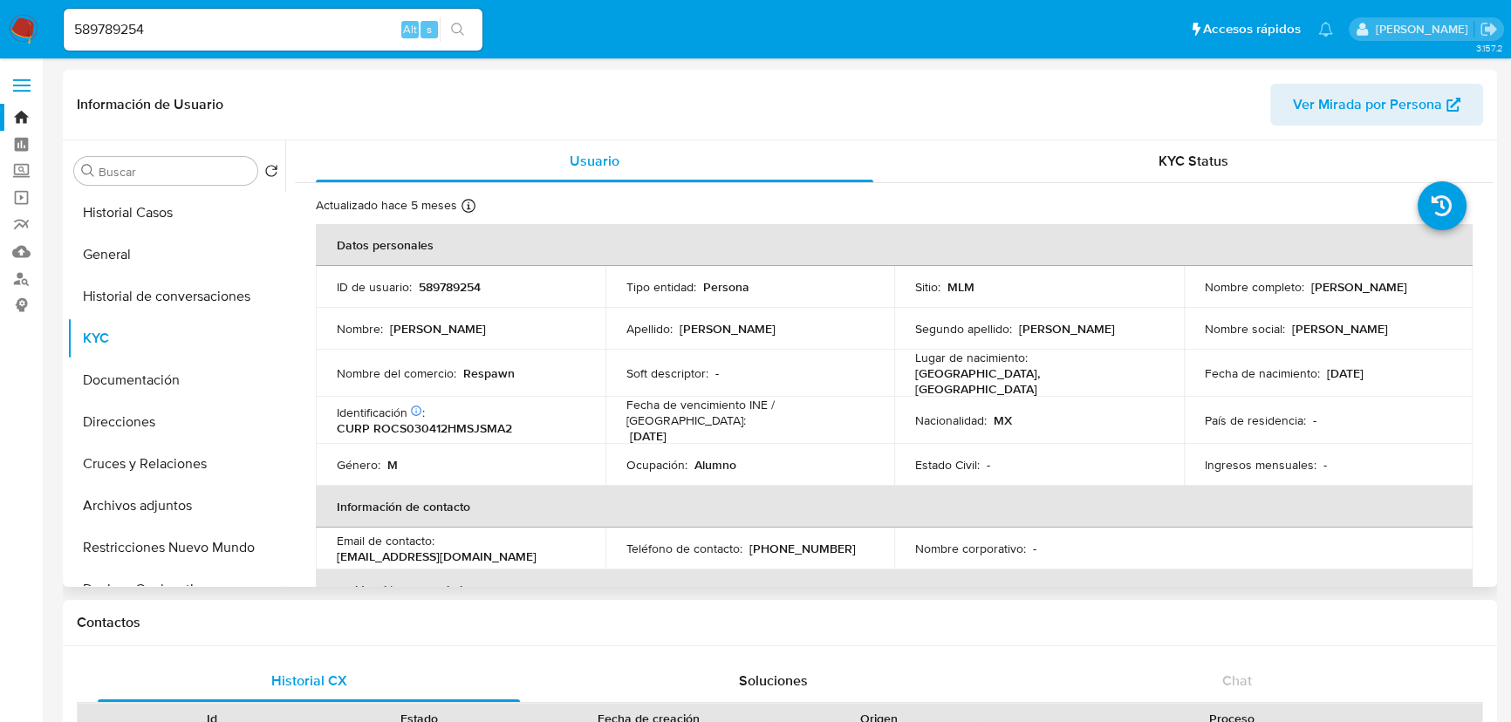
drag, startPoint x: 1309, startPoint y: 288, endPoint x: 1422, endPoint y: 284, distance: 113.5
click at [1422, 284] on div "Nombre completo : [PERSON_NAME]" at bounding box center [1329, 287] width 248 height 16
copy p "[PERSON_NAME]"
drag, startPoint x: 137, startPoint y: 25, endPoint x: -214, endPoint y: -32, distance: 355.4
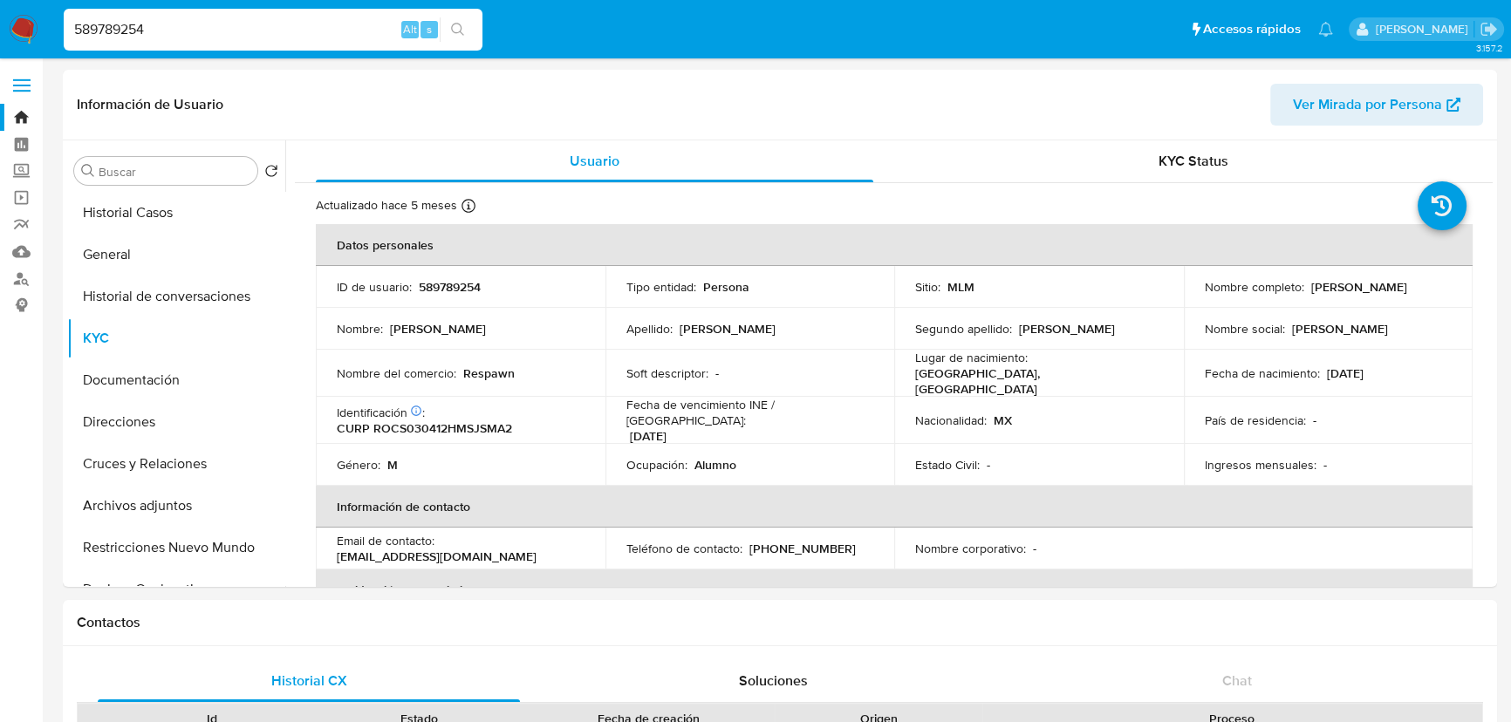
paste input "618154956"
type input "618154956"
click at [448, 31] on button "search-icon" at bounding box center [458, 29] width 36 height 24
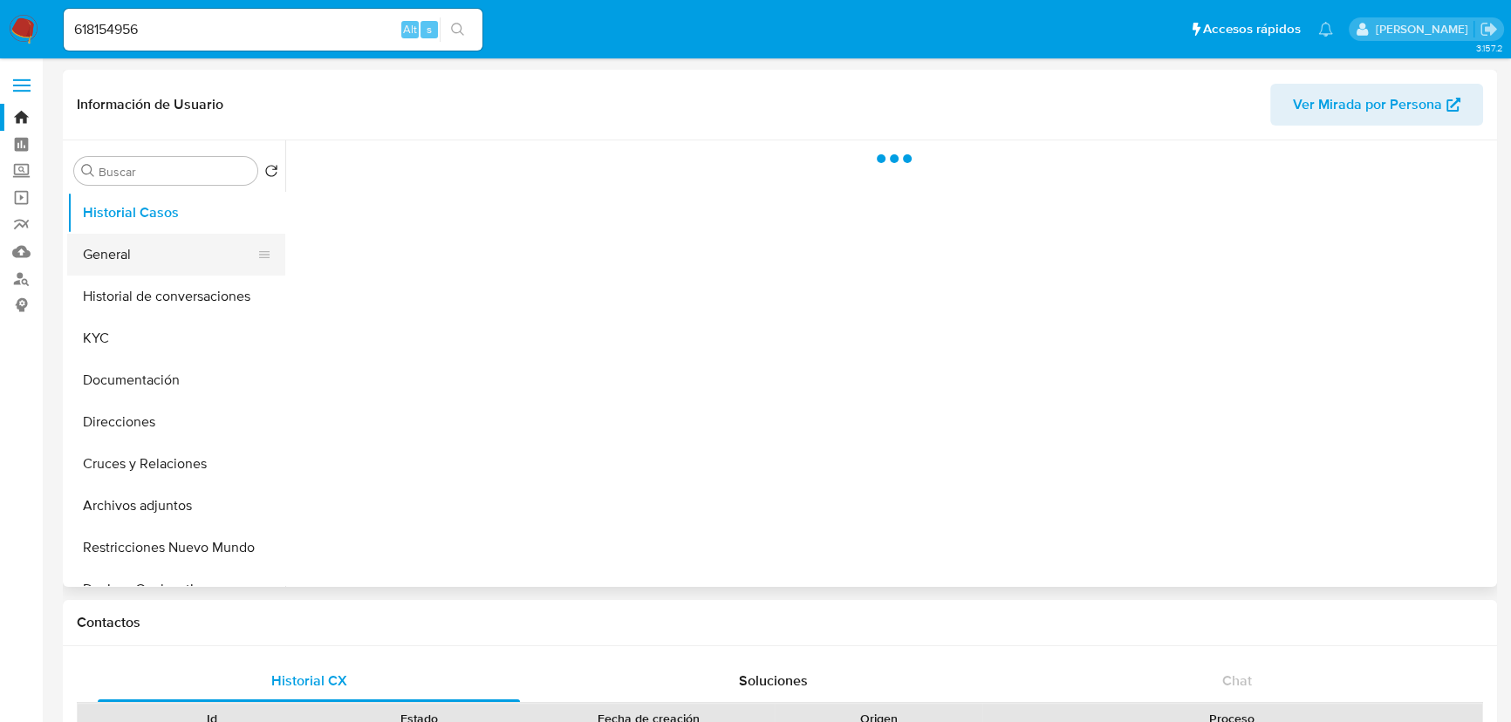
click at [133, 265] on button "General" at bounding box center [169, 255] width 204 height 42
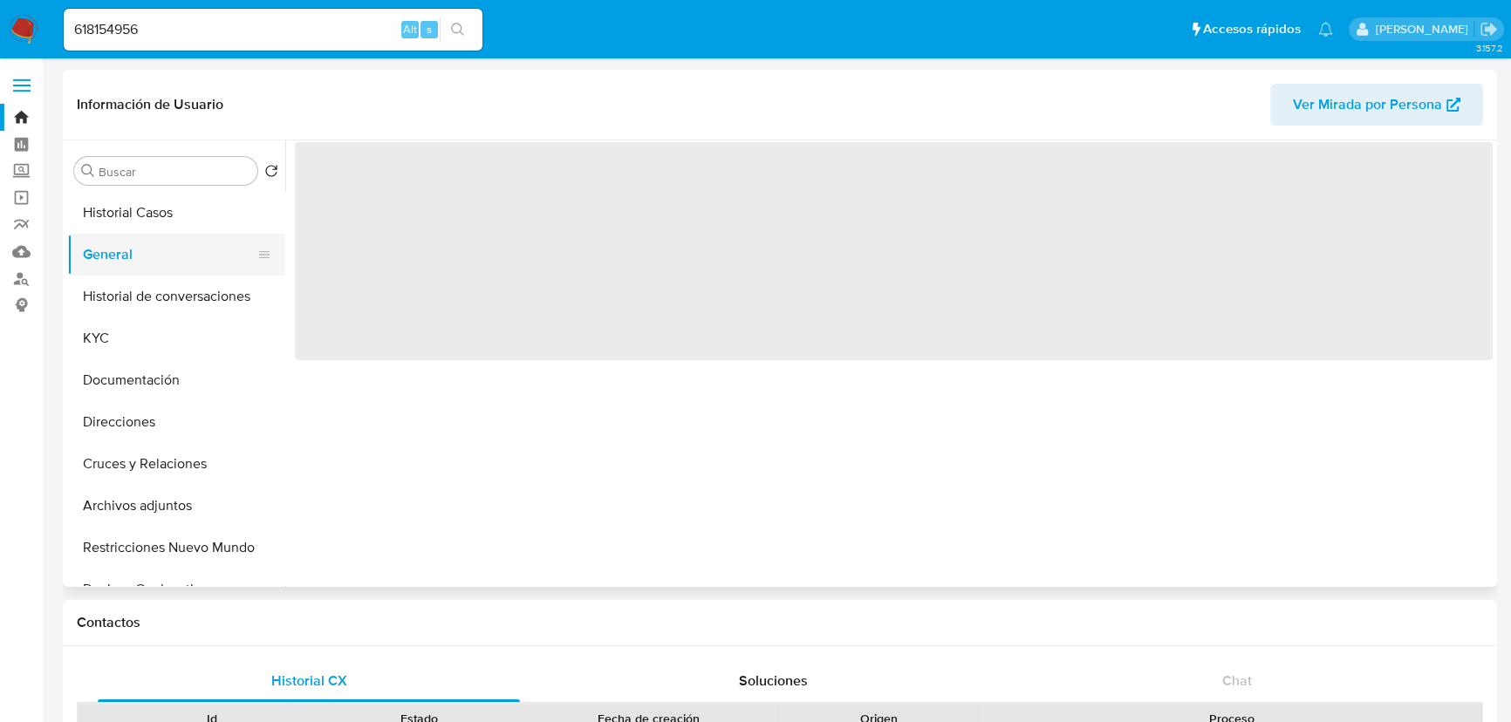
select select "10"
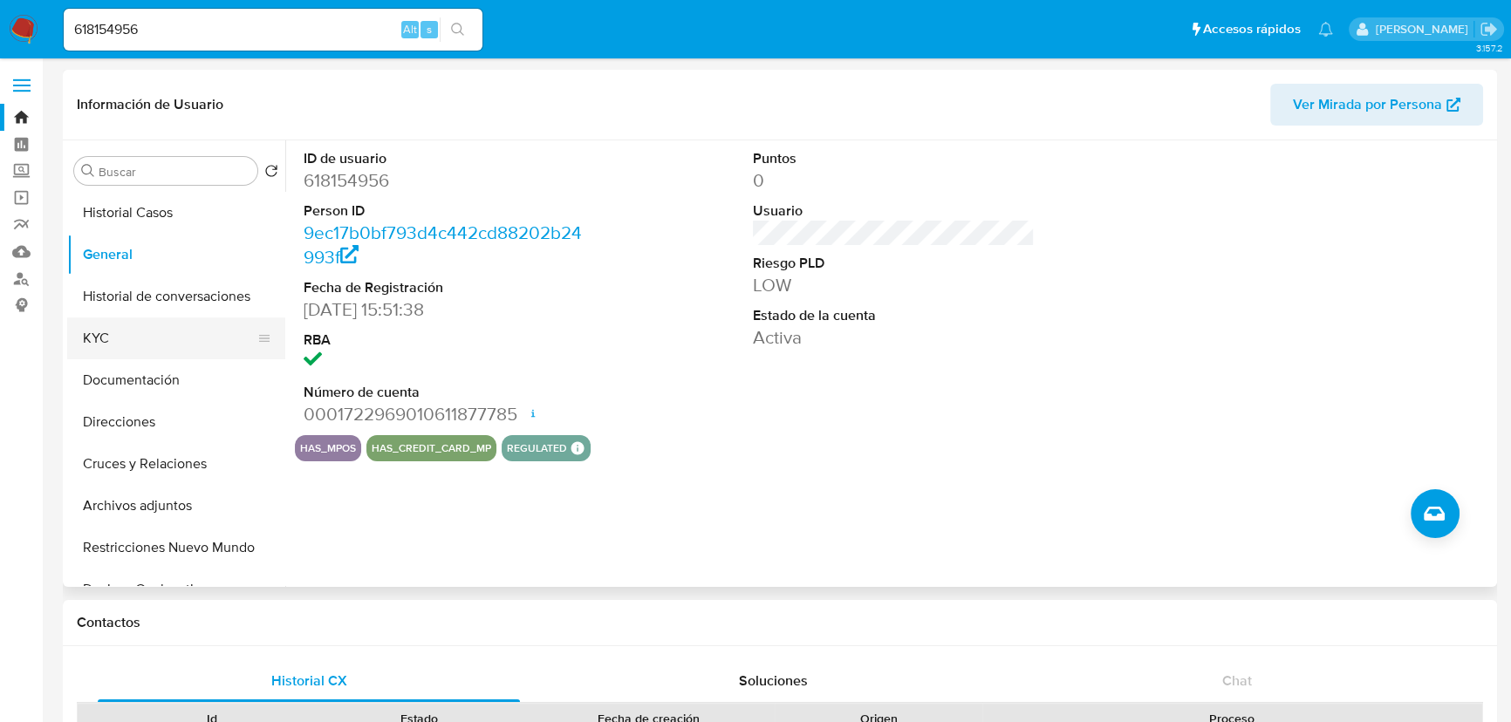
drag, startPoint x: 72, startPoint y: 330, endPoint x: 107, endPoint y: 328, distance: 34.9
click at [72, 330] on button "KYC" at bounding box center [169, 339] width 204 height 42
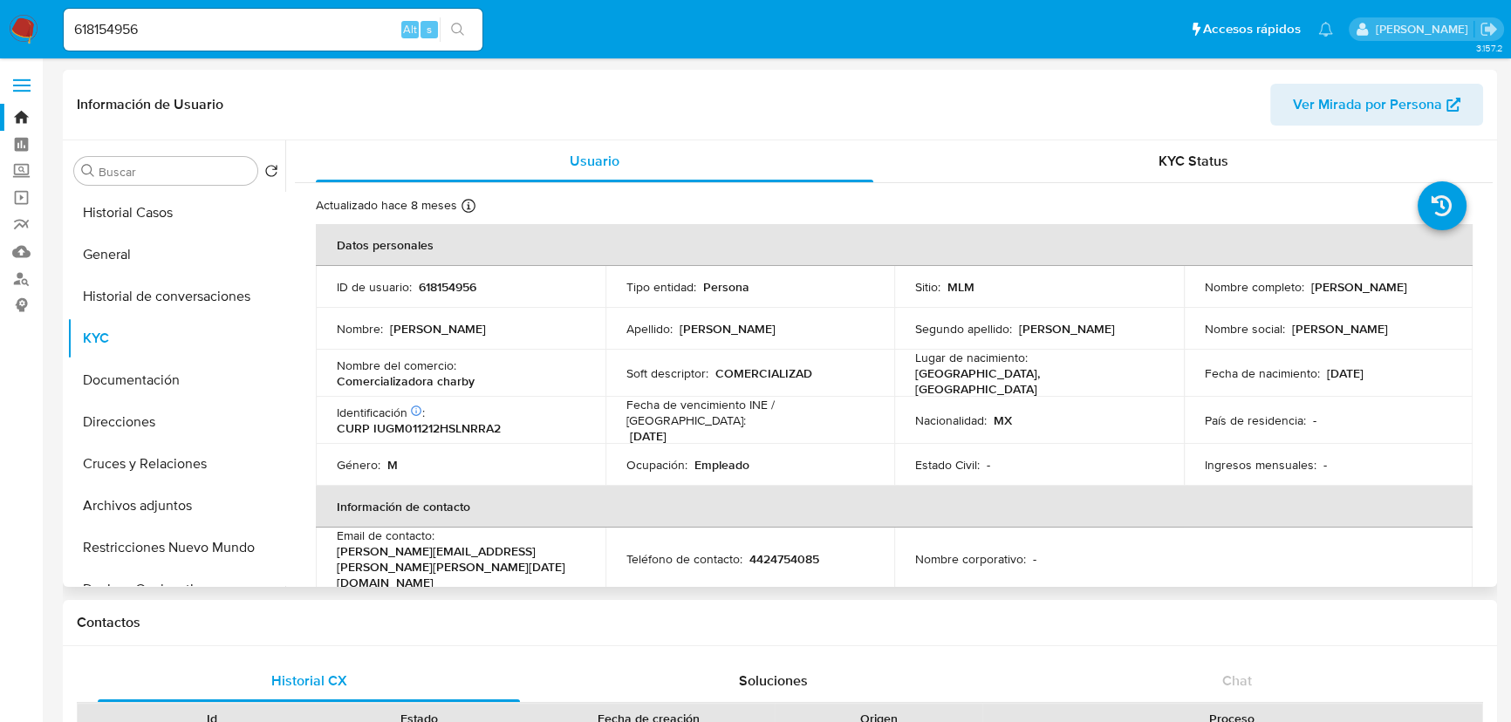
drag, startPoint x: 1200, startPoint y: 297, endPoint x: 1361, endPoint y: 305, distance: 160.8
click at [1361, 305] on td "Nombre completo : [PERSON_NAME]" at bounding box center [1329, 287] width 290 height 42
copy p "[PERSON_NAME]"
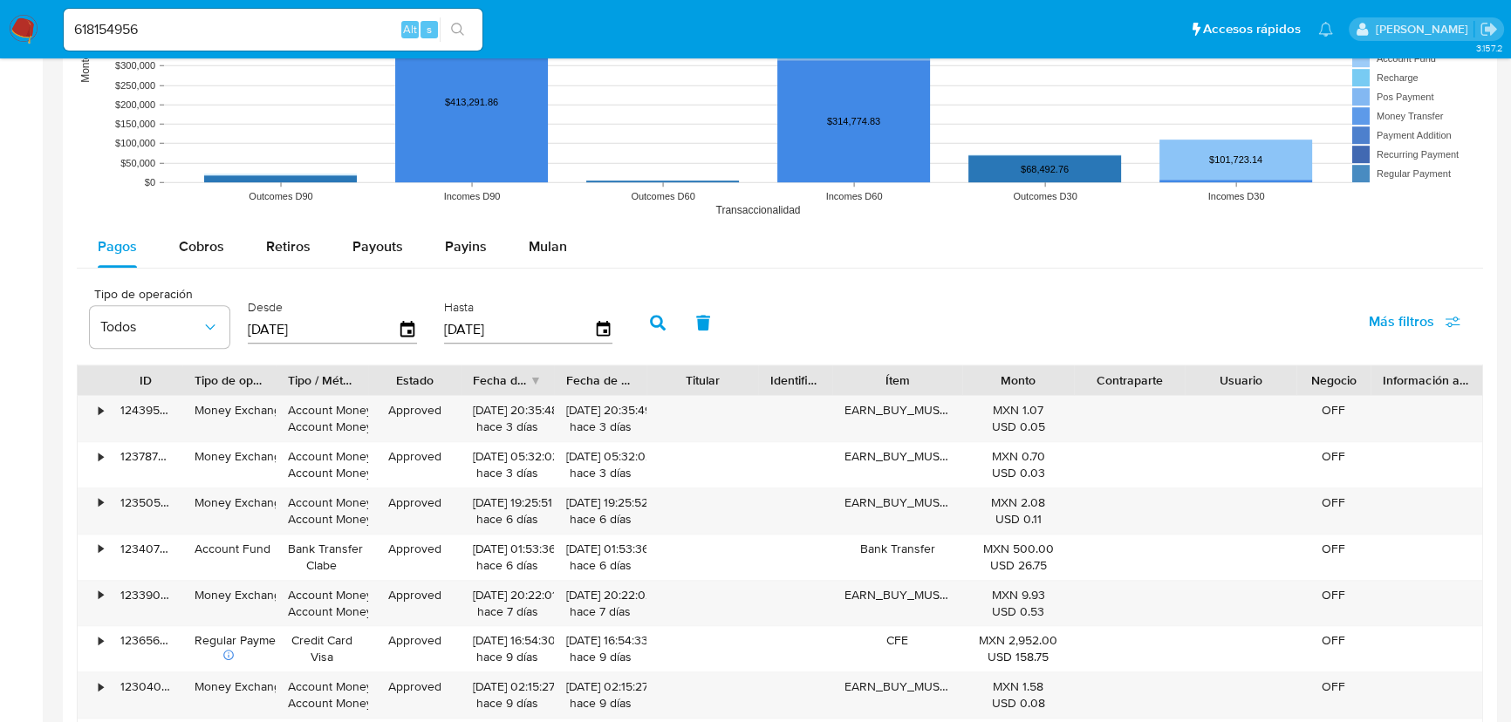
scroll to position [1507, 0]
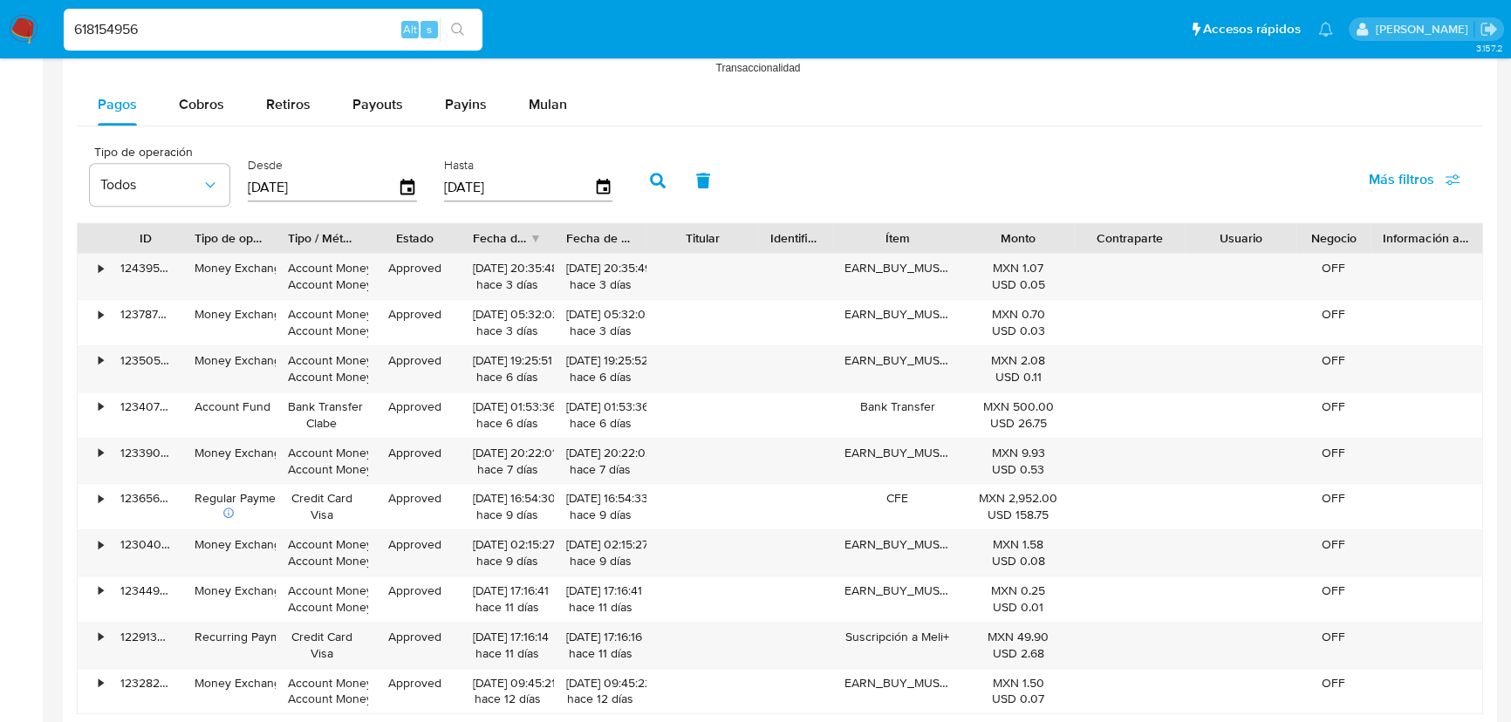
drag, startPoint x: 8, startPoint y: 21, endPoint x: 267, endPoint y: 38, distance: 259.6
paste input "97693980"
type input "697693980"
click at [462, 34] on icon "search-icon" at bounding box center [457, 29] width 13 height 13
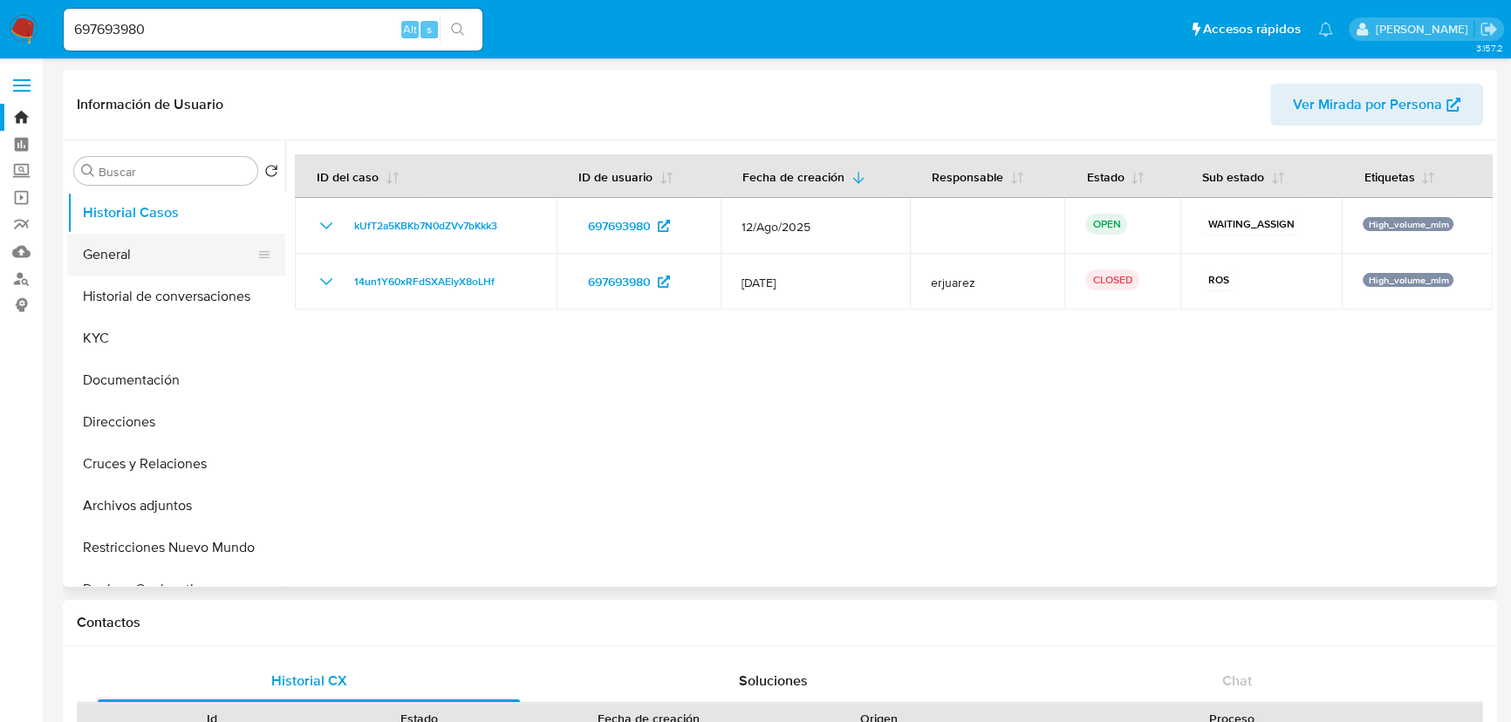
select select "10"
click at [136, 258] on button "General" at bounding box center [169, 255] width 204 height 42
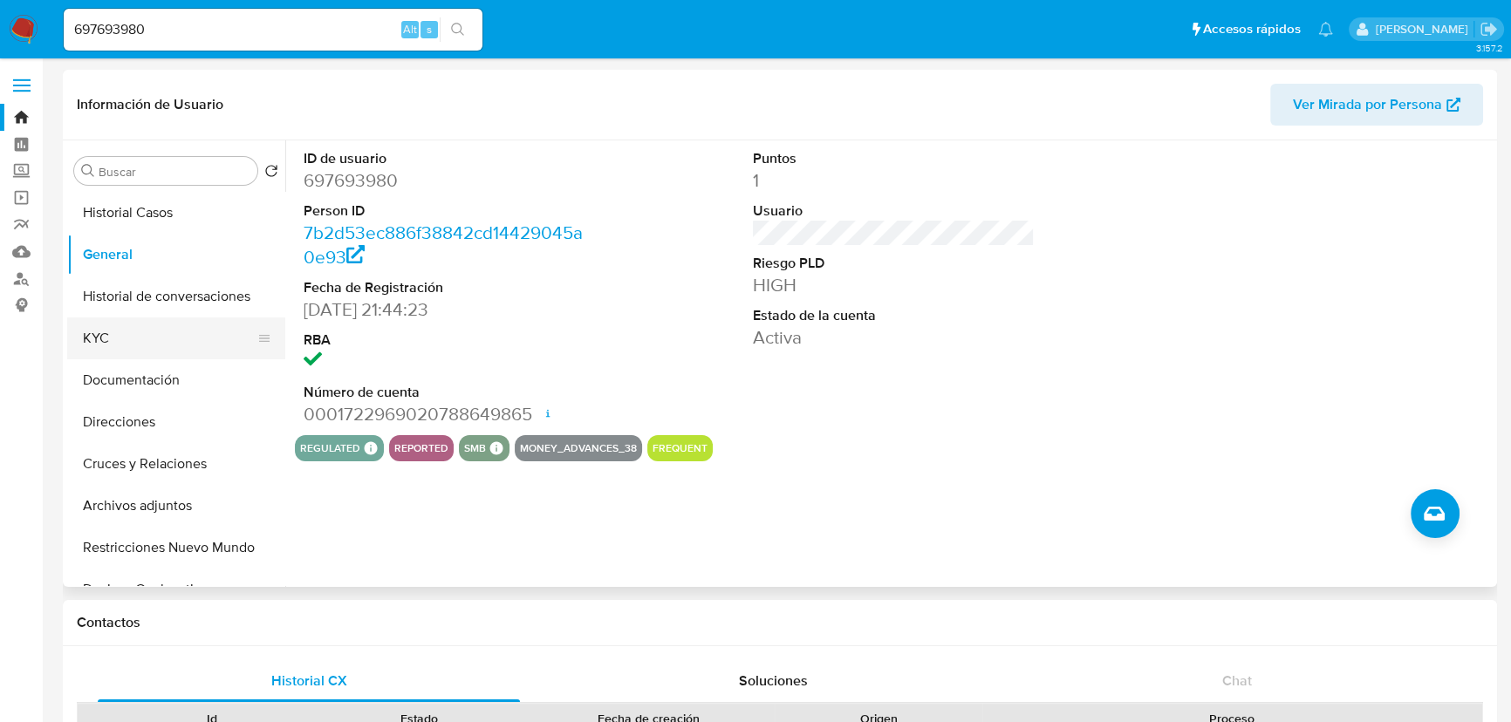
click at [121, 340] on button "KYC" at bounding box center [169, 339] width 204 height 42
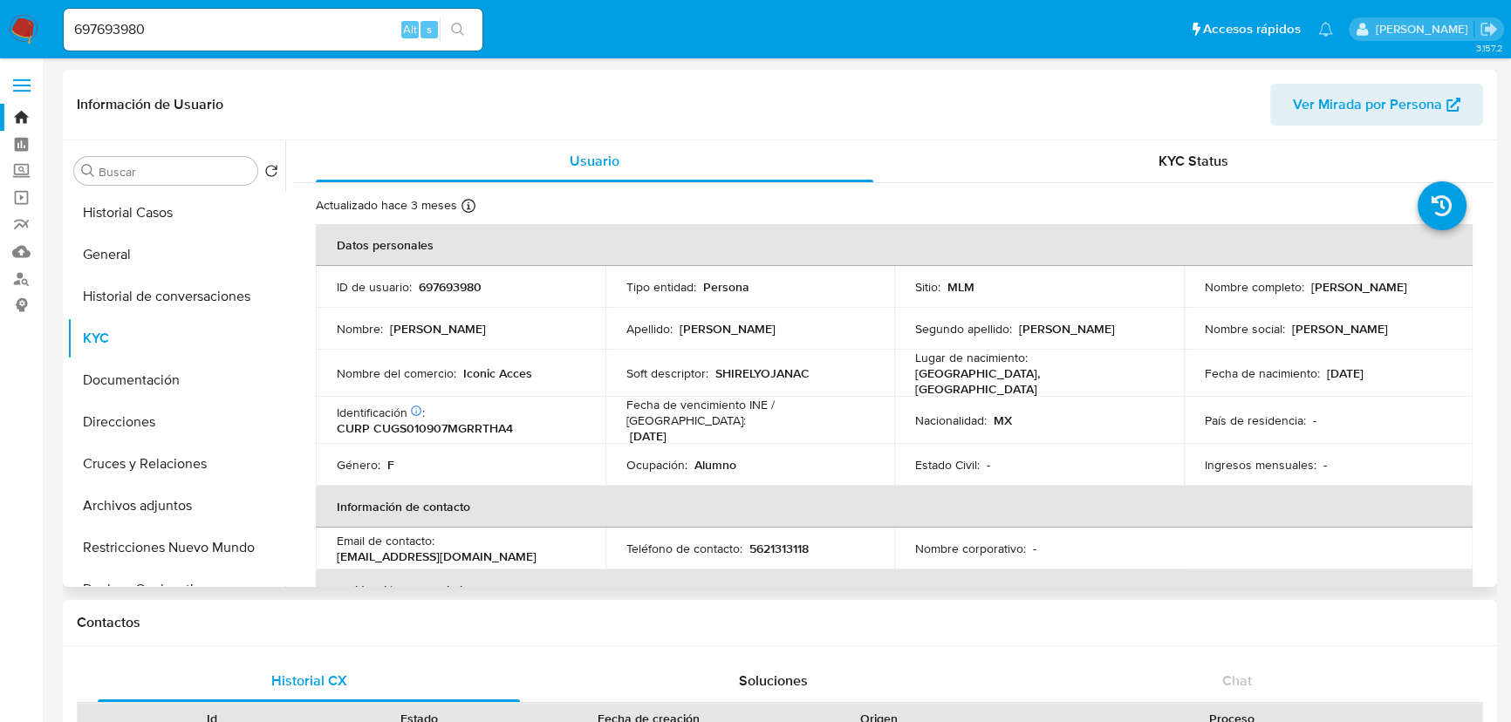
drag, startPoint x: 1201, startPoint y: 295, endPoint x: 1389, endPoint y: 288, distance: 187.7
click at [1389, 288] on div "Nombre completo : [PERSON_NAME]" at bounding box center [1329, 287] width 248 height 16
copy p "[PERSON_NAME]"
click at [151, 249] on button "General" at bounding box center [169, 255] width 204 height 42
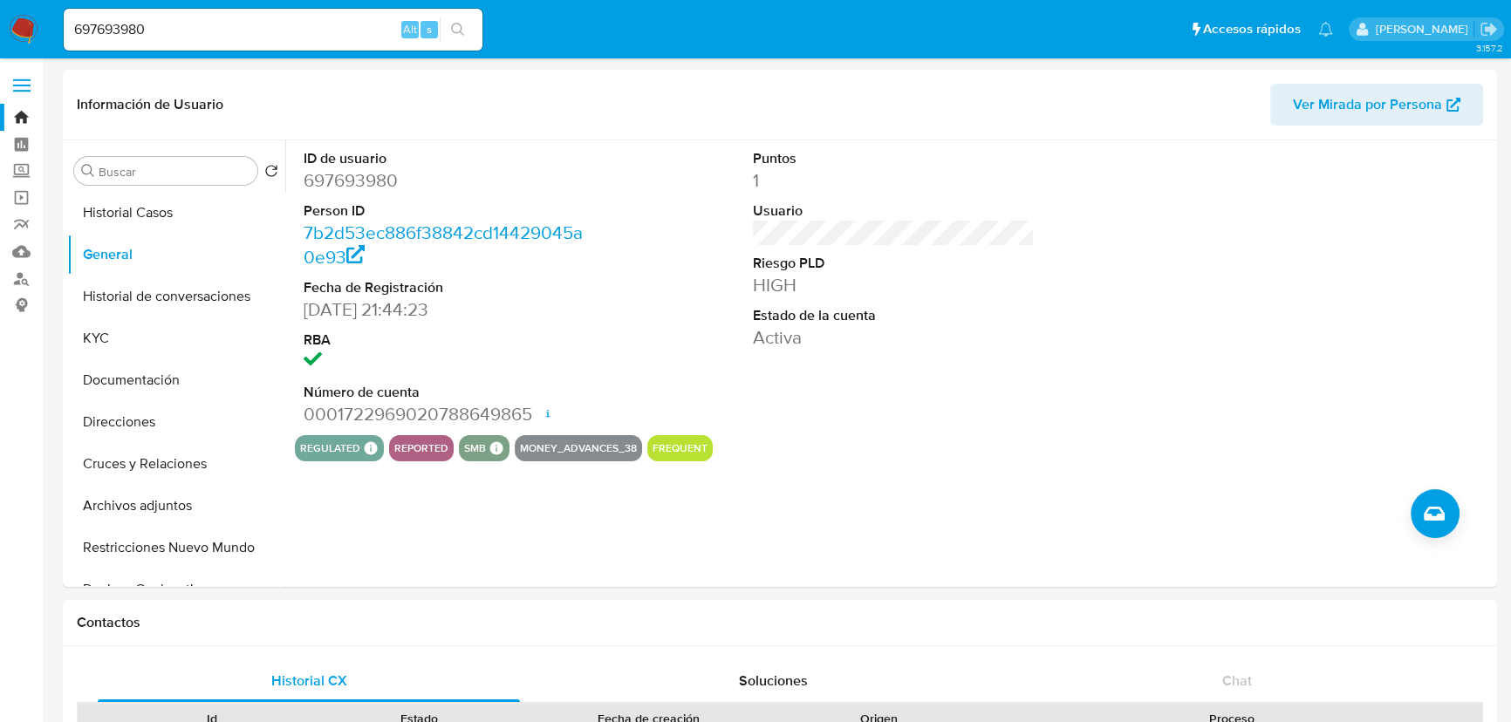
drag, startPoint x: 154, startPoint y: 30, endPoint x: -157, endPoint y: 16, distance: 310.9
paste input "1024817934"
type input "1024817934"
click at [459, 32] on icon "search-icon" at bounding box center [458, 30] width 14 height 14
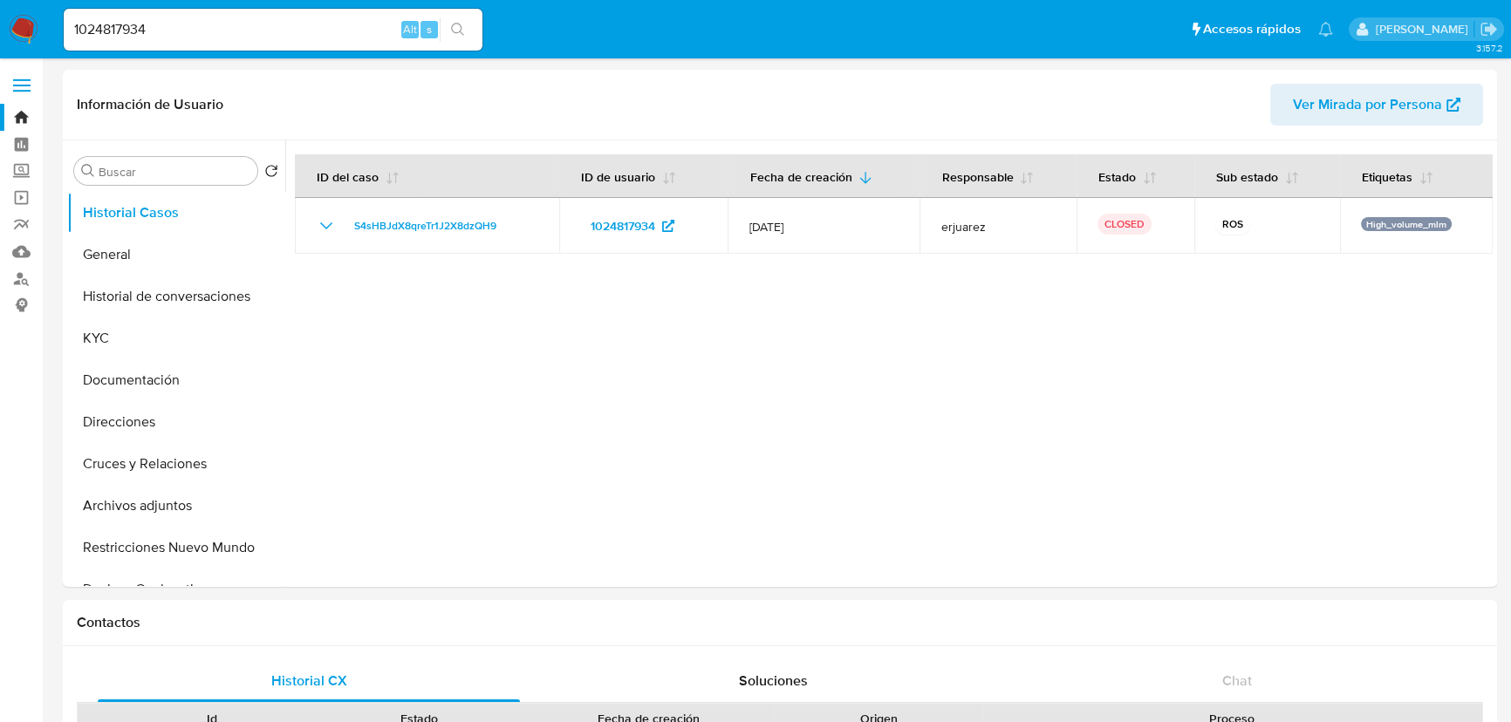
select select "10"
click at [126, 256] on button "General" at bounding box center [169, 255] width 204 height 42
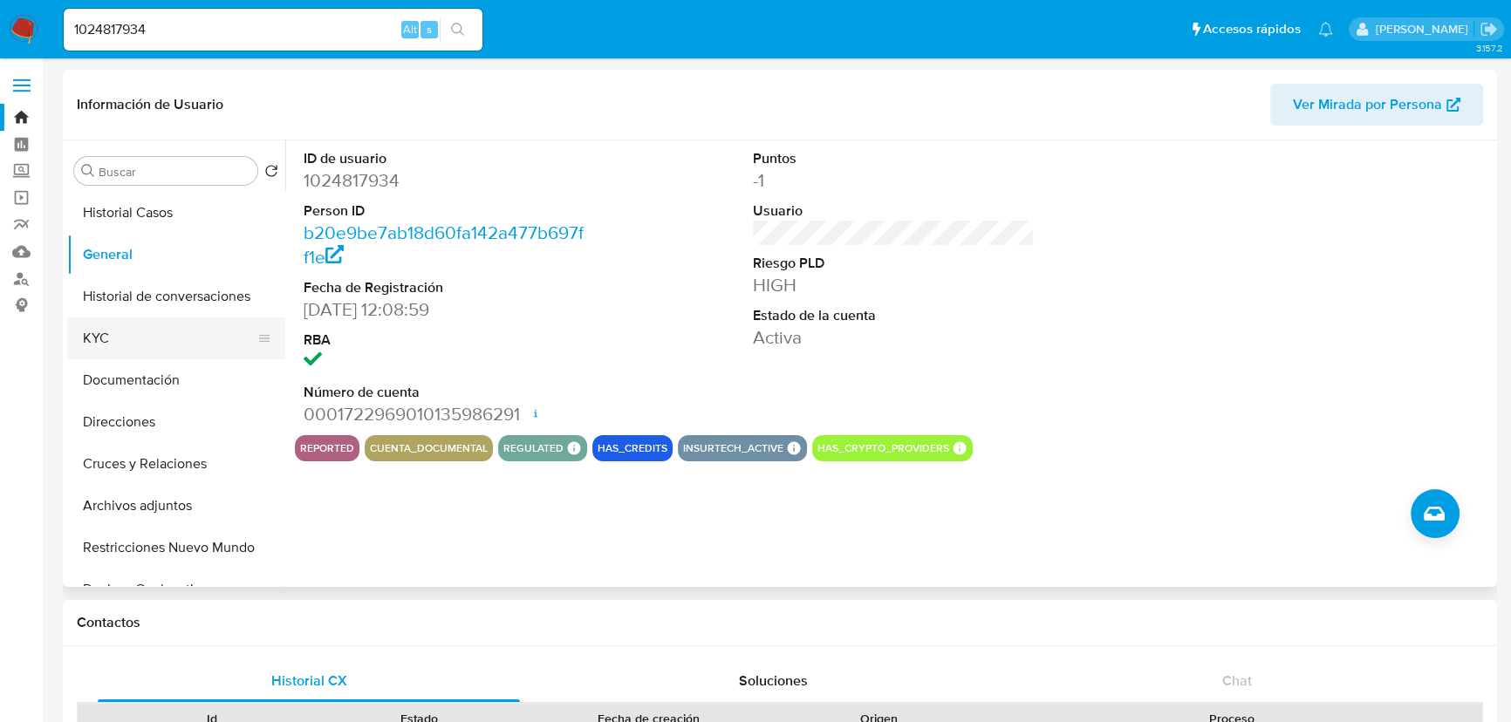
click at [80, 358] on button "KYC" at bounding box center [169, 339] width 204 height 42
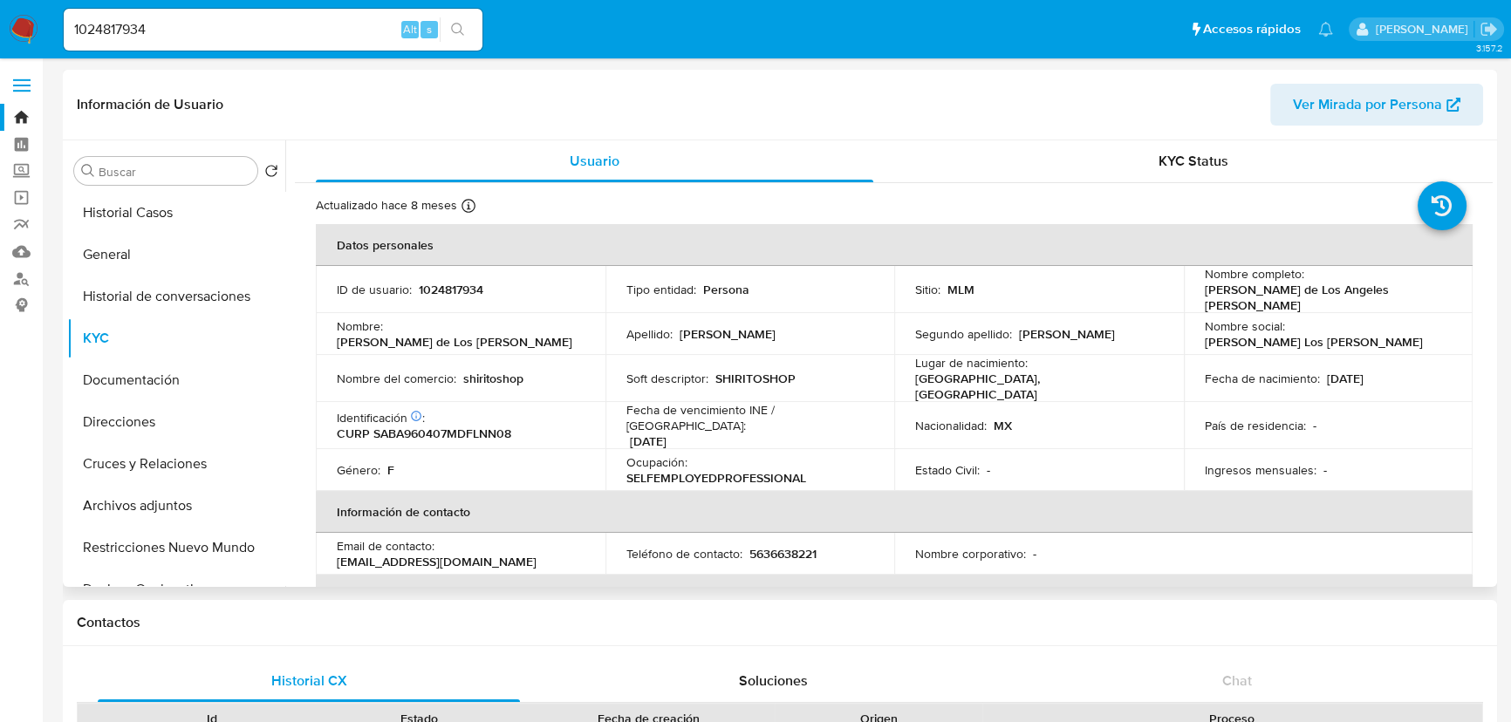
drag, startPoint x: 1200, startPoint y: 295, endPoint x: 1268, endPoint y: 303, distance: 67.6
click at [1268, 303] on p "[PERSON_NAME] de Los Angeles [PERSON_NAME]" at bounding box center [1325, 297] width 241 height 31
copy p "[PERSON_NAME] de Los Angeles [PERSON_NAME]"
drag, startPoint x: 131, startPoint y: 249, endPoint x: 152, endPoint y: 254, distance: 21.6
click at [131, 249] on button "General" at bounding box center [169, 255] width 204 height 42
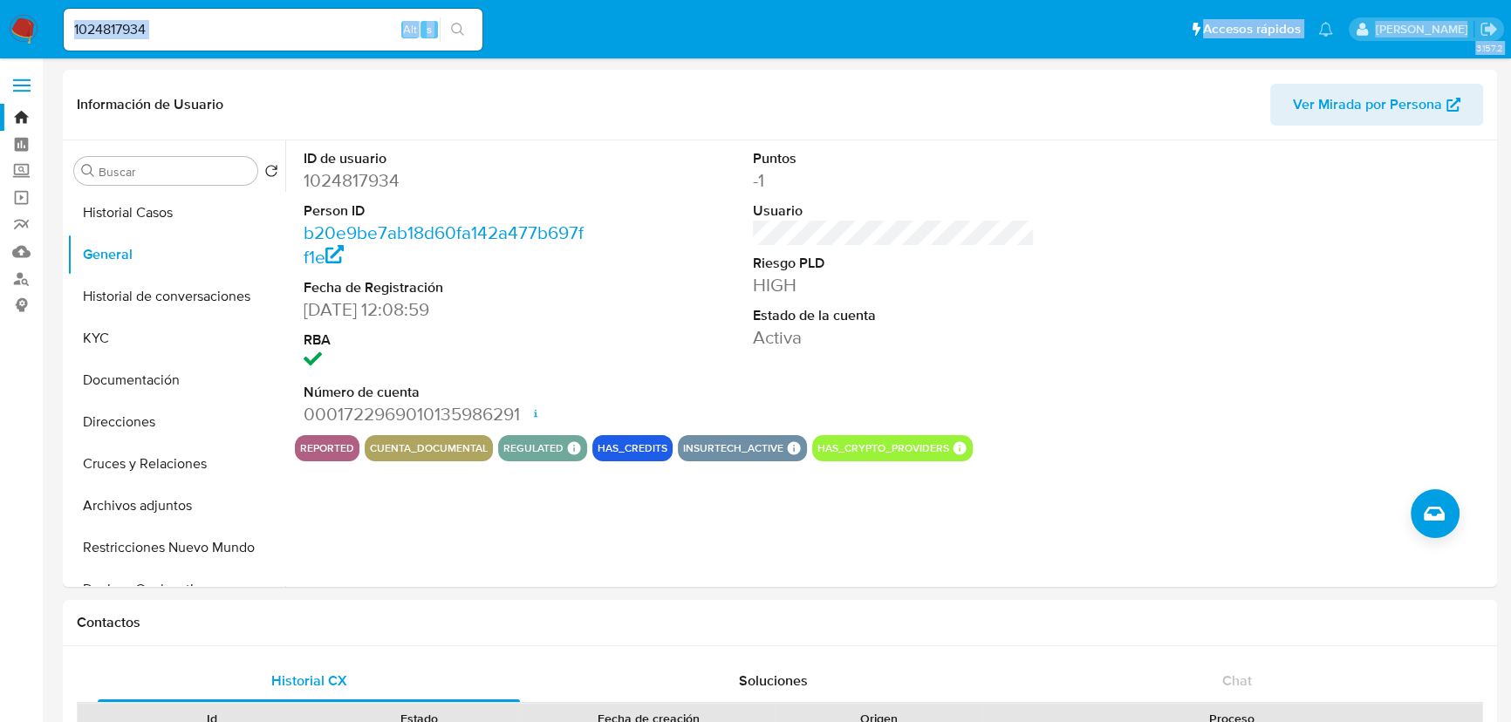
drag, startPoint x: 207, startPoint y: 37, endPoint x: 54, endPoint y: 43, distance: 152.8
click at [223, 35] on input "1024817934" at bounding box center [273, 29] width 419 height 23
drag, startPoint x: 263, startPoint y: 43, endPoint x: 105, endPoint y: 17, distance: 159.9
click at [21, 14] on nav "Pausado Ver notificaciones 1024817934 Alt s Accesos rápidos Presiona las siguie…" at bounding box center [755, 29] width 1511 height 58
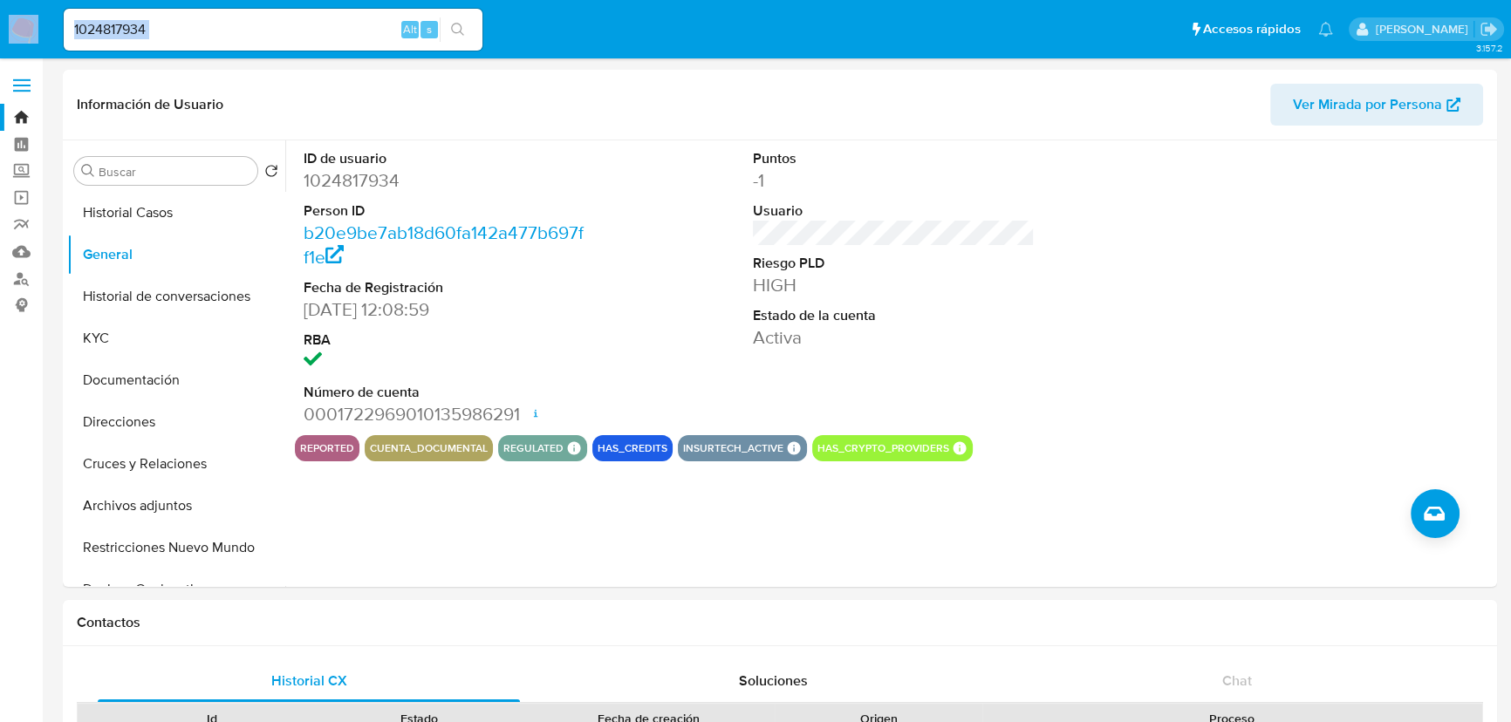
click at [172, 38] on input "1024817934" at bounding box center [273, 29] width 419 height 23
drag, startPoint x: 196, startPoint y: 32, endPoint x: 13, endPoint y: 38, distance: 183.3
paste input "293728796"
type input "1293728796"
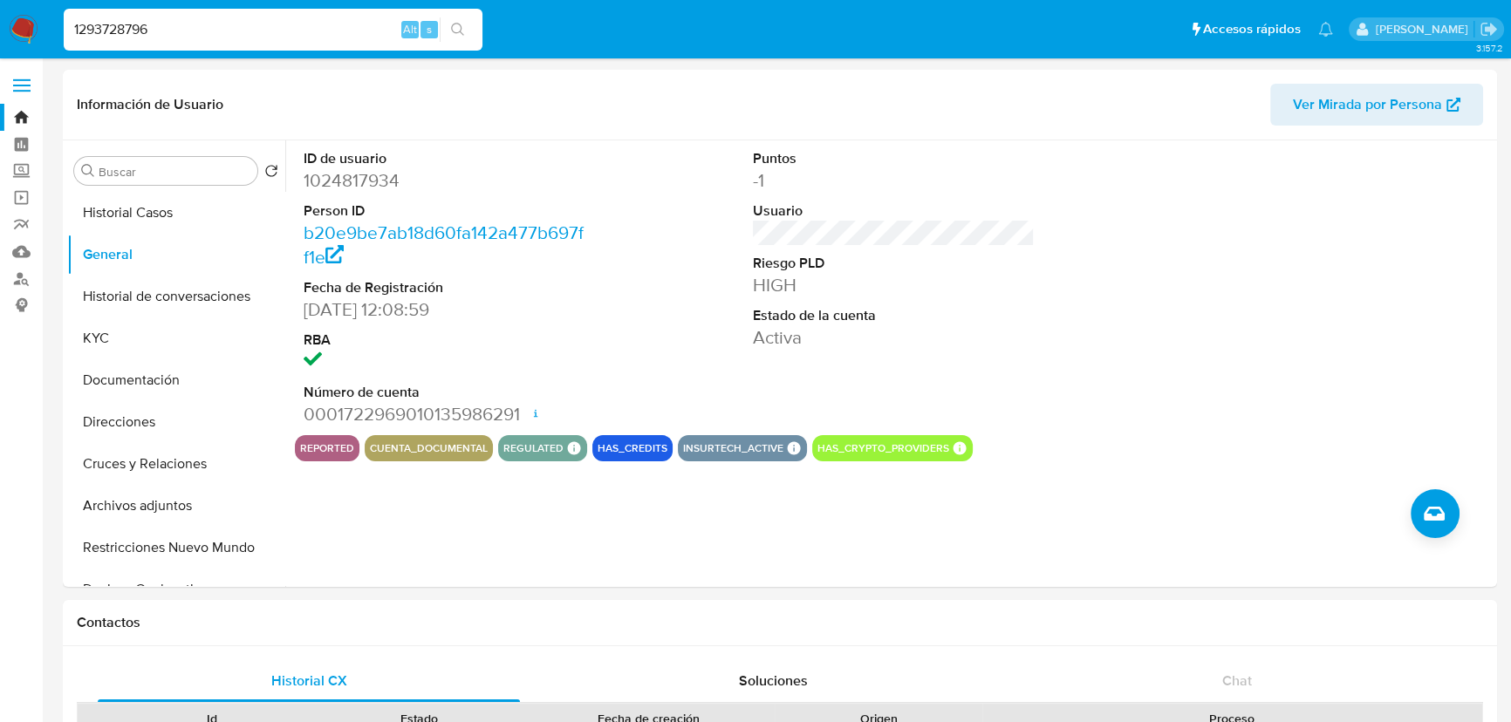
click at [466, 19] on button "search-icon" at bounding box center [458, 29] width 36 height 24
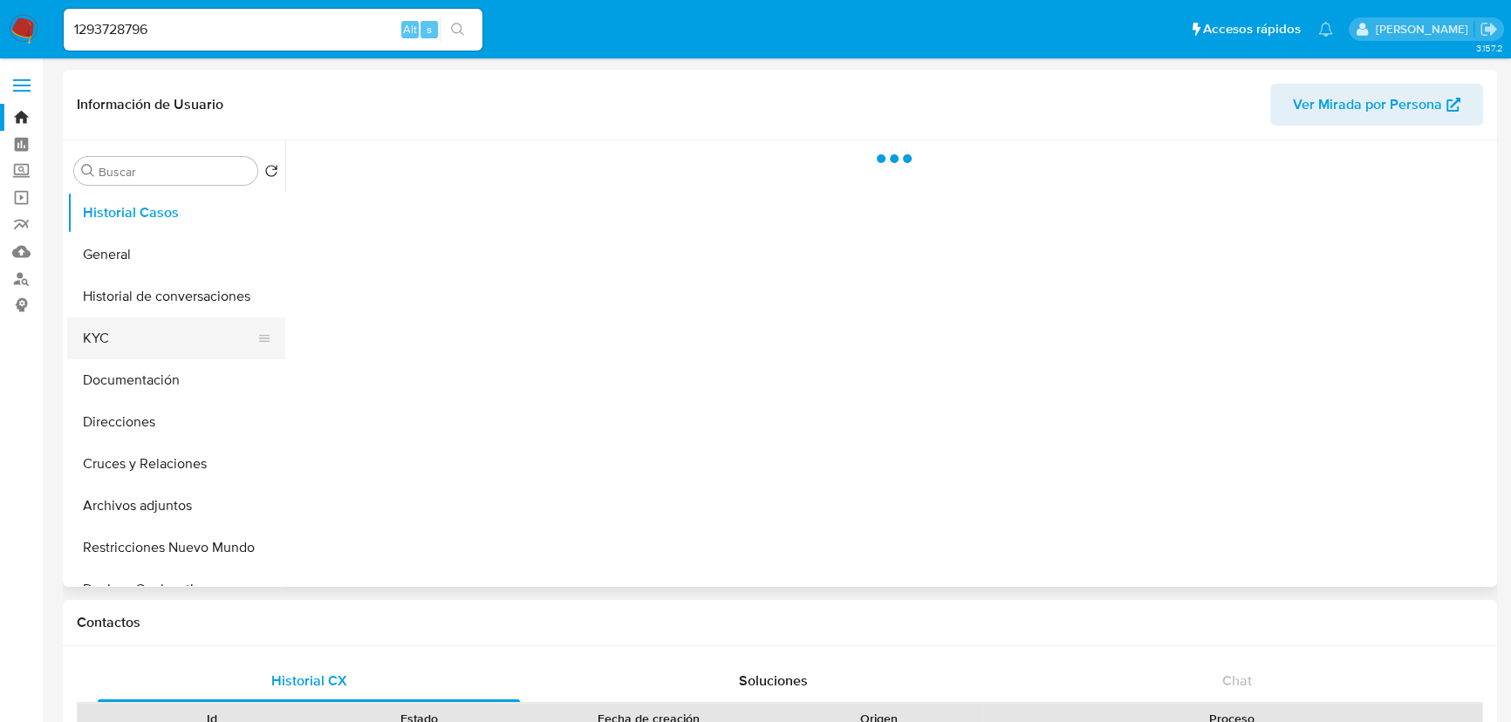
click at [95, 351] on button "KYC" at bounding box center [169, 339] width 204 height 42
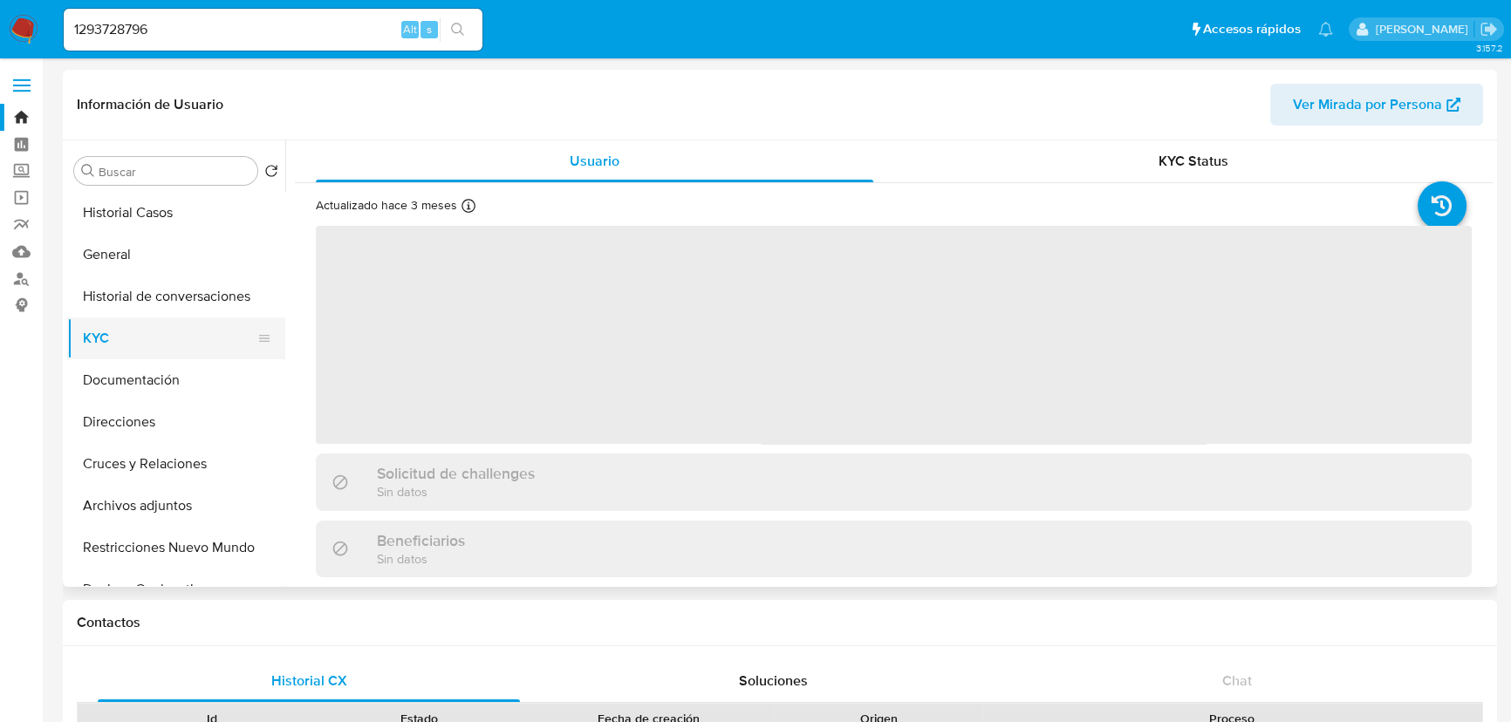
select select "10"
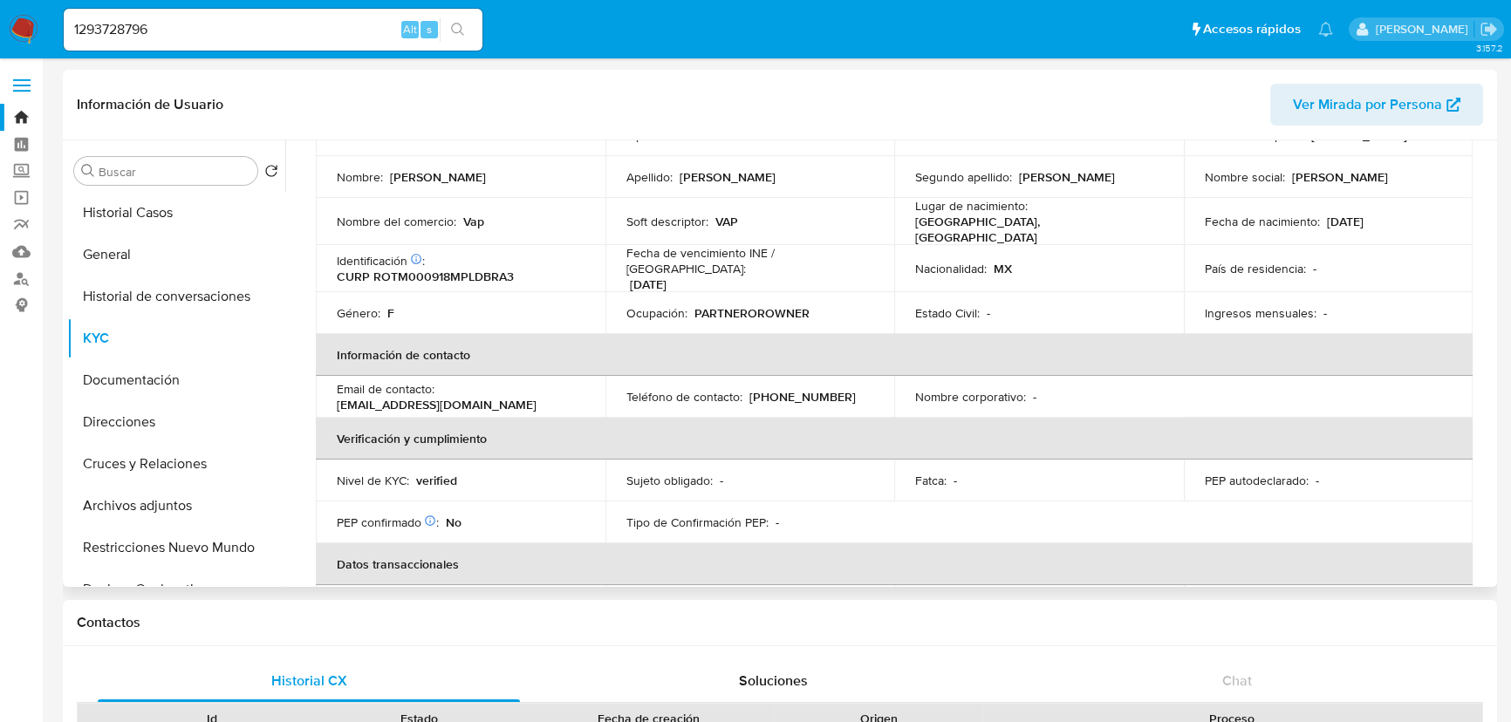
scroll to position [65, 0]
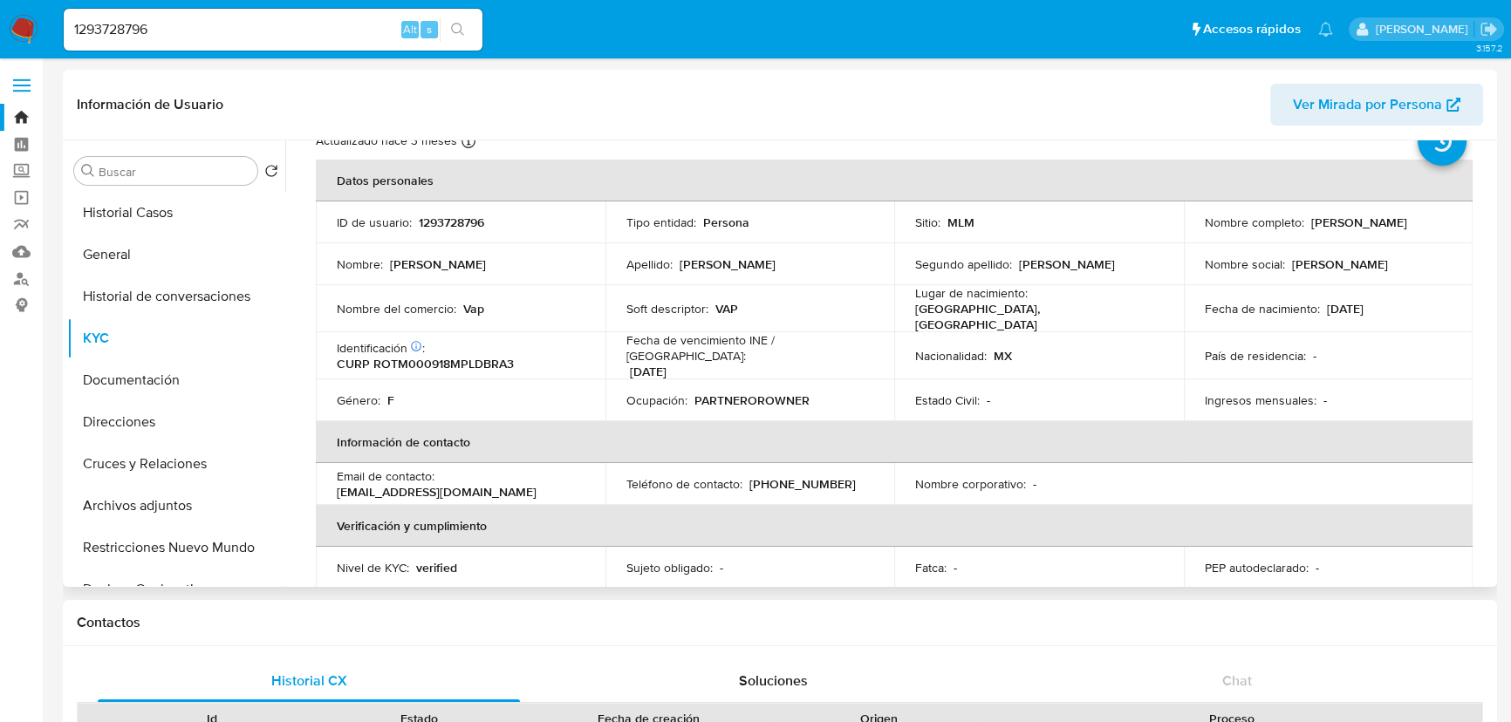
drag, startPoint x: 1200, startPoint y: 229, endPoint x: 1367, endPoint y: 229, distance: 167.5
click at [1367, 229] on div "Nombre completo : [PERSON_NAME]" at bounding box center [1329, 223] width 248 height 16
copy p "[PERSON_NAME]"
click at [147, 253] on button "General" at bounding box center [169, 255] width 204 height 42
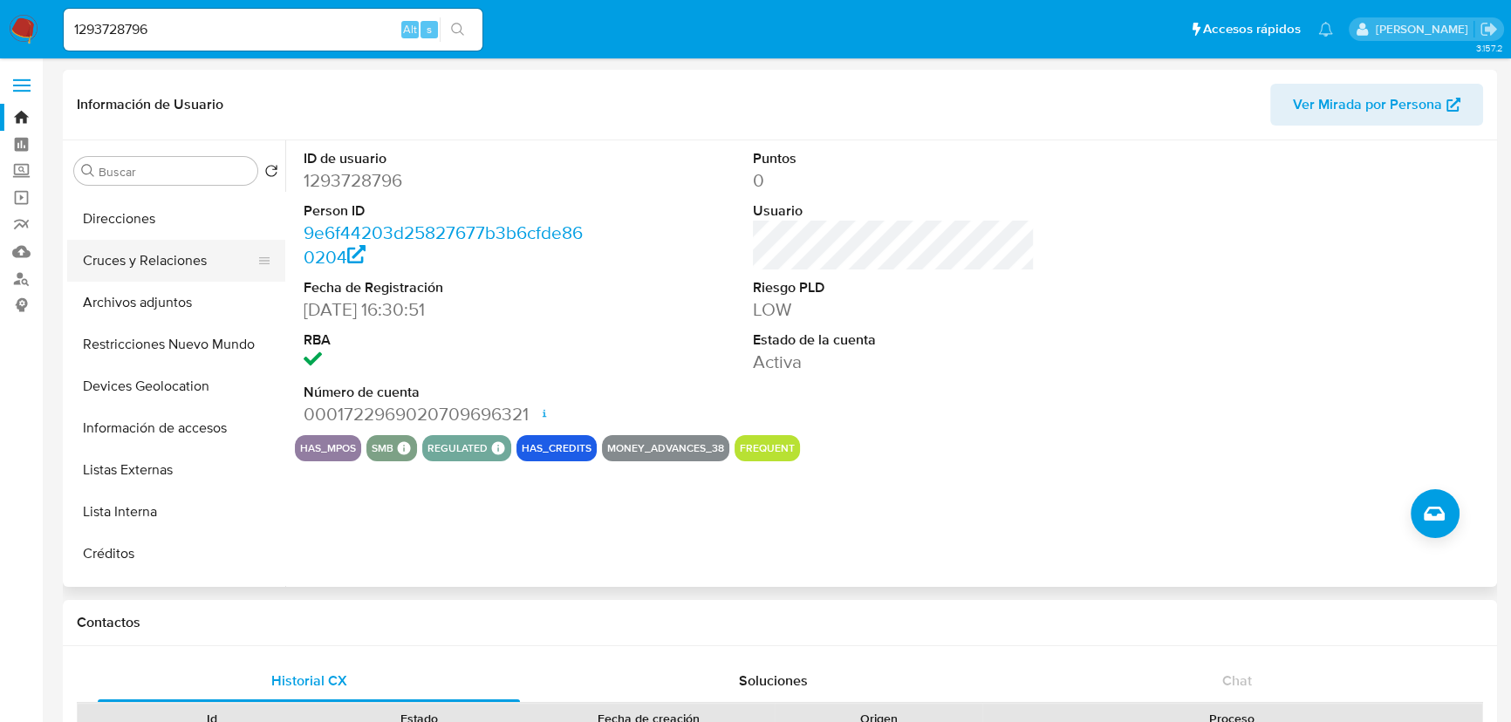
scroll to position [396, 0]
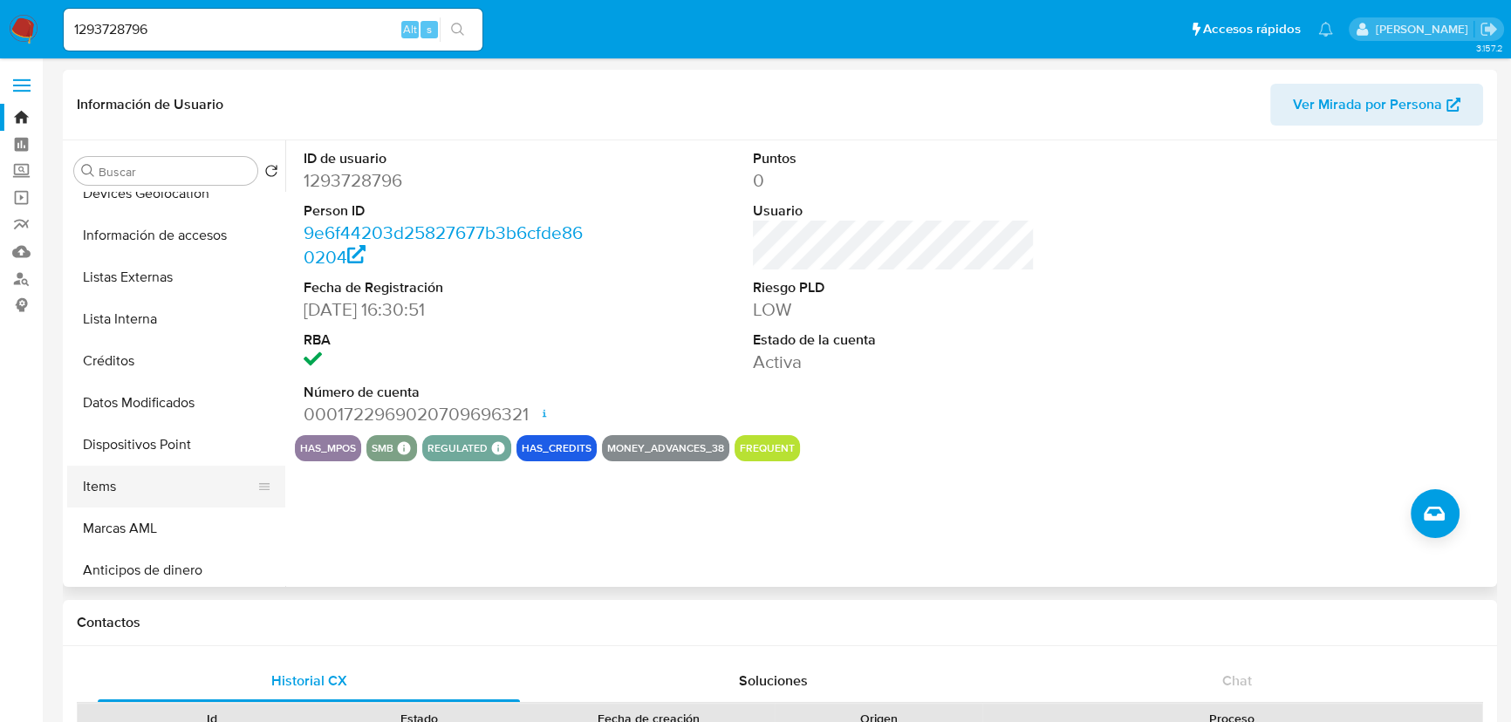
click at [112, 480] on button "Items" at bounding box center [169, 487] width 204 height 42
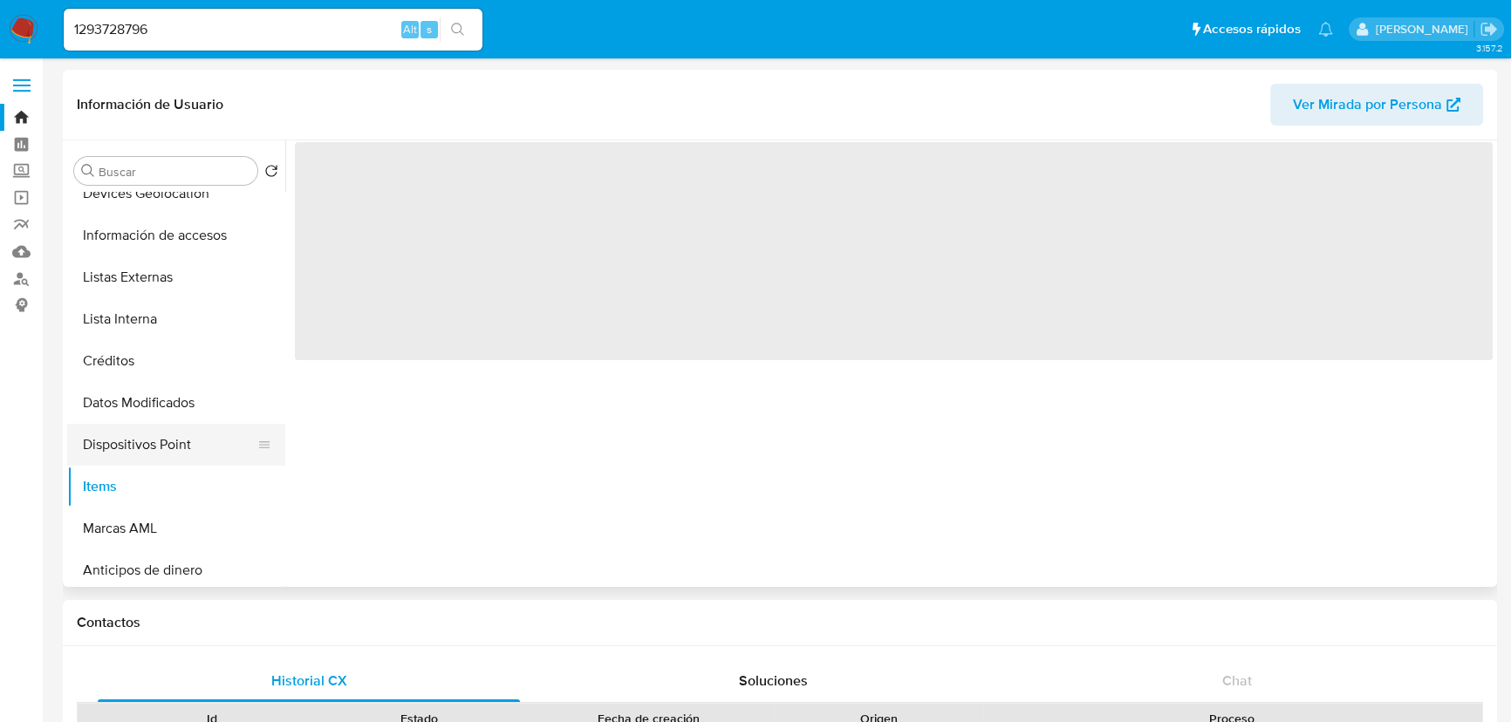
click at [163, 440] on button "Dispositivos Point" at bounding box center [169, 445] width 204 height 42
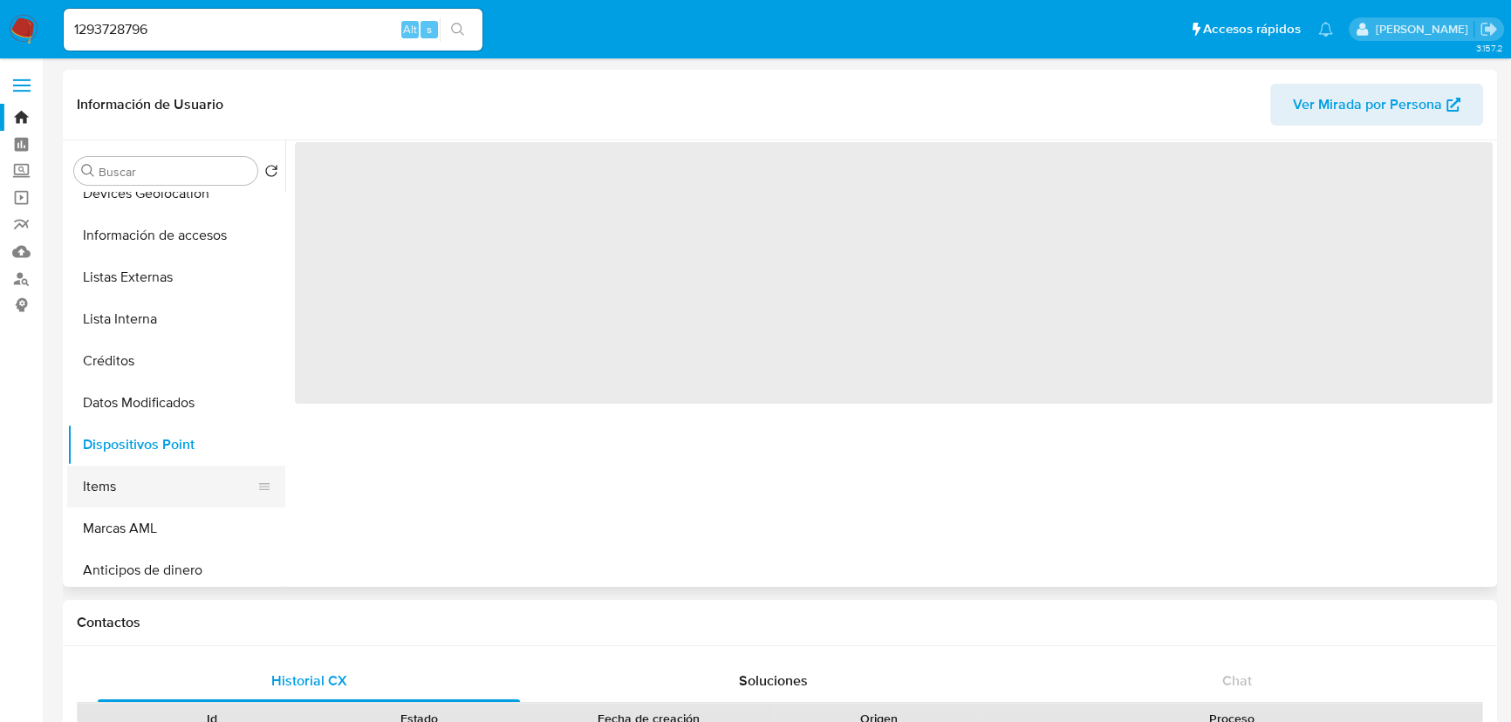
click at [127, 479] on button "Items" at bounding box center [169, 487] width 204 height 42
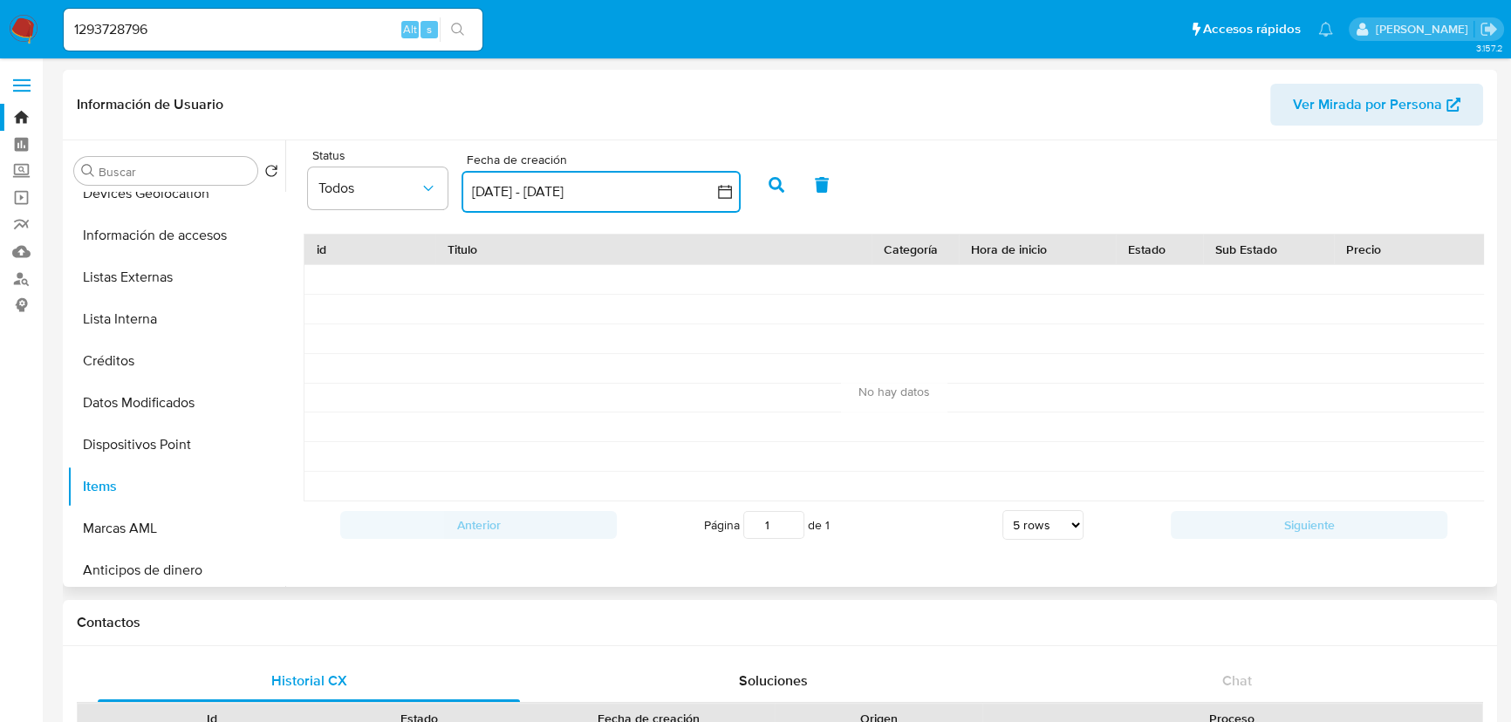
click at [680, 181] on button "[DATE] - [DATE]" at bounding box center [600, 192] width 279 height 42
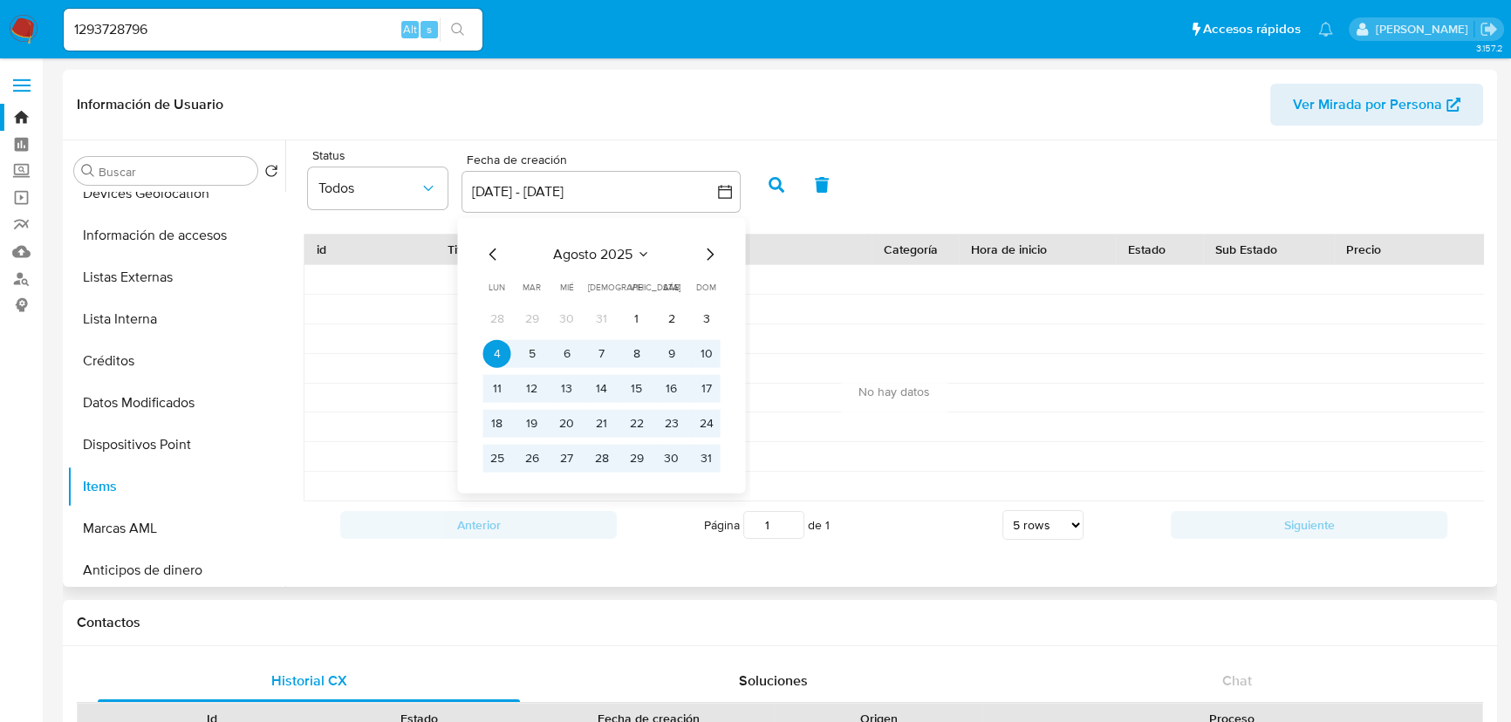
click at [486, 253] on icon "Mes anterior" at bounding box center [492, 254] width 21 height 21
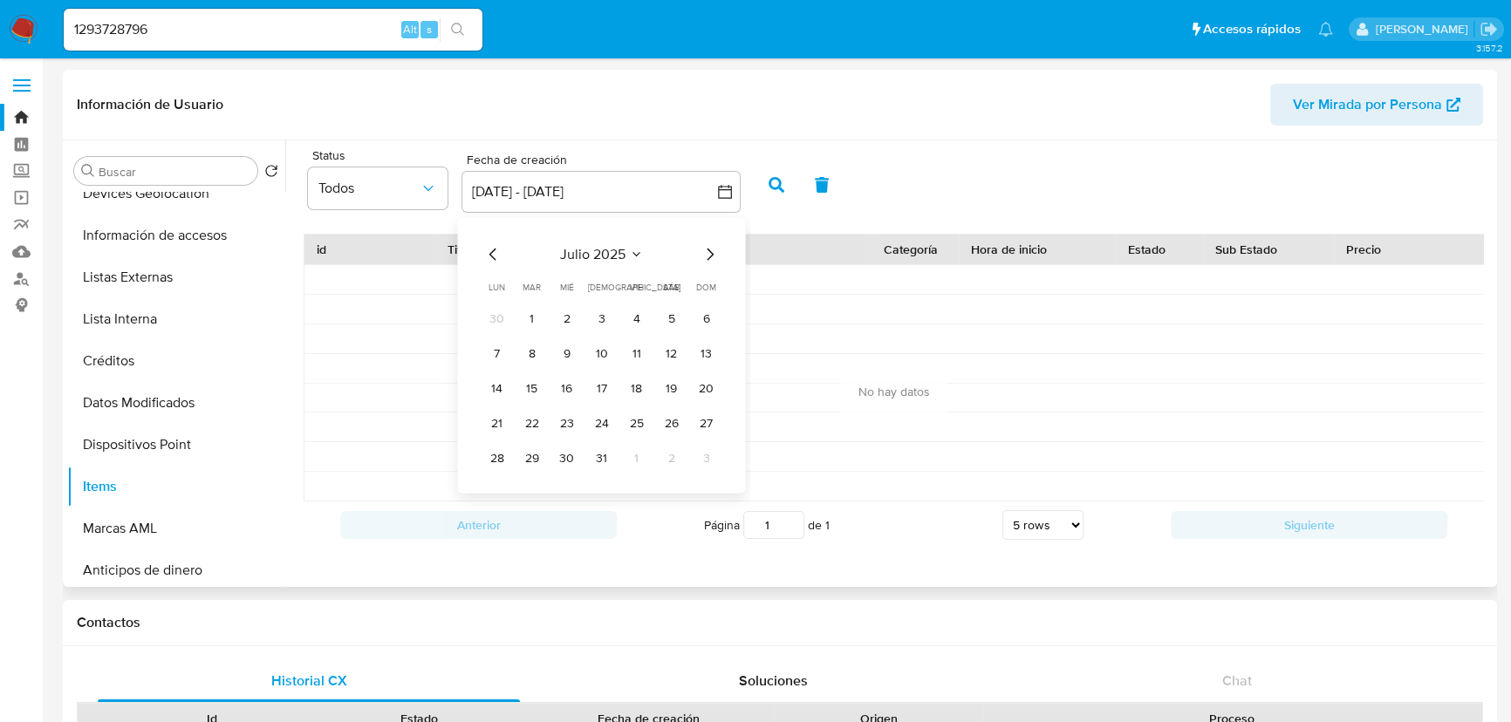
click at [486, 253] on icon "Mes anterior" at bounding box center [492, 254] width 21 height 21
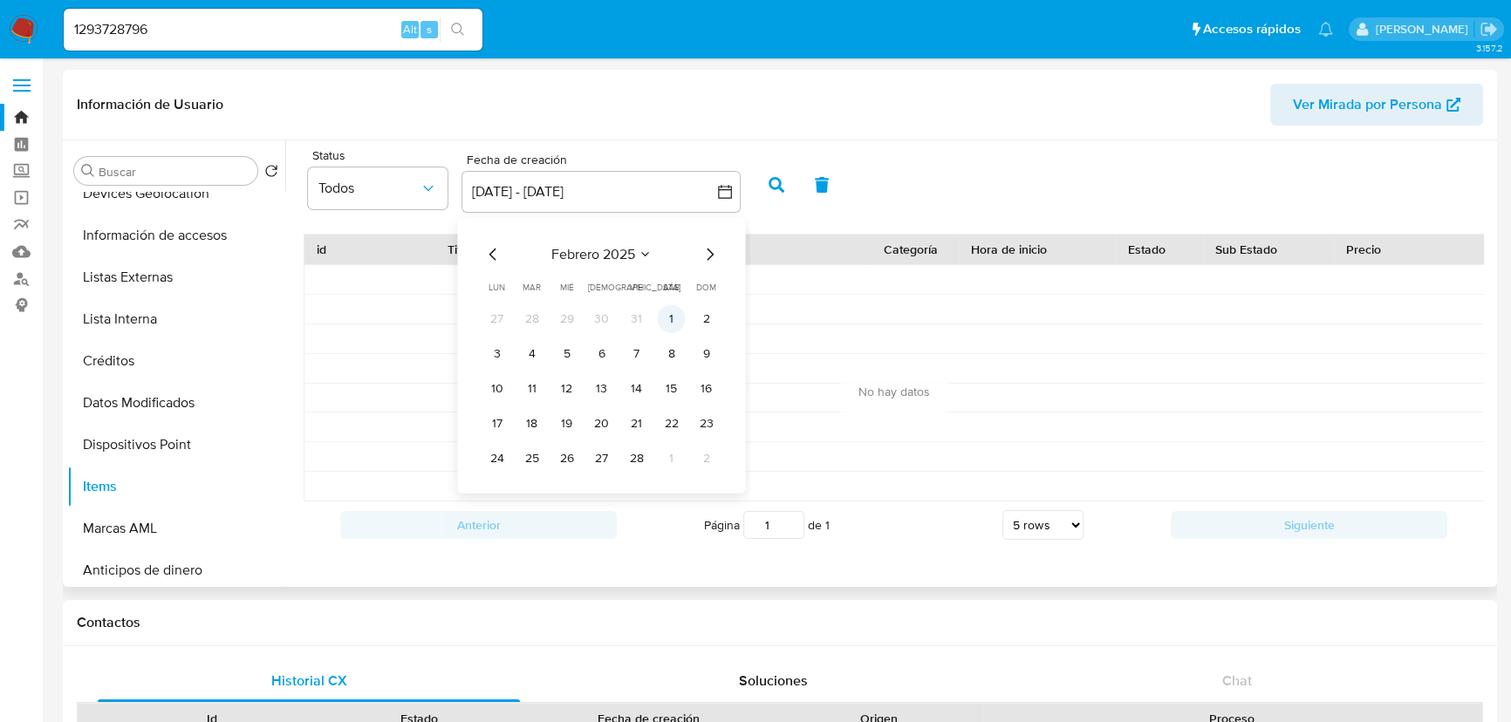
click at [672, 323] on button "1" at bounding box center [671, 319] width 28 height 28
click at [712, 258] on icon "Mes siguiente" at bounding box center [709, 254] width 21 height 21
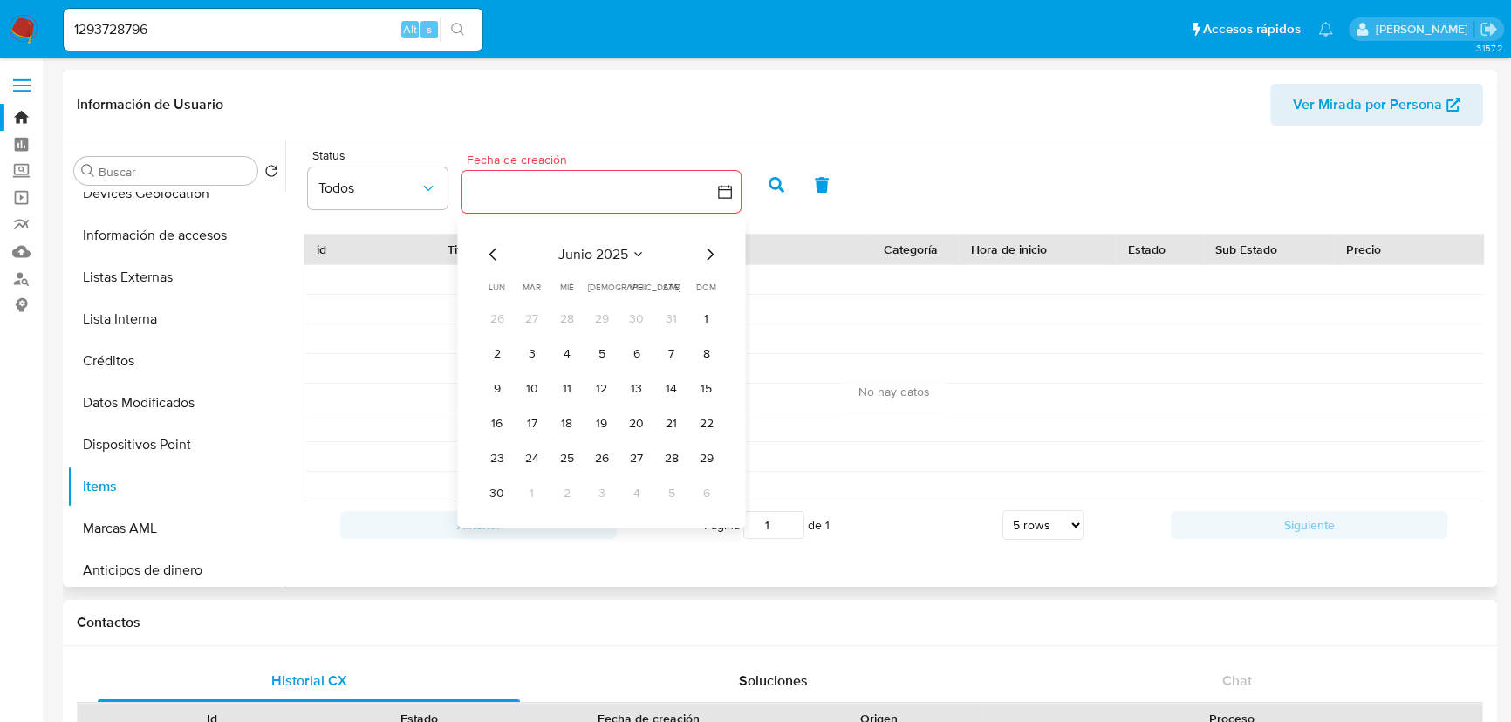
click at [712, 258] on icon "Mes siguiente" at bounding box center [709, 254] width 21 height 21
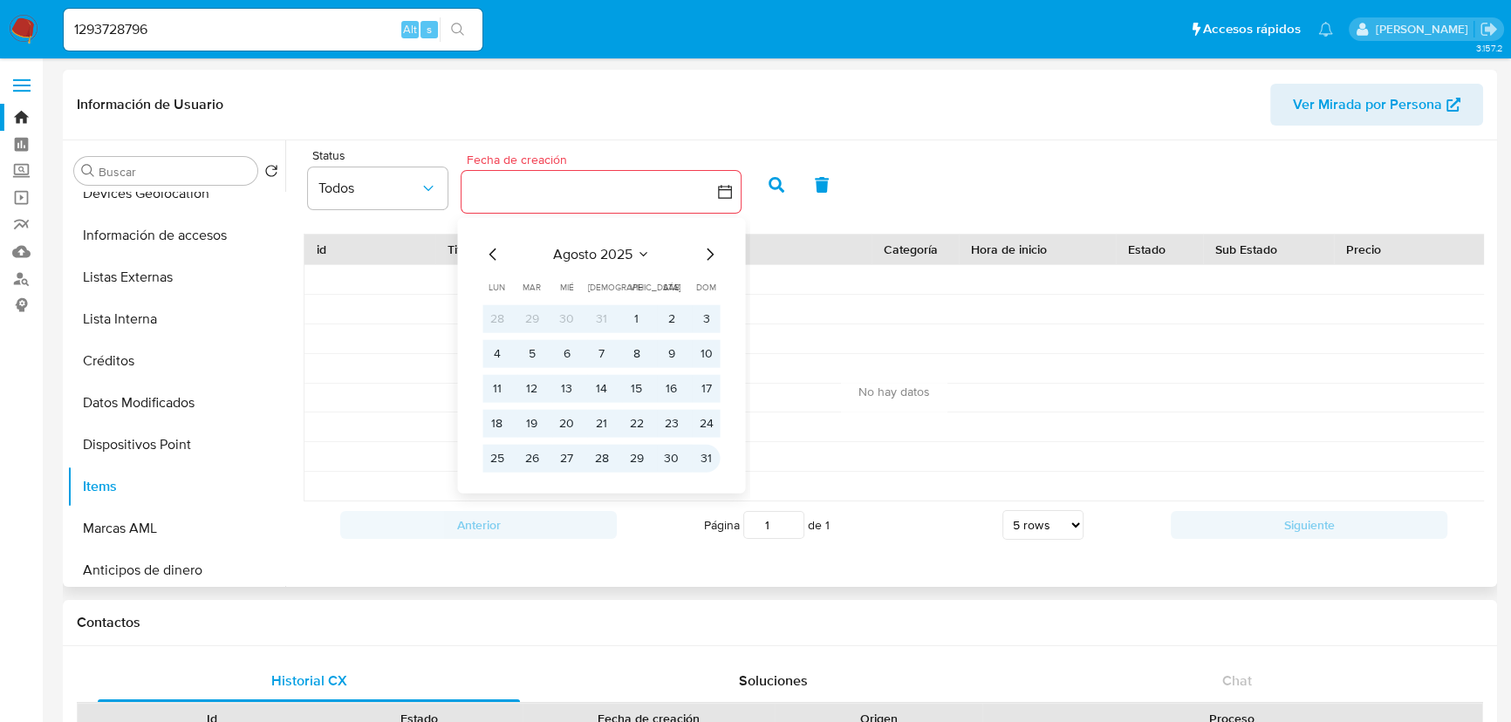
click at [710, 463] on button "31" at bounding box center [706, 459] width 28 height 28
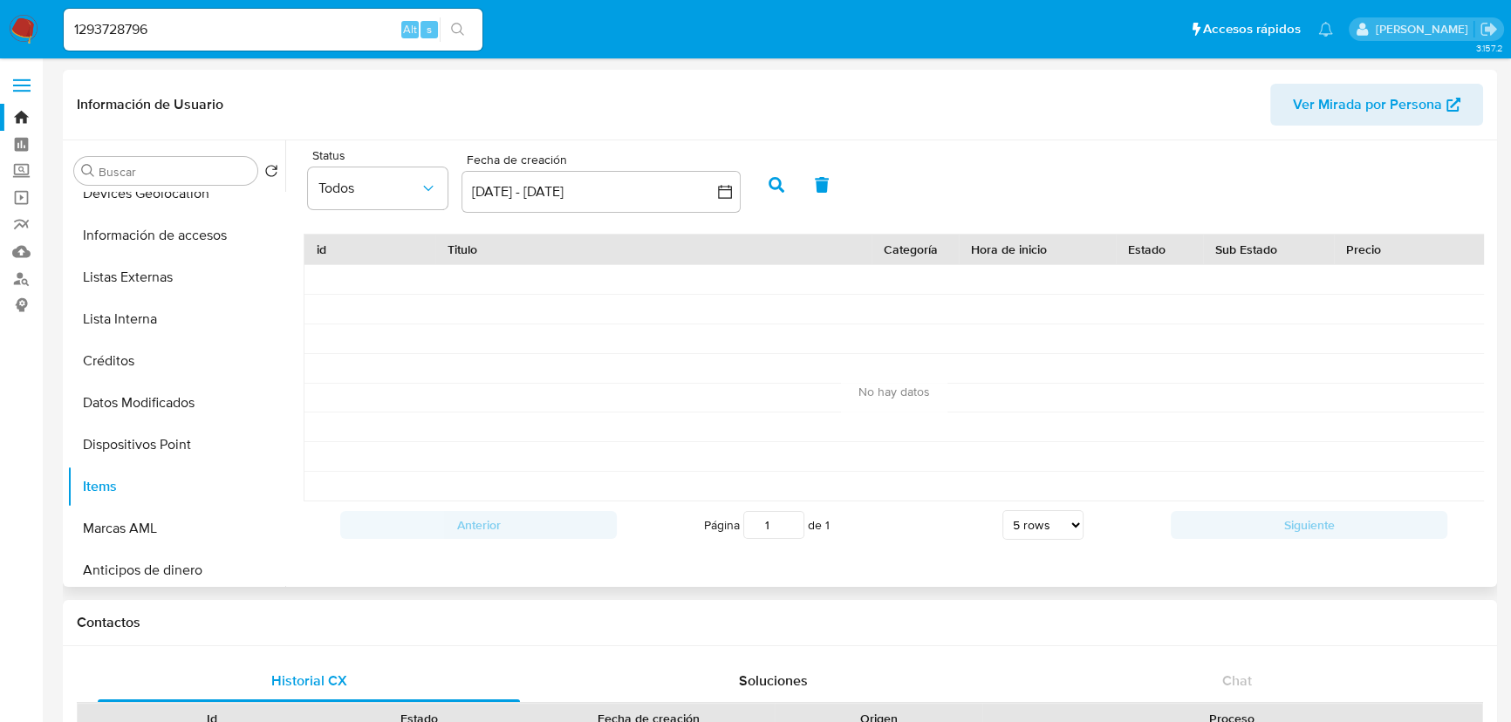
click at [771, 181] on icon "button" at bounding box center [777, 185] width 16 height 16
drag, startPoint x: 3, startPoint y: 21, endPoint x: -20, endPoint y: 21, distance: 23.6
paste input "629163852"
type input "1629163852"
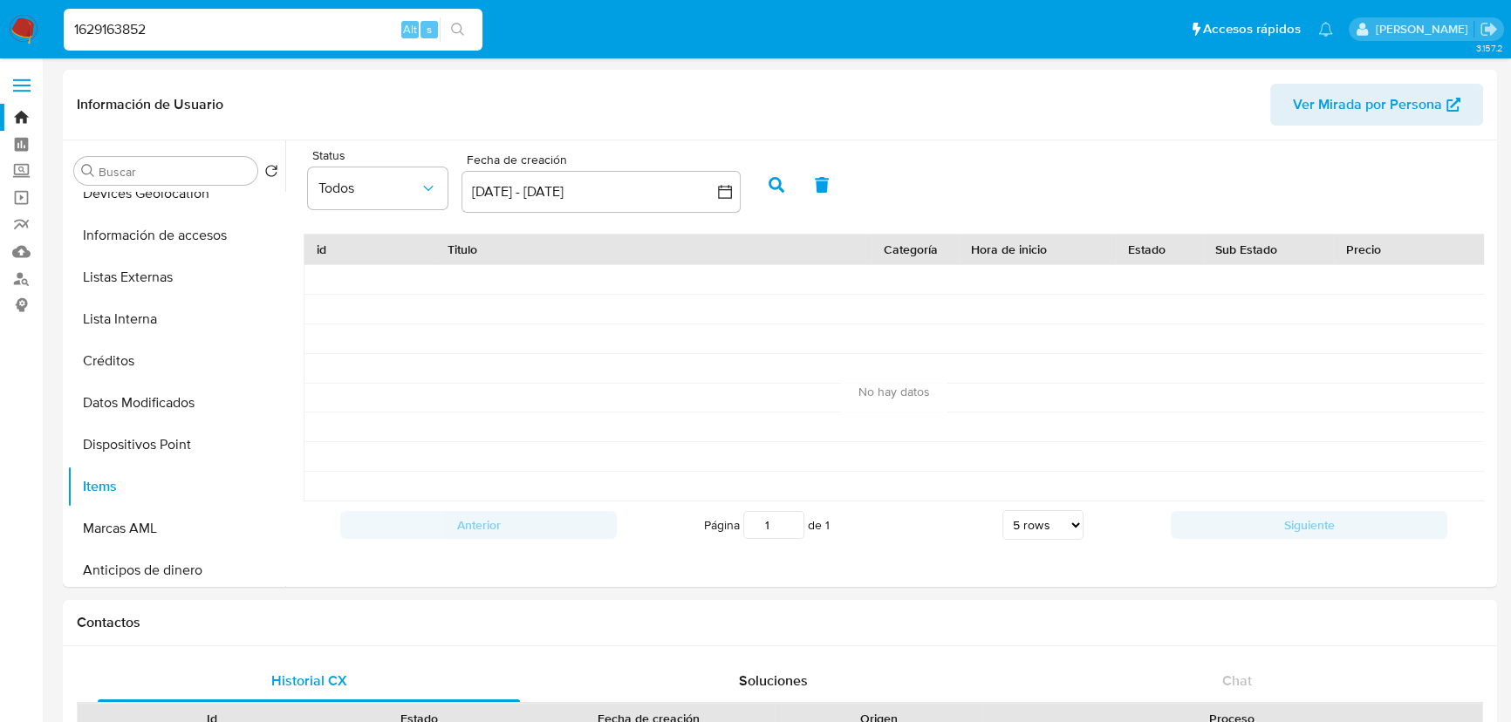
click at [461, 25] on icon "search-icon" at bounding box center [458, 30] width 14 height 14
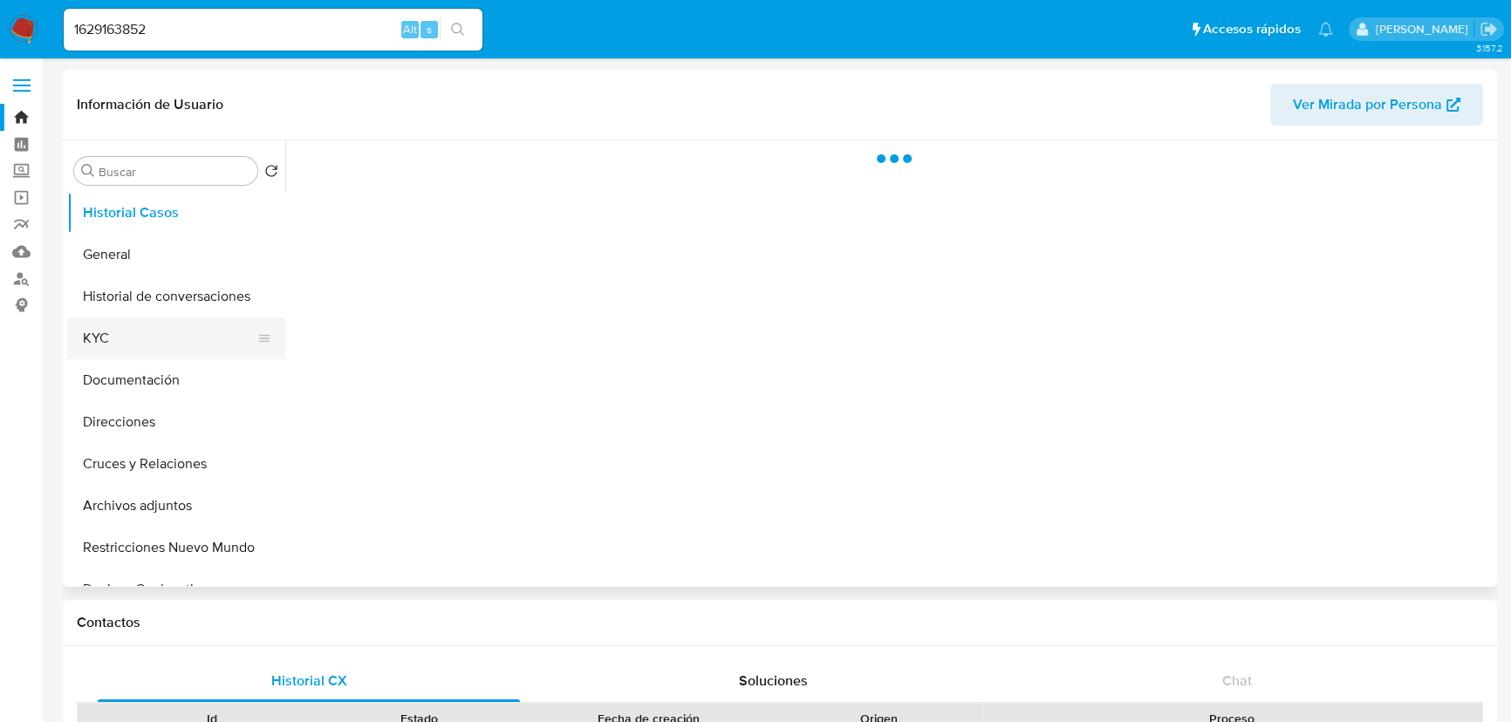
click at [147, 333] on button "KYC" at bounding box center [169, 339] width 204 height 42
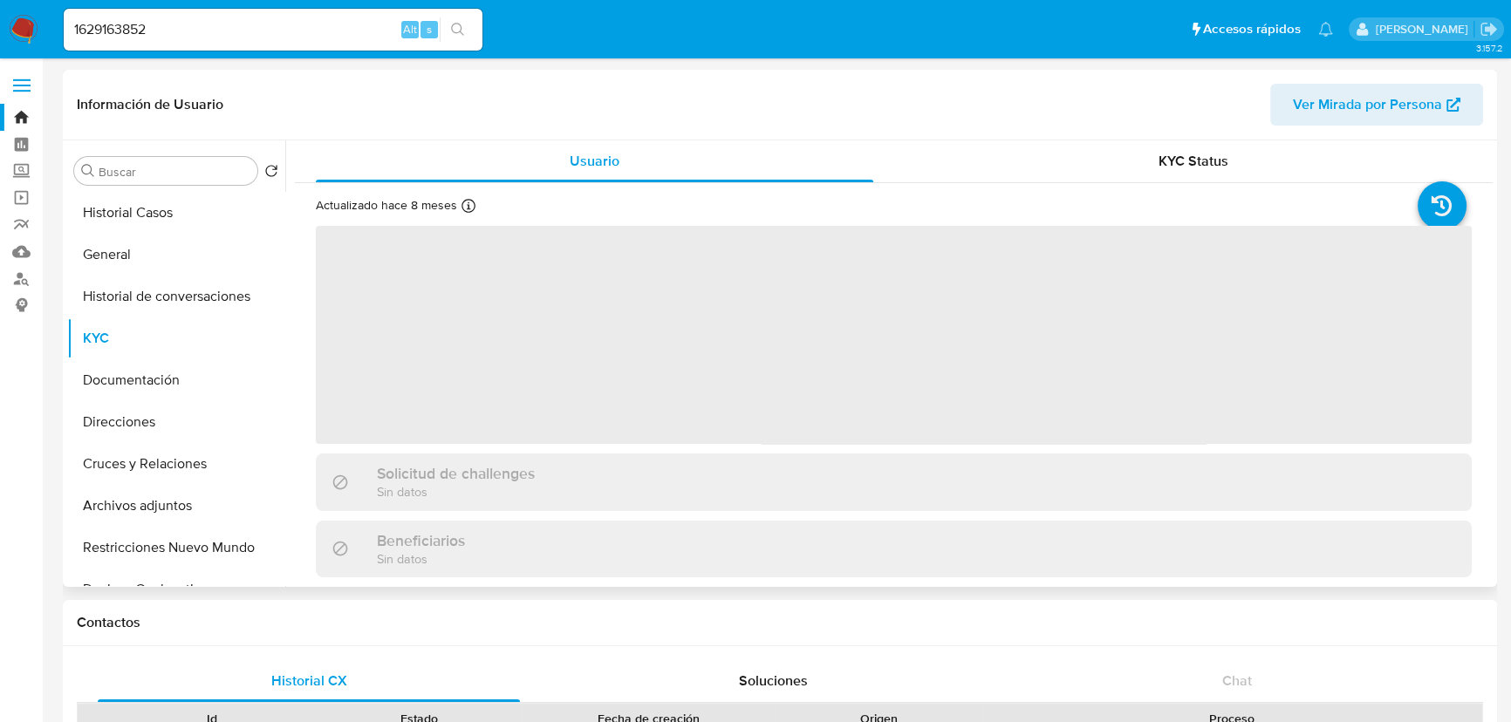
select select "10"
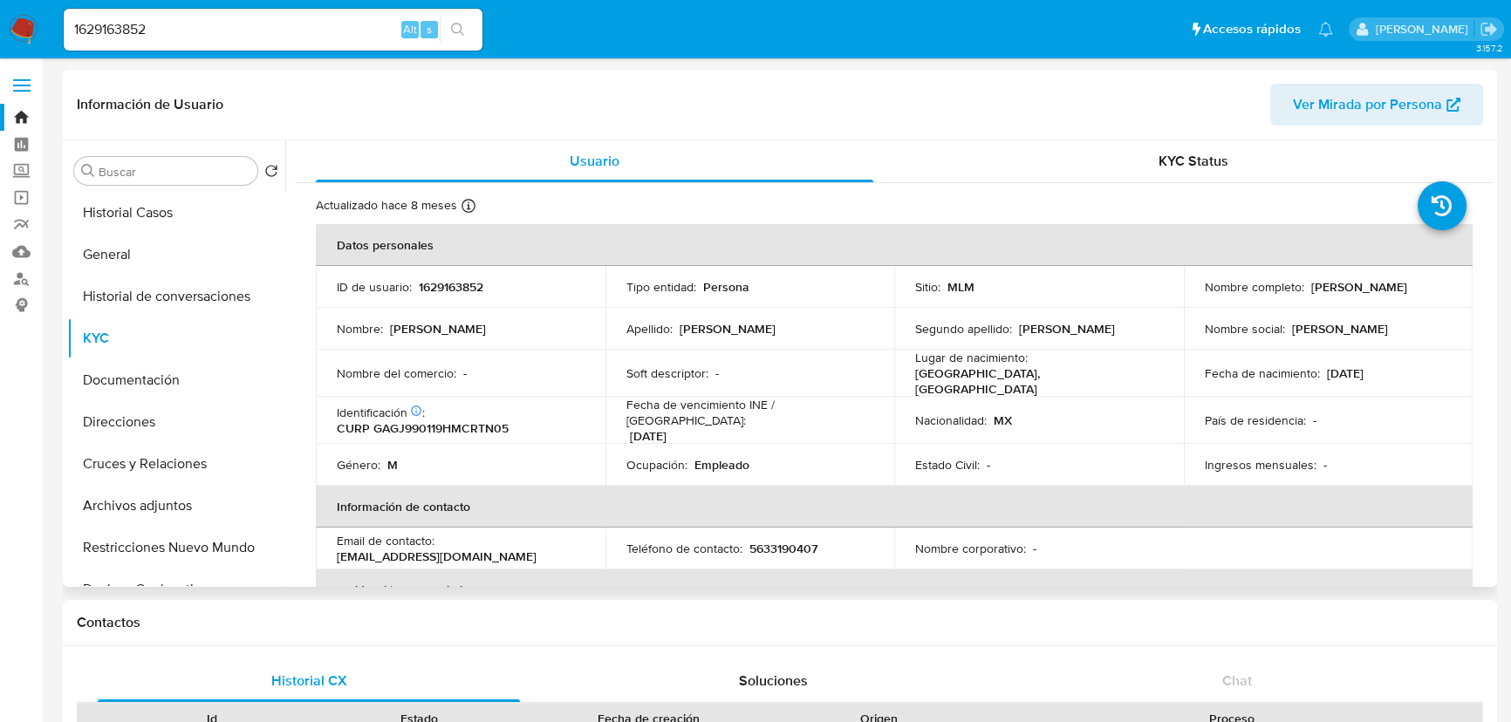
drag, startPoint x: 1191, startPoint y: 299, endPoint x: 1363, endPoint y: 297, distance: 171.9
click at [1363, 297] on td "Nombre completo : [PERSON_NAME]" at bounding box center [1329, 287] width 290 height 42
copy p "[PERSON_NAME]"
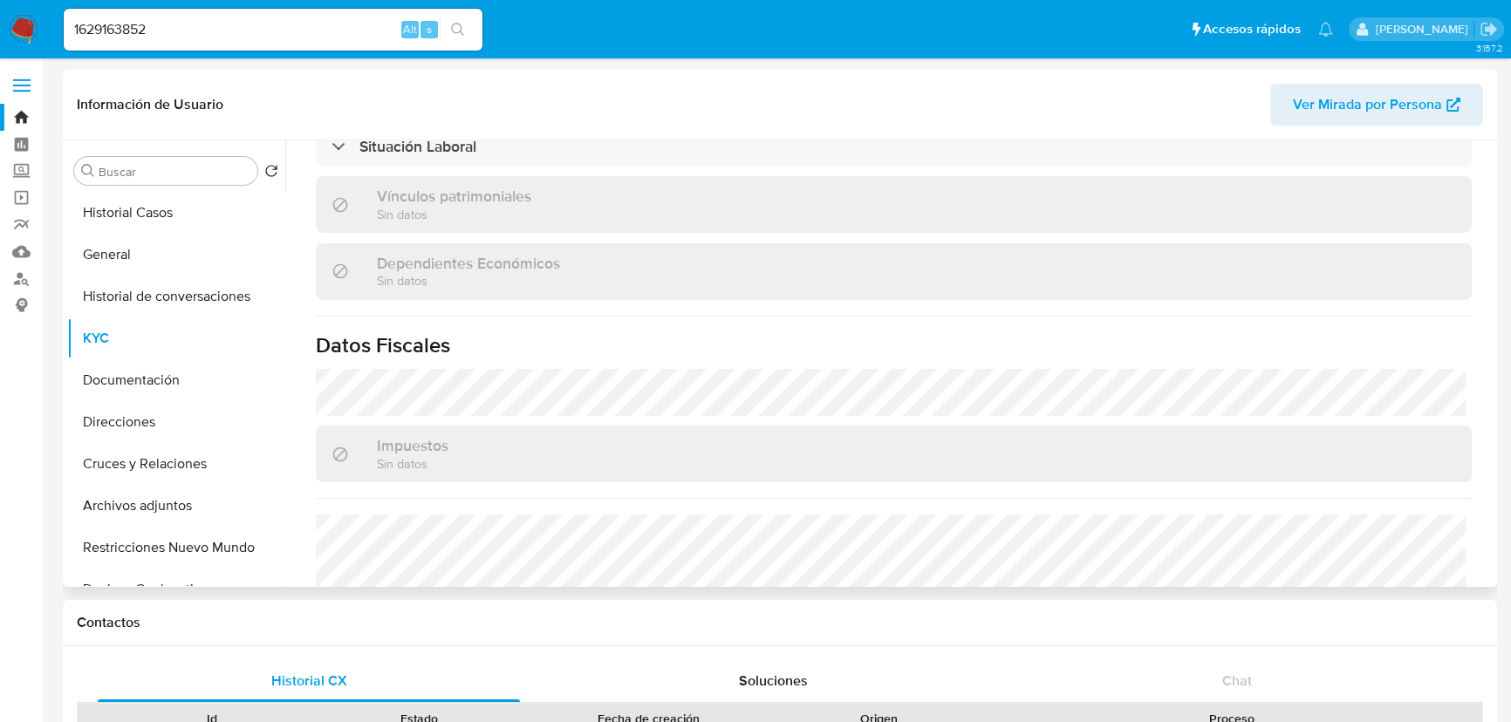
scroll to position [1096, 0]
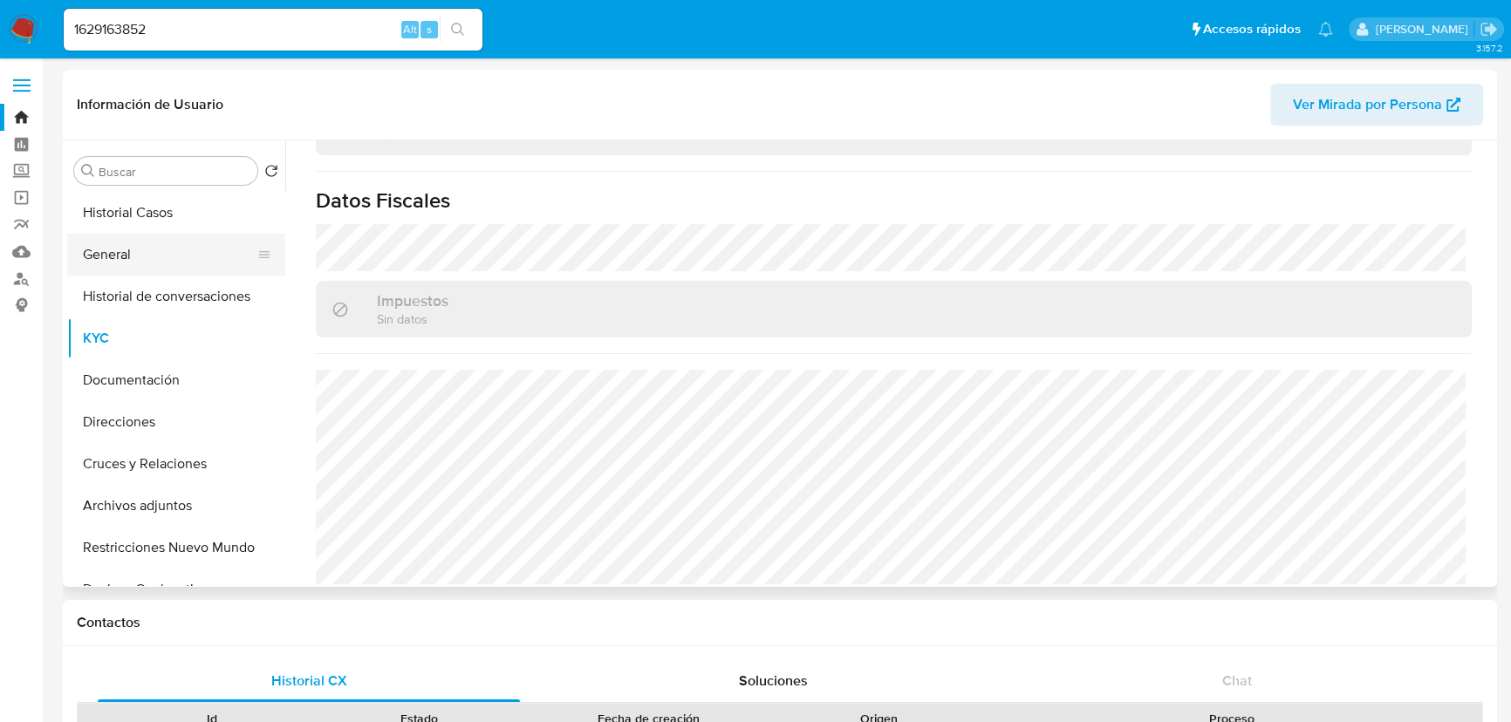
drag, startPoint x: 118, startPoint y: 250, endPoint x: 196, endPoint y: 264, distance: 79.7
click at [118, 250] on button "General" at bounding box center [169, 255] width 204 height 42
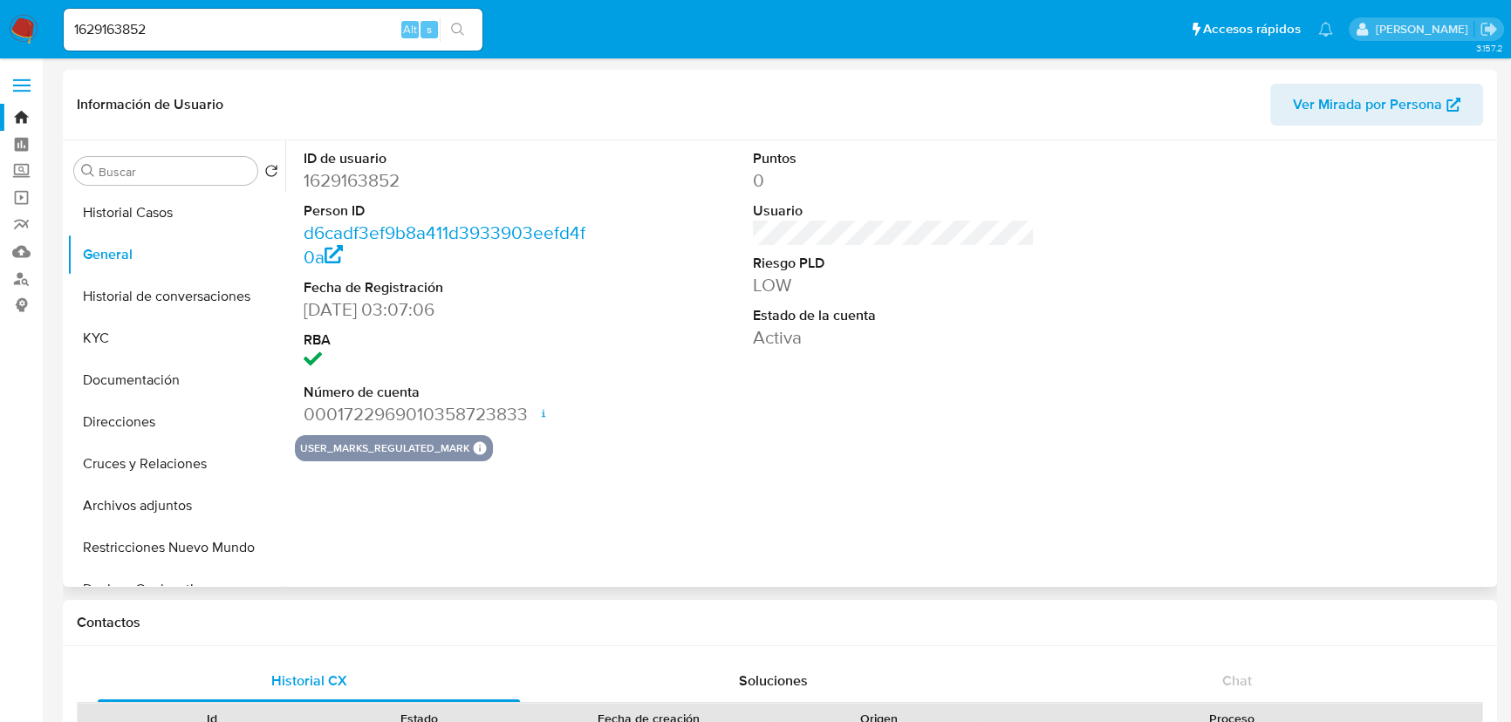
click at [637, 511] on div "ID de usuario 1629163852 Person ID d6cadf3ef9b8a411d3933903eefd4f0a Fecha de Re…" at bounding box center [888, 363] width 1207 height 447
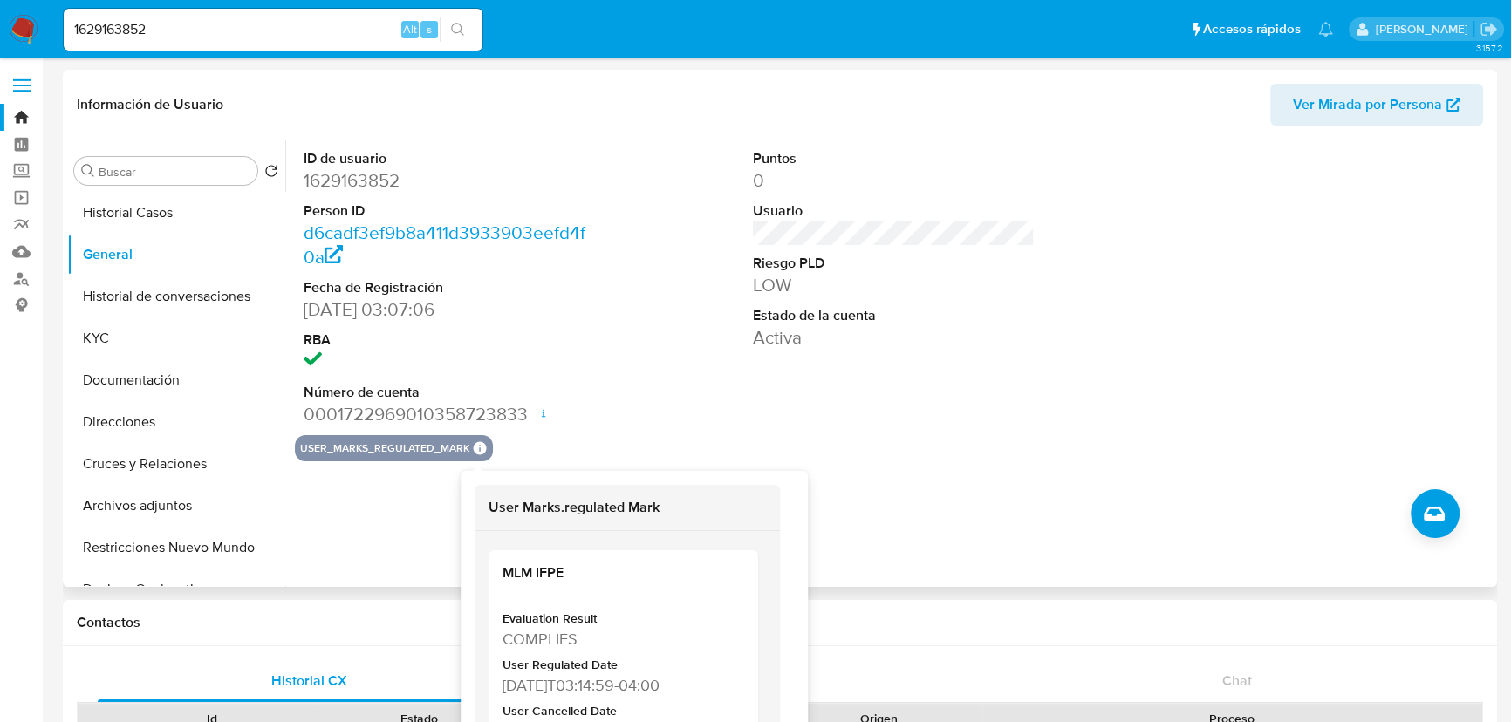
scroll to position [79, 0]
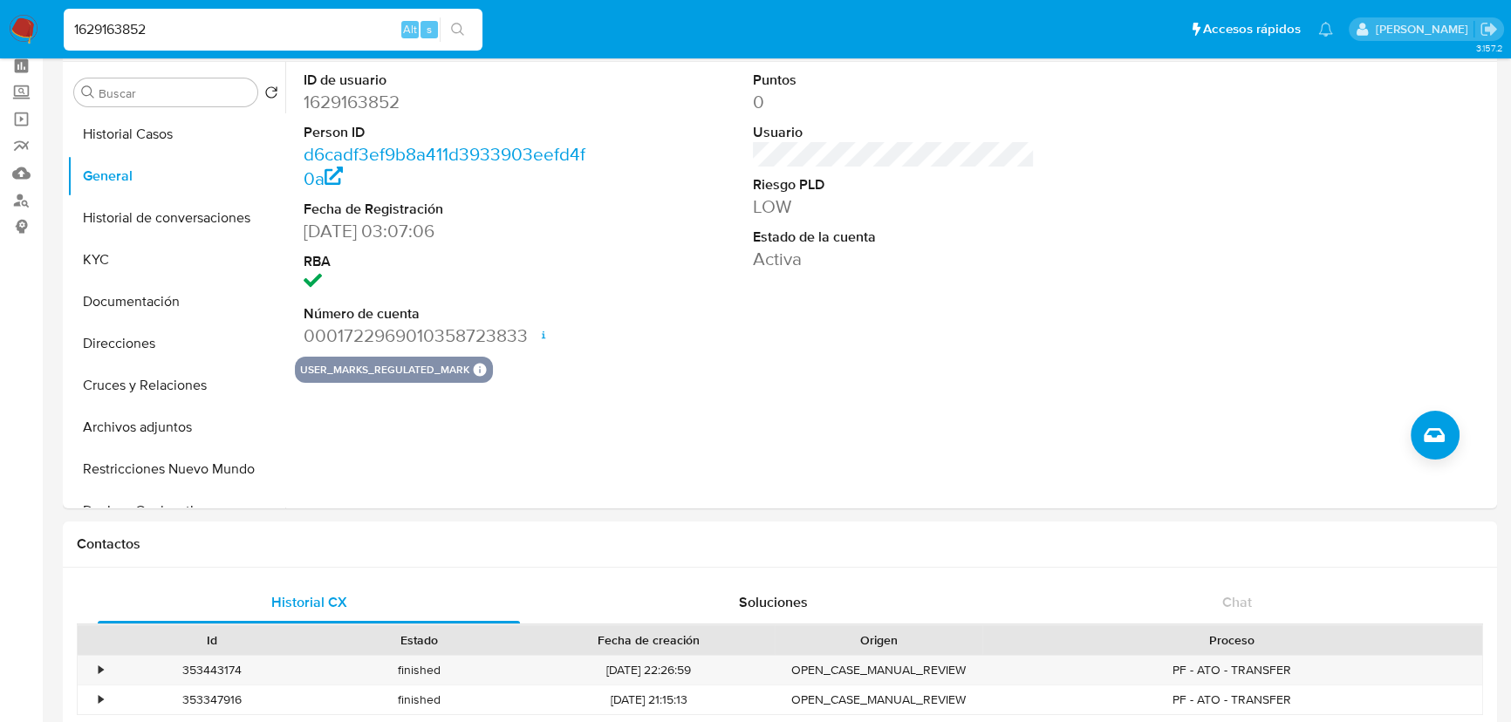
drag, startPoint x: 215, startPoint y: 24, endPoint x: -66, endPoint y: 25, distance: 281.8
paste input "2098579921"
type input "2098579921"
click at [467, 28] on button "search-icon" at bounding box center [458, 29] width 36 height 24
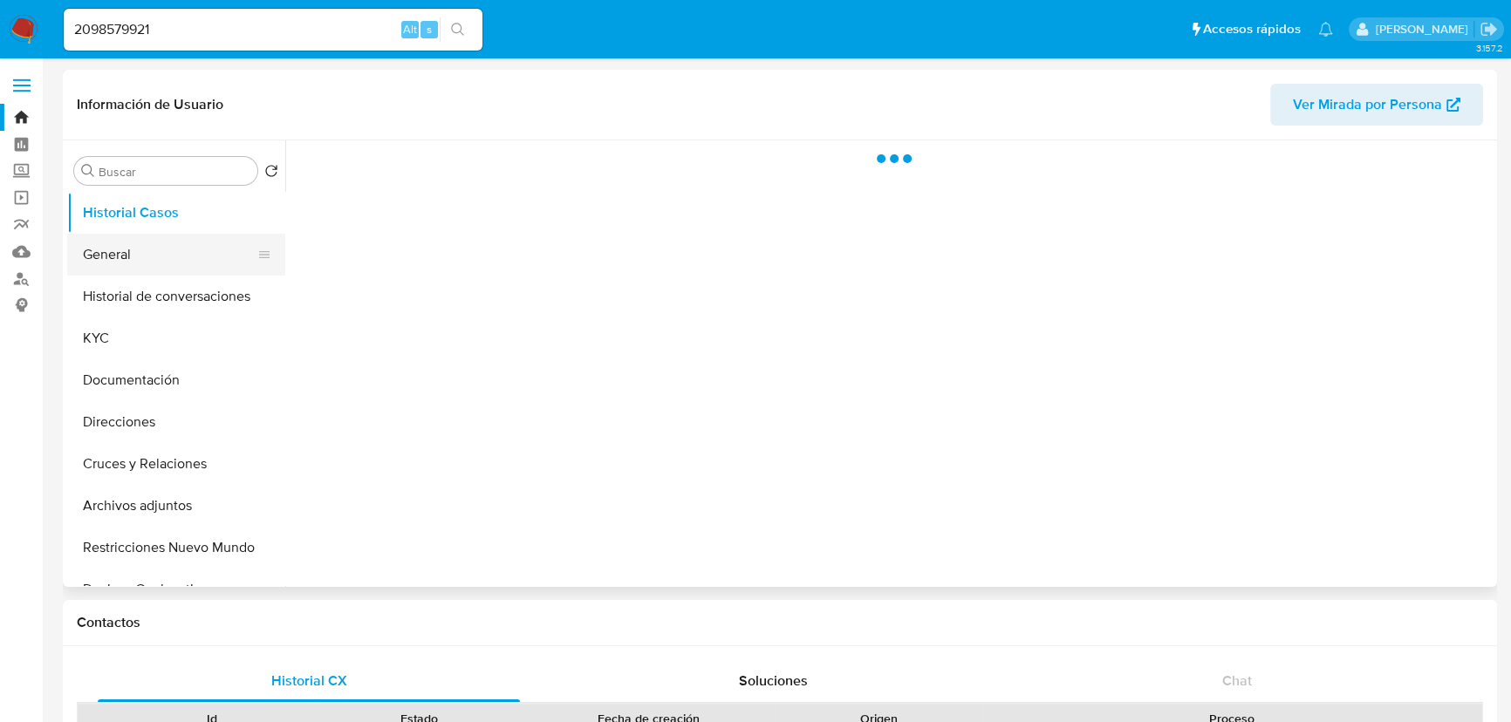
click at [135, 250] on button "General" at bounding box center [169, 255] width 204 height 42
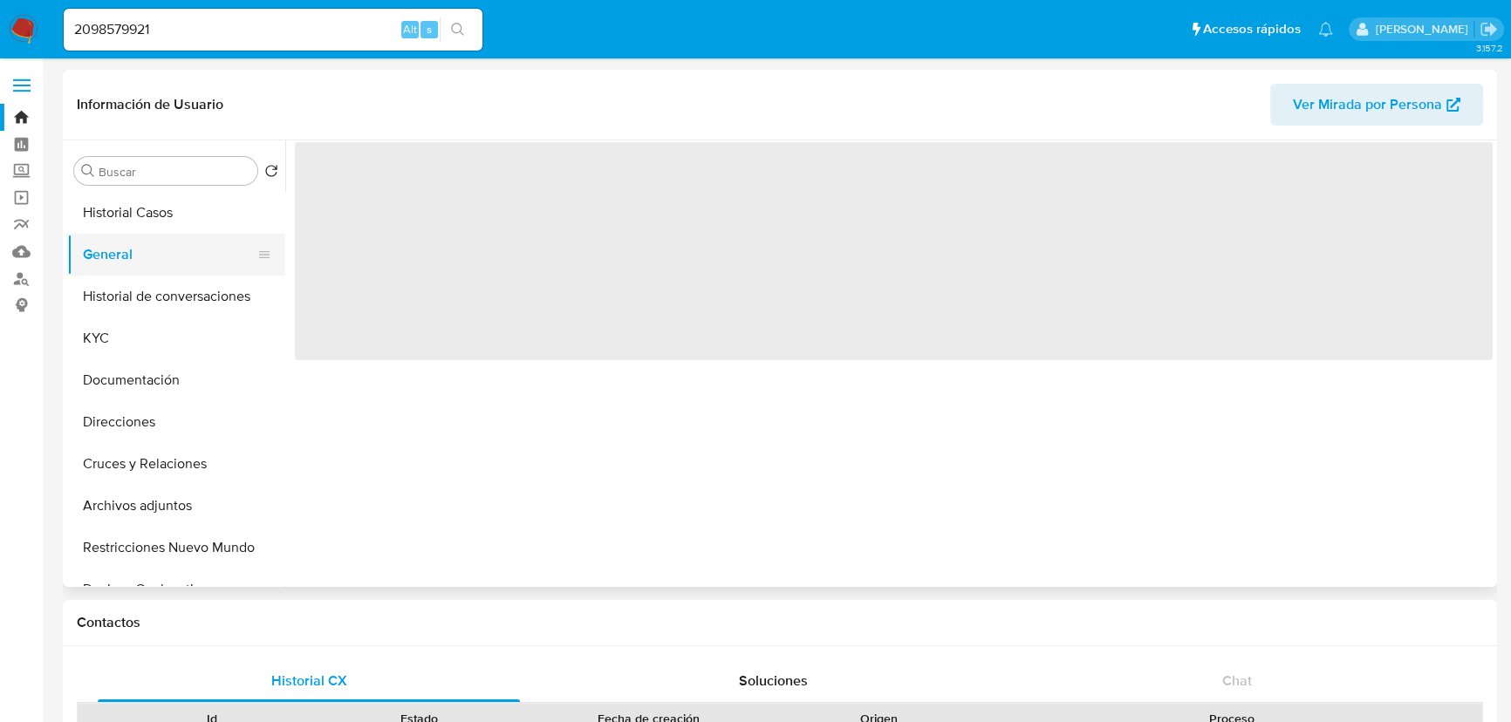
select select "10"
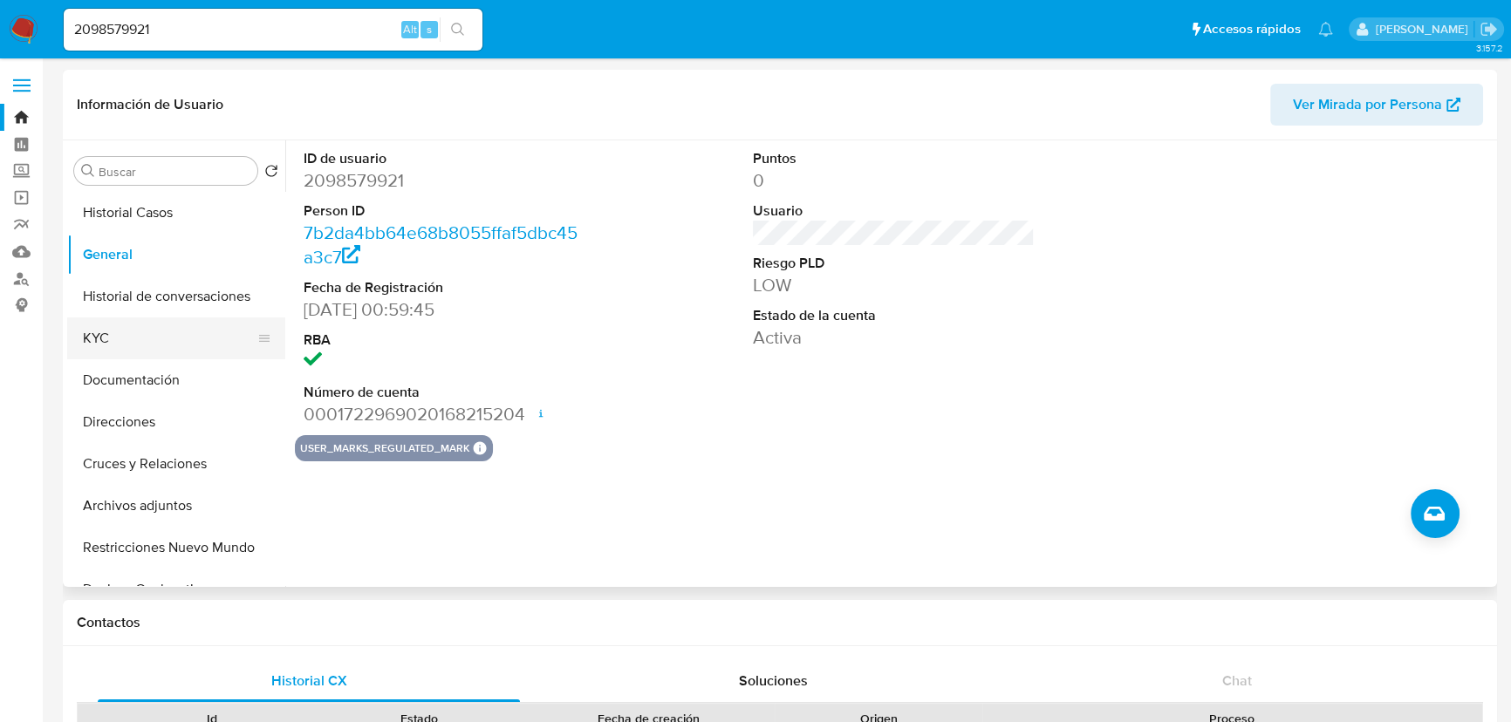
click at [121, 323] on button "KYC" at bounding box center [169, 339] width 204 height 42
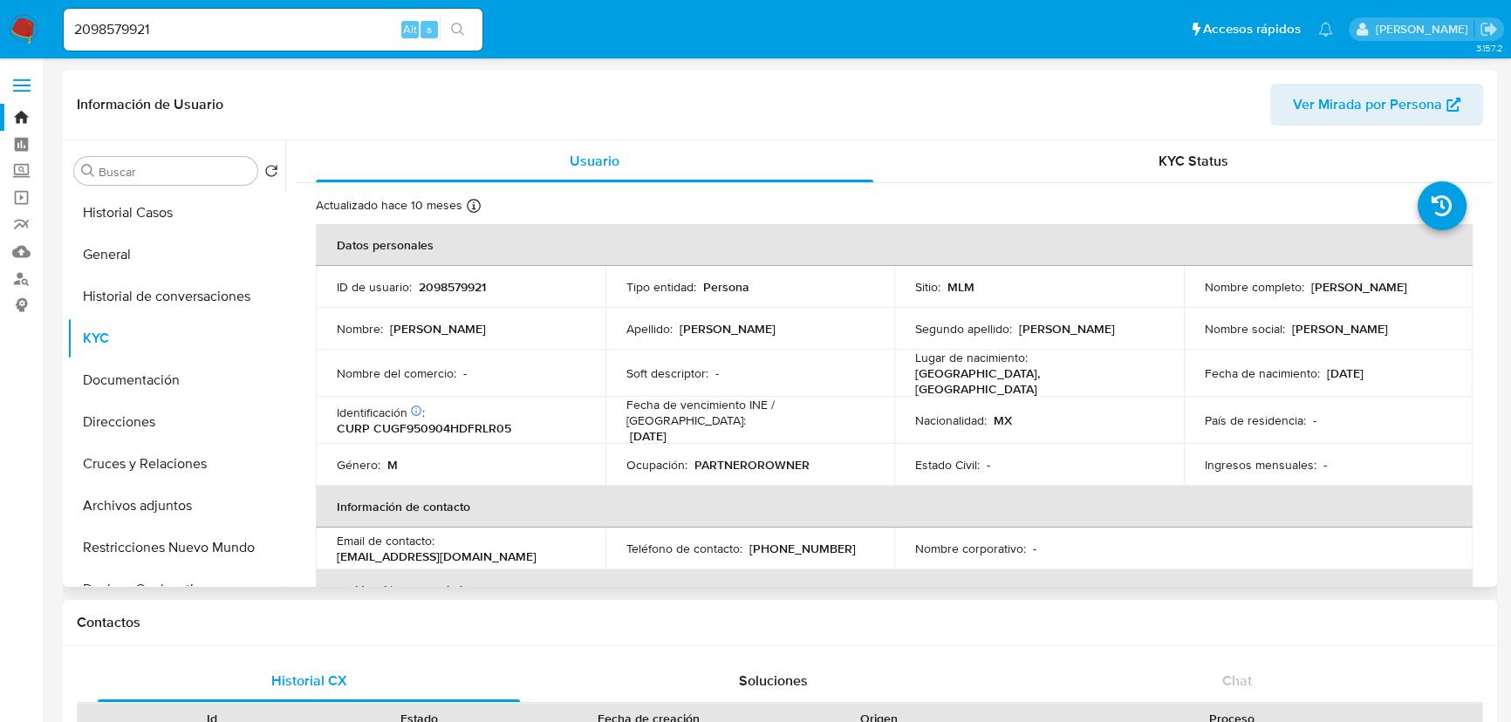
drag, startPoint x: 1194, startPoint y: 297, endPoint x: 1396, endPoint y: 297, distance: 201.5
click at [1396, 297] on td "Nombre completo : [PERSON_NAME]" at bounding box center [1329, 287] width 290 height 42
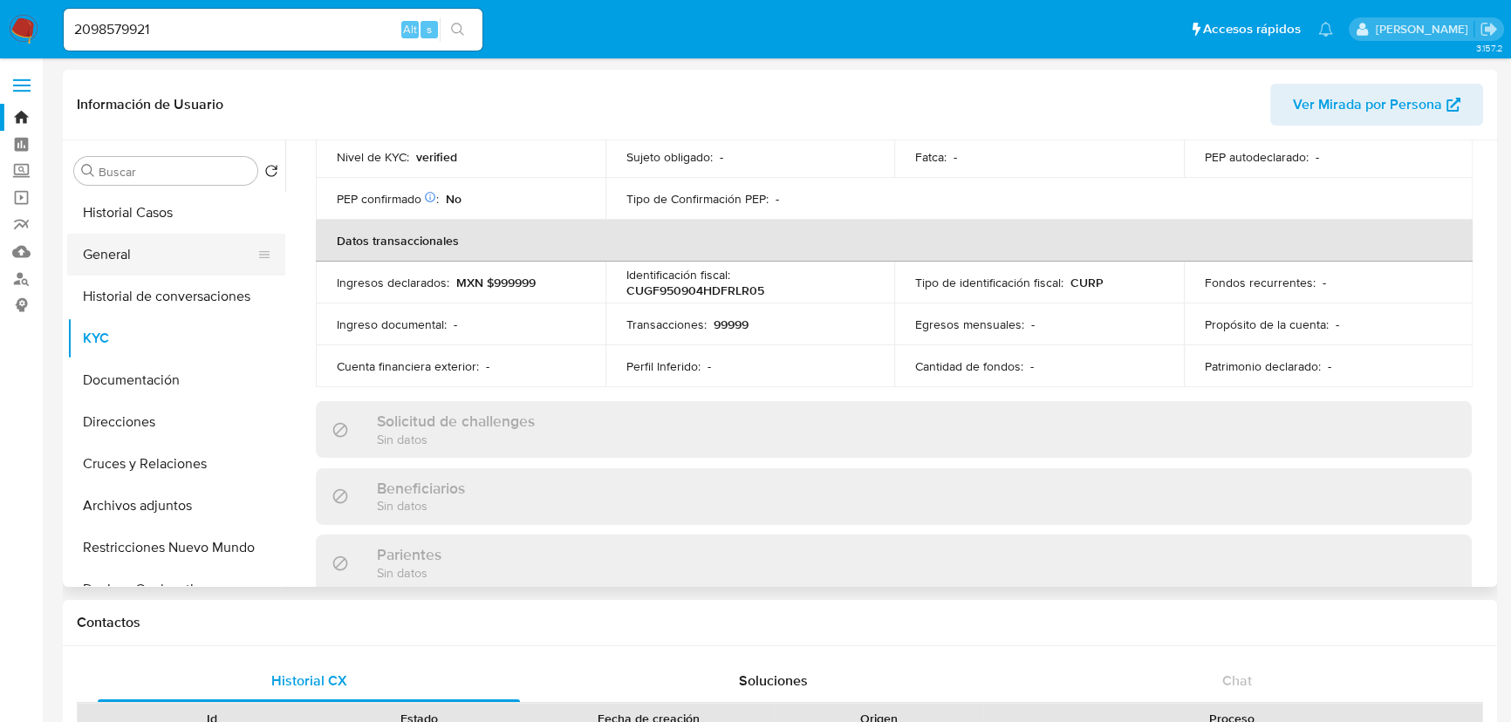
click at [117, 267] on button "General" at bounding box center [169, 255] width 204 height 42
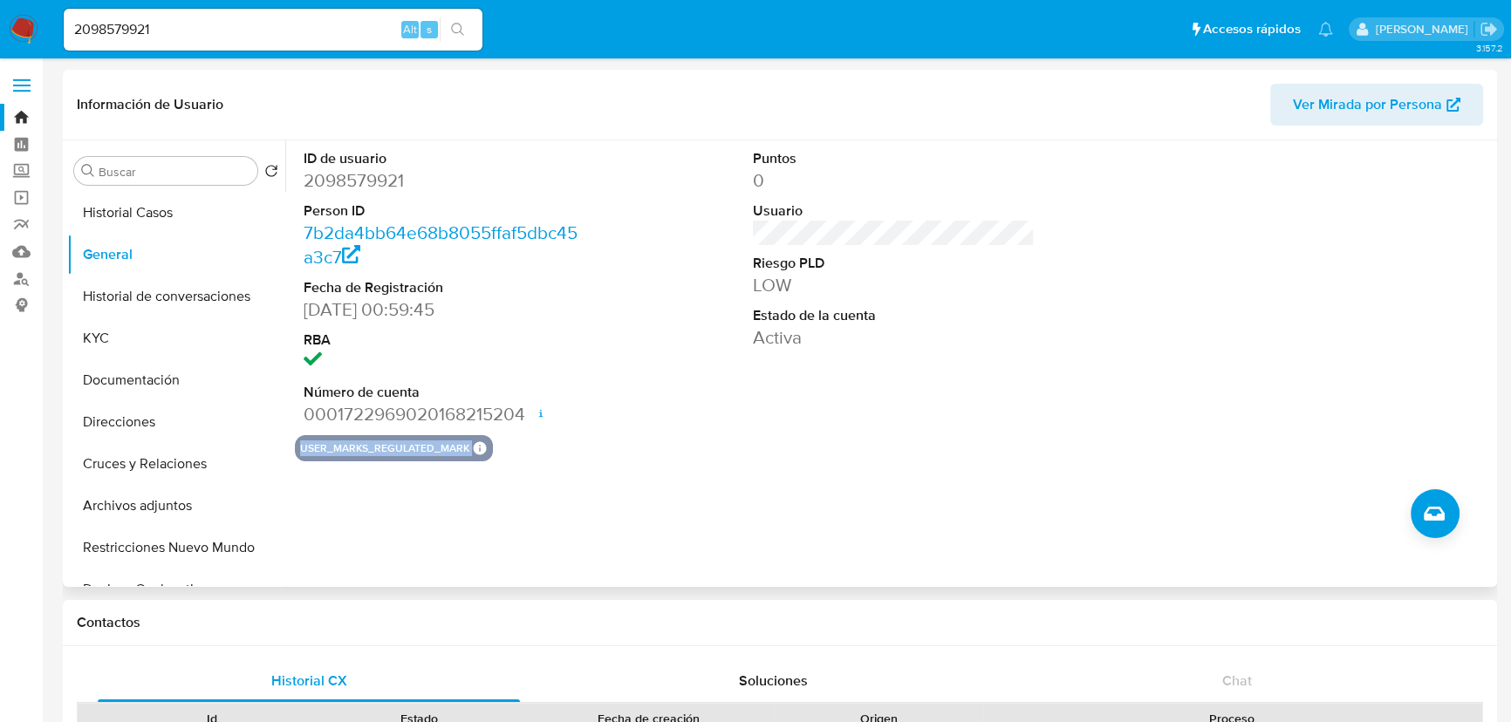
drag, startPoint x: 297, startPoint y: 448, endPoint x: 464, endPoint y: 463, distance: 168.2
click at [462, 463] on div "ID de usuario 2098579921 Person ID 7b2da4bb64e68b8055ffaf5dbc45a3c7 Fecha de Re…" at bounding box center [888, 363] width 1207 height 447
drag, startPoint x: 112, startPoint y: 17, endPoint x: 0, endPoint y: 17, distance: 111.7
click at [0, 17] on nav "Pausado Ver notificaciones 2098579921 Alt s Accesos rápidos Presiona las siguie…" at bounding box center [755, 29] width 1511 height 58
paste input "101358188"
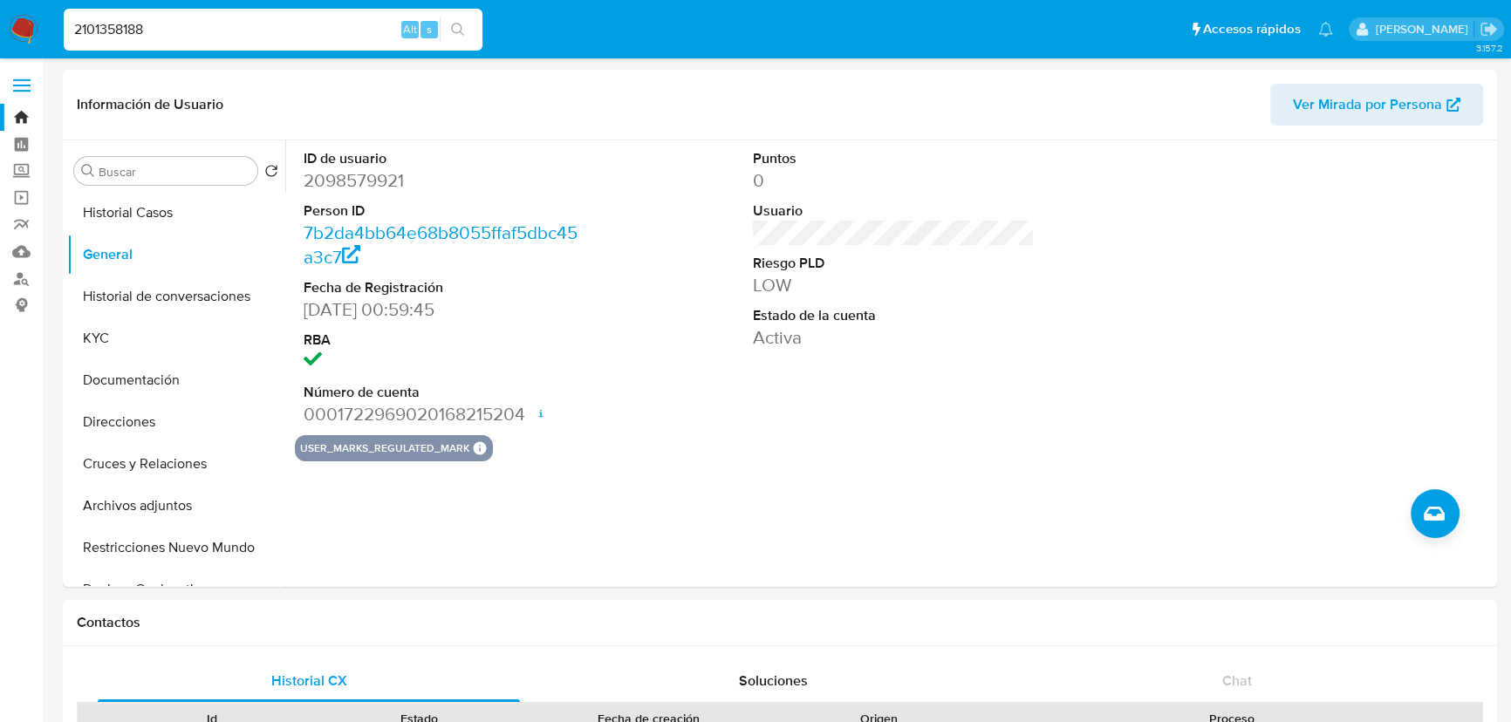
type input "2101358188"
click at [458, 24] on icon "search-icon" at bounding box center [458, 30] width 14 height 14
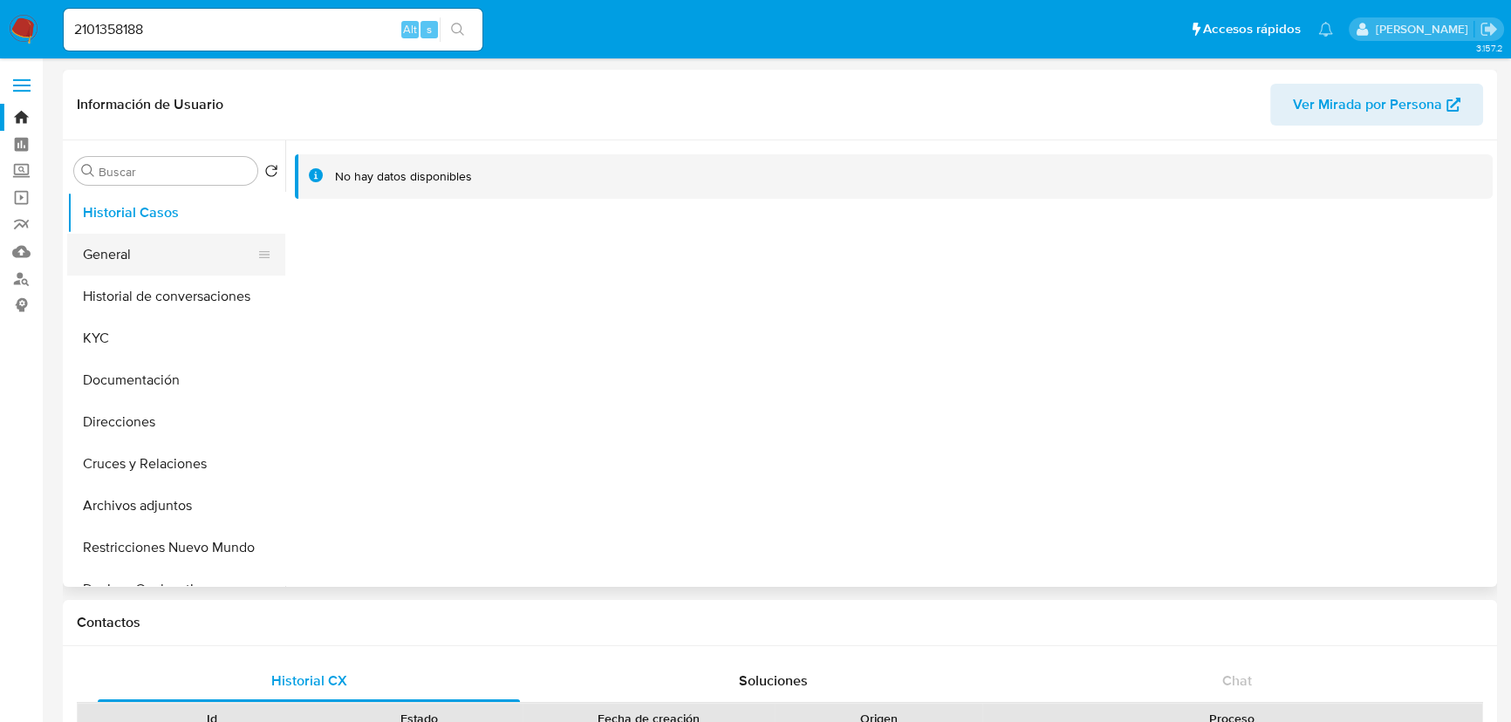
click at [150, 248] on button "General" at bounding box center [169, 255] width 204 height 42
select select "10"
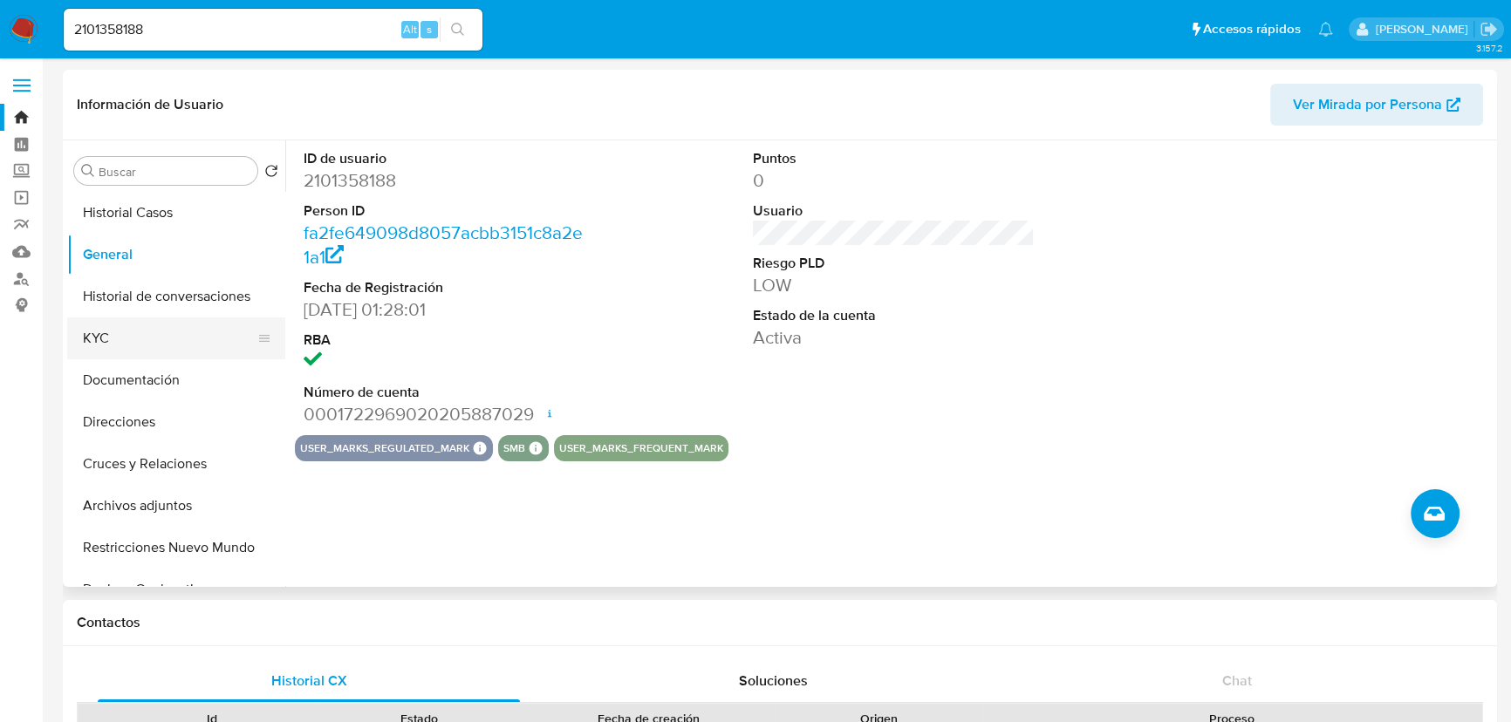
click at [133, 332] on button "KYC" at bounding box center [169, 339] width 204 height 42
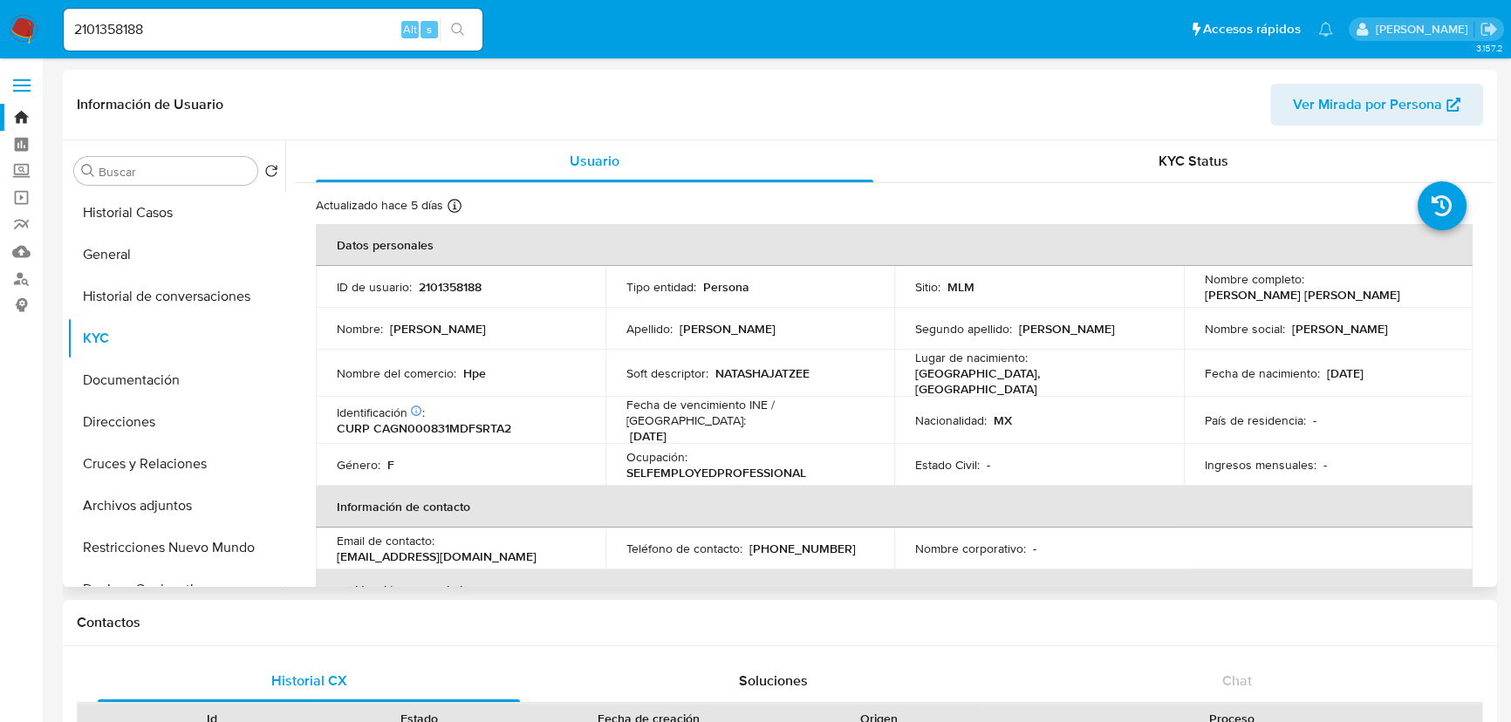
drag, startPoint x: 1204, startPoint y: 295, endPoint x: 1397, endPoint y: 297, distance: 192.8
click at [1397, 297] on div "Nombre completo : [PERSON_NAME] [PERSON_NAME]" at bounding box center [1329, 286] width 248 height 31
click at [137, 252] on button "General" at bounding box center [169, 255] width 204 height 42
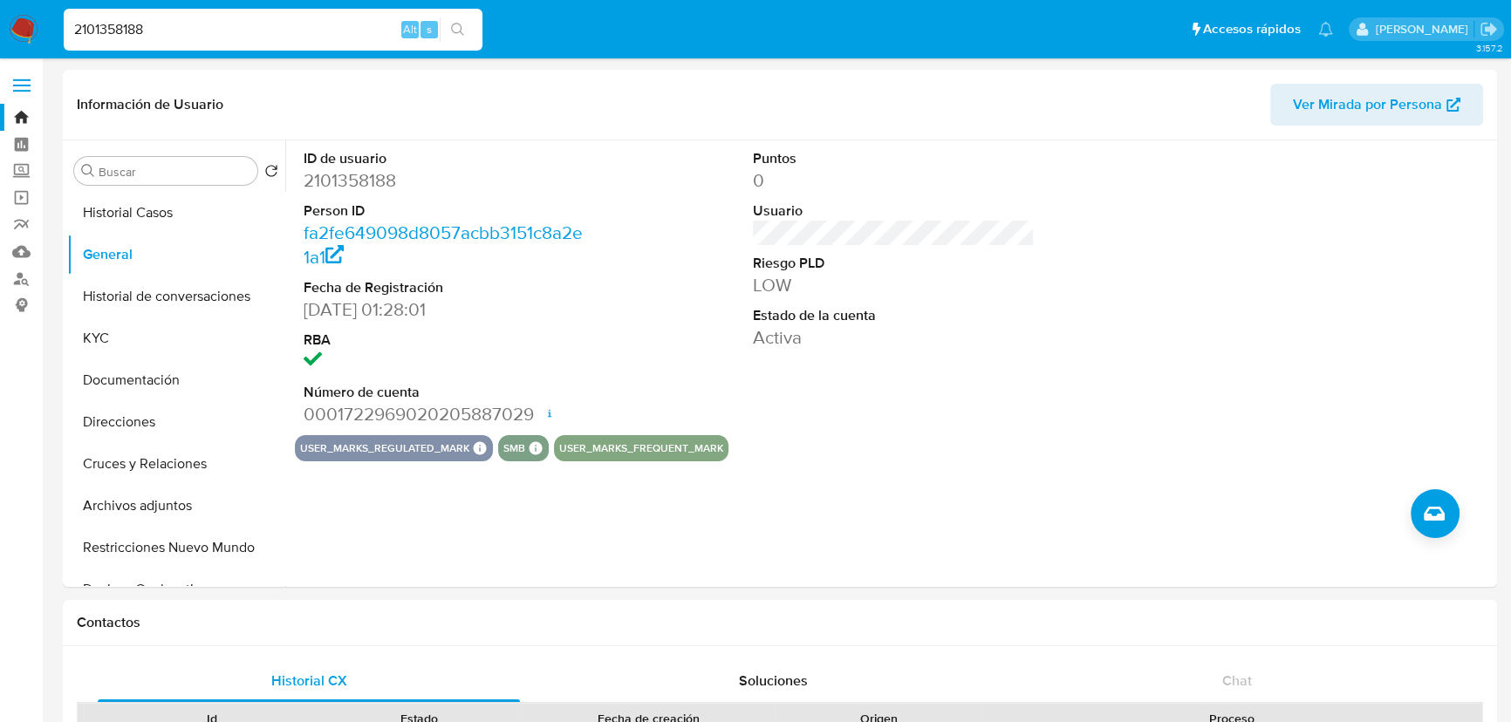
drag, startPoint x: 156, startPoint y: 31, endPoint x: -19, endPoint y: 28, distance: 175.4
paste input "456477520"
type input "456477520"
click at [466, 25] on button "search-icon" at bounding box center [458, 29] width 36 height 24
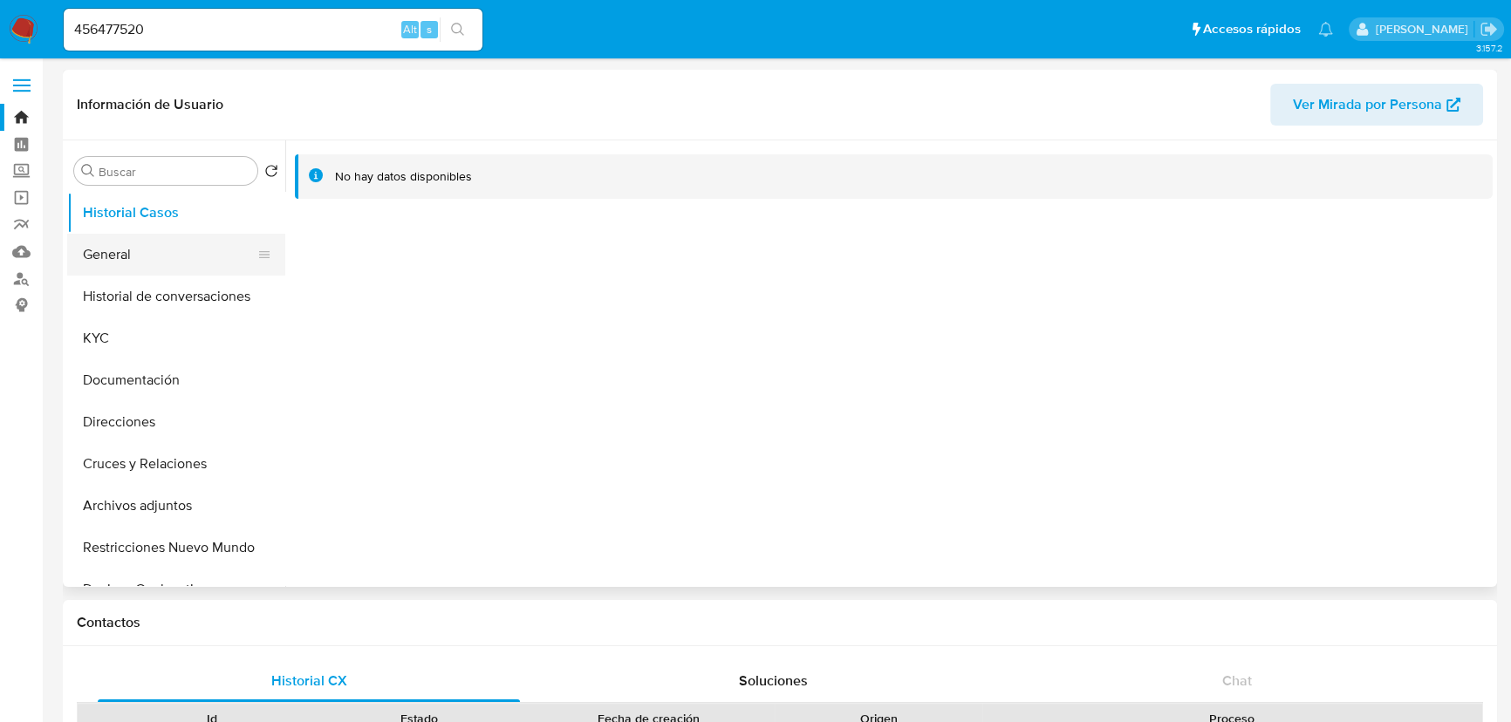
click at [161, 254] on button "General" at bounding box center [169, 255] width 204 height 42
select select "10"
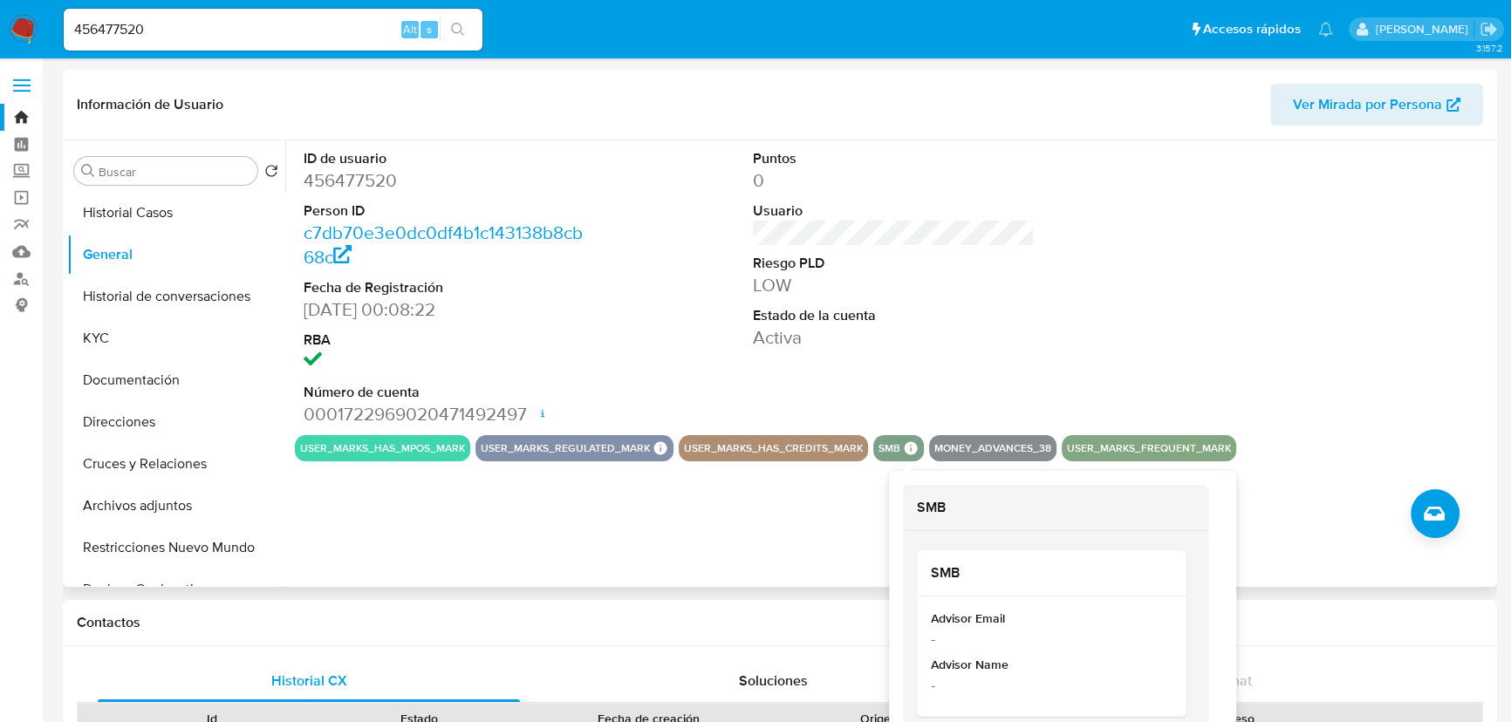
scroll to position [79, 0]
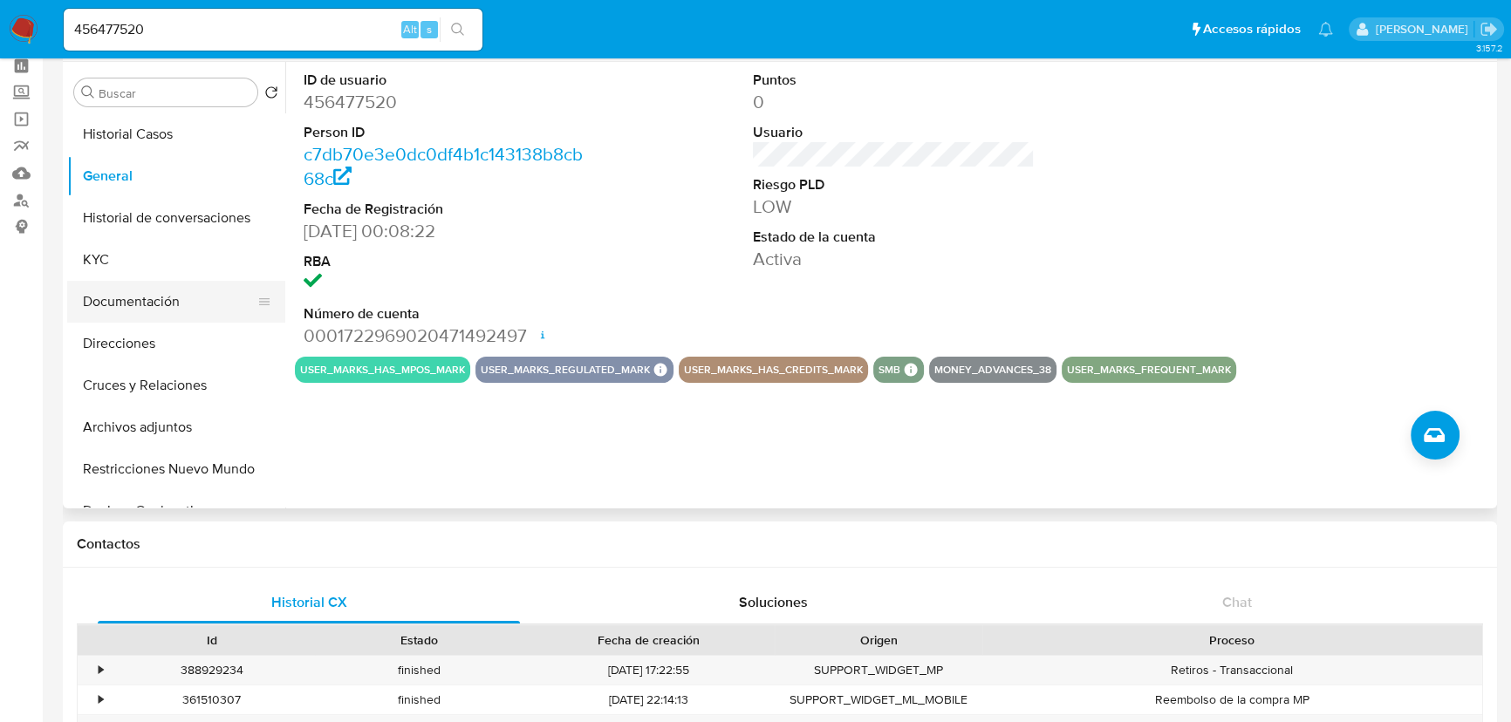
click at [176, 302] on button "Documentación" at bounding box center [169, 302] width 204 height 42
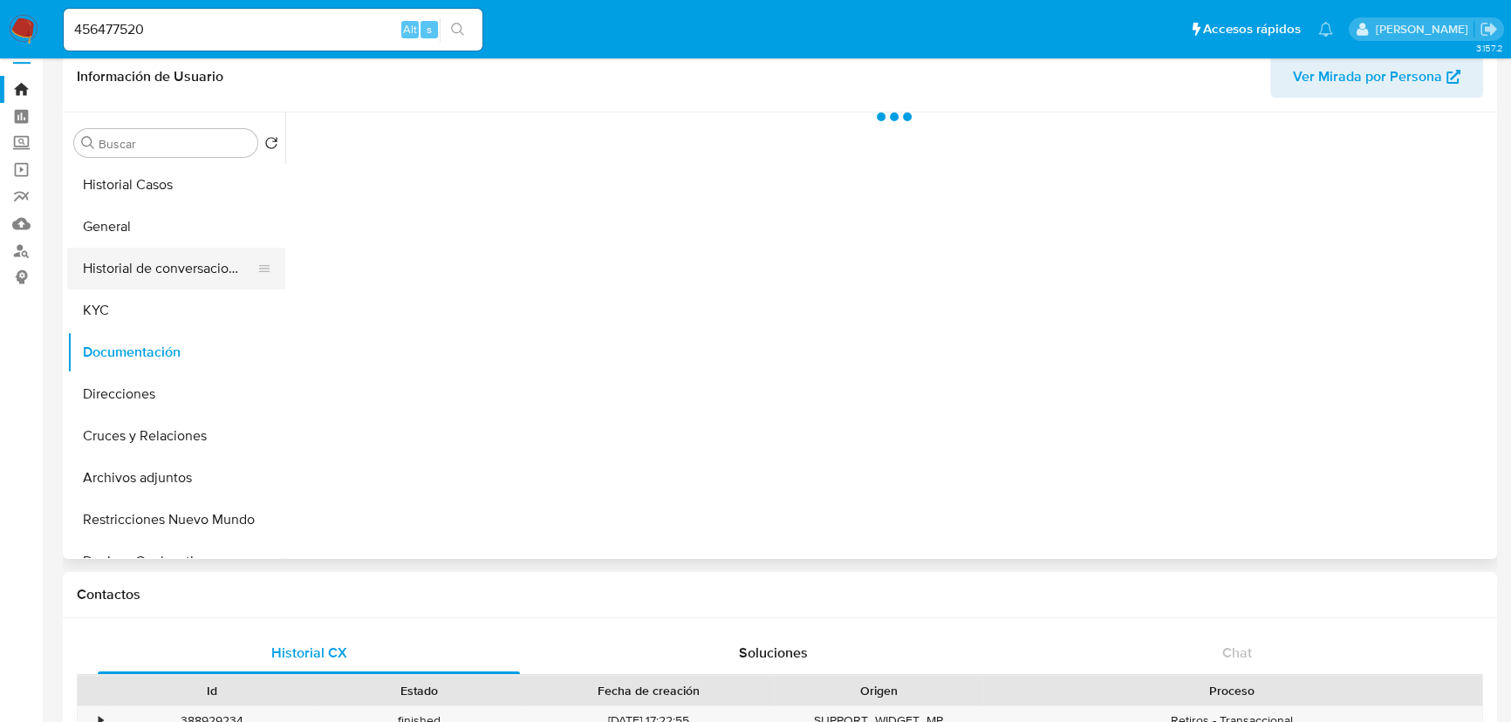
scroll to position [0, 0]
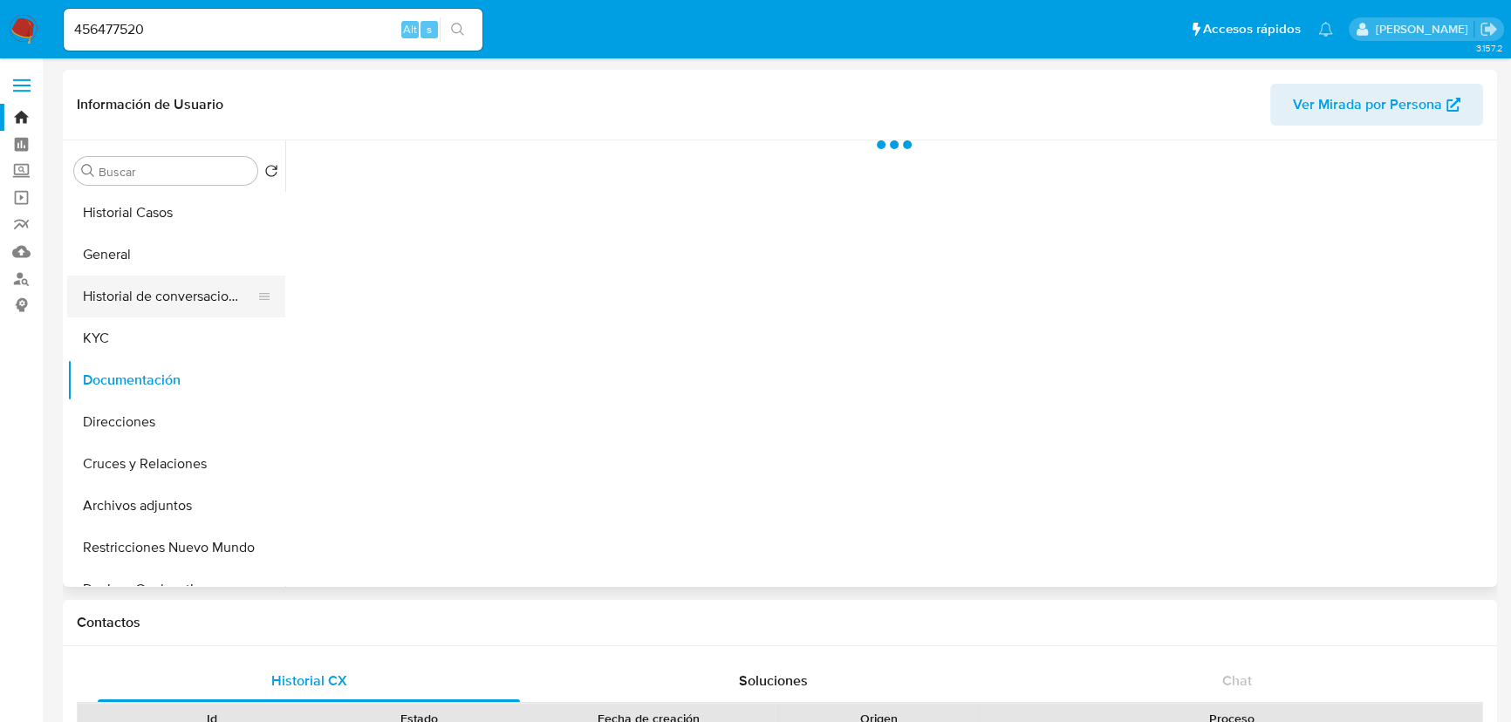
click at [154, 294] on button "Historial de conversaciones" at bounding box center [169, 297] width 204 height 42
click at [151, 373] on button "Documentación" at bounding box center [169, 380] width 204 height 42
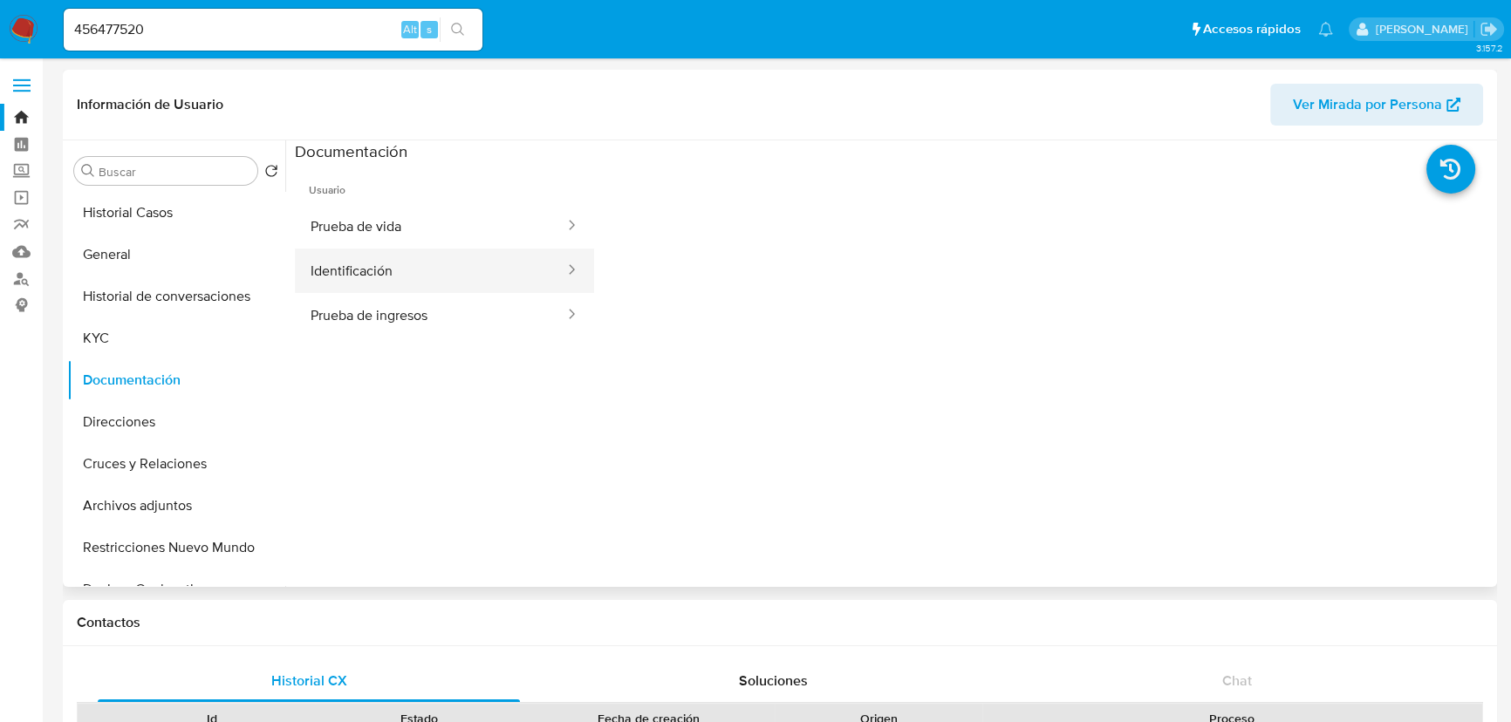
click at [371, 304] on button "Prueba de ingresos" at bounding box center [430, 315] width 271 height 44
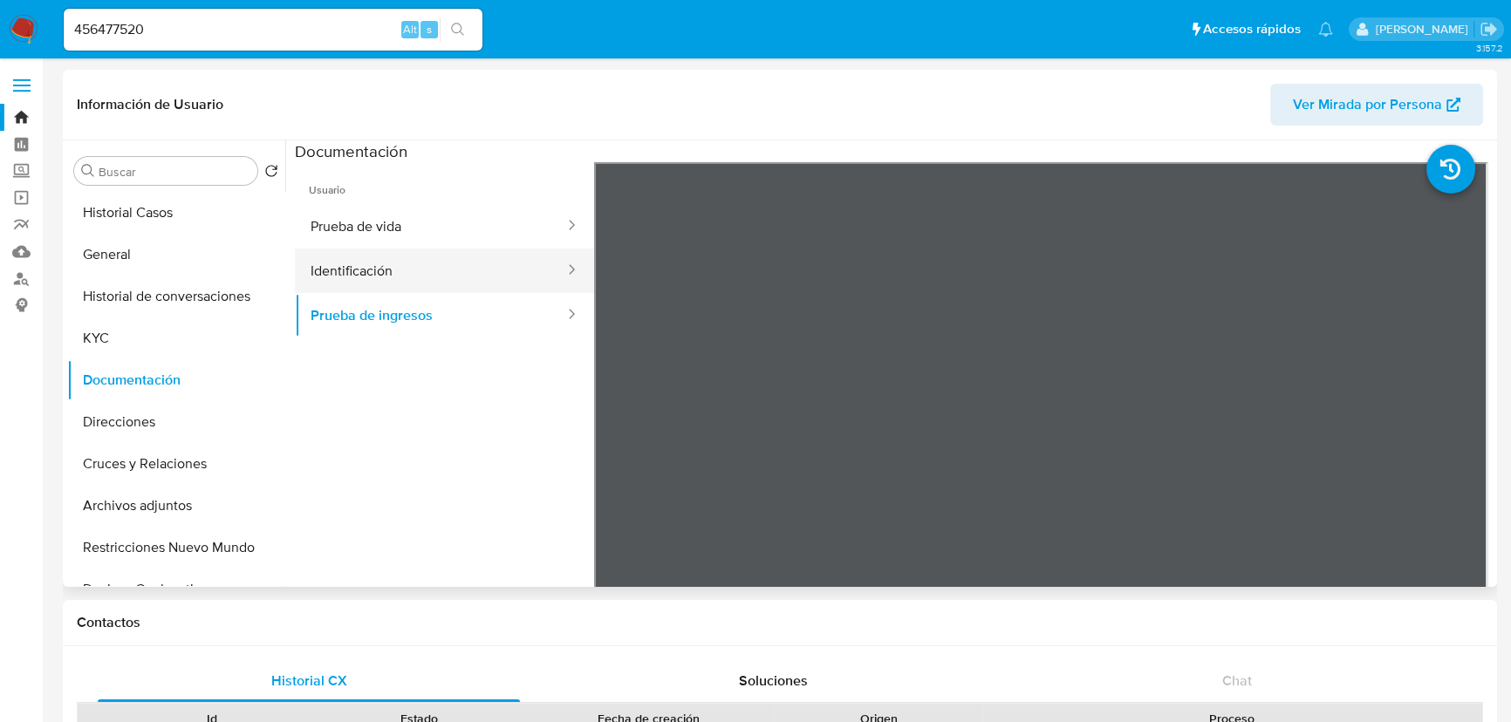
click at [381, 277] on button "Identificación" at bounding box center [430, 271] width 271 height 44
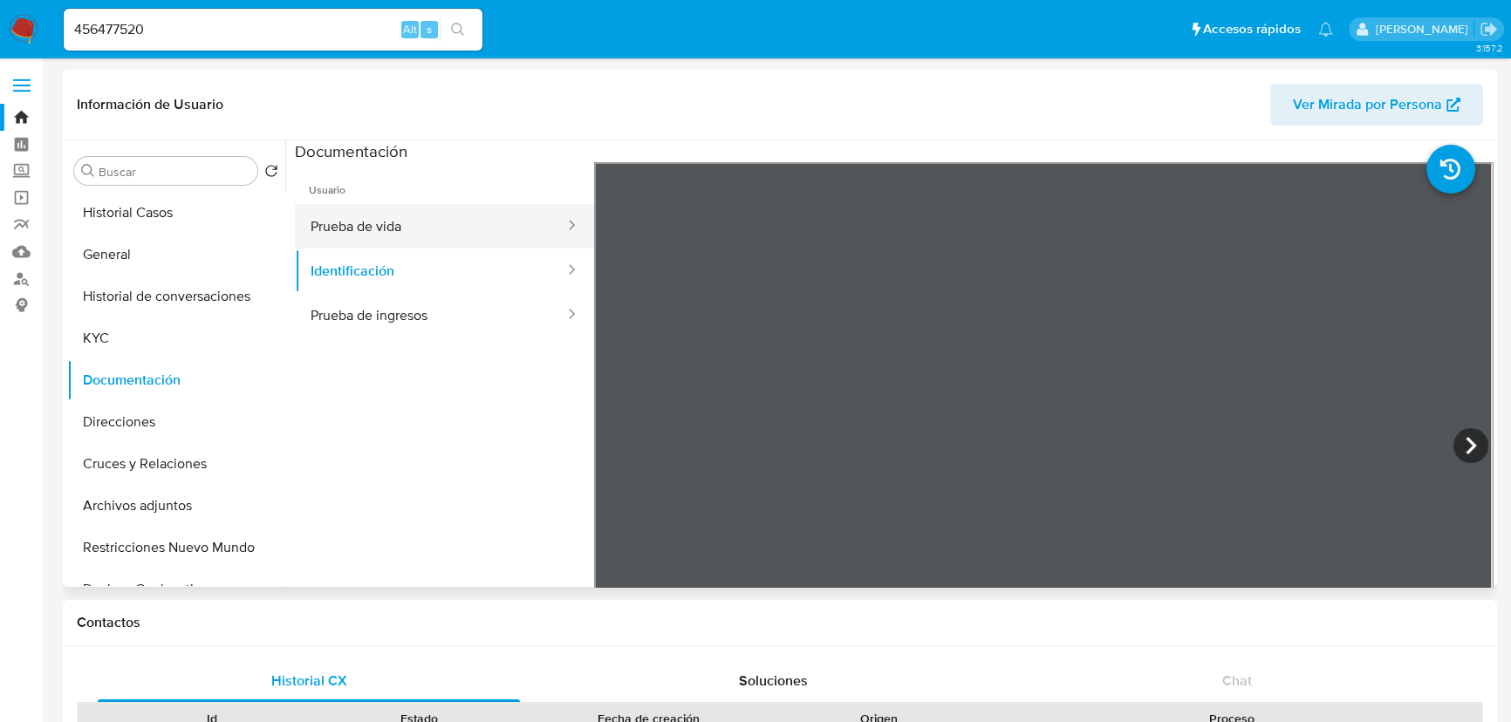
click at [402, 229] on button "Prueba de vida" at bounding box center [430, 226] width 271 height 44
